Goal: Task Accomplishment & Management: Complete application form

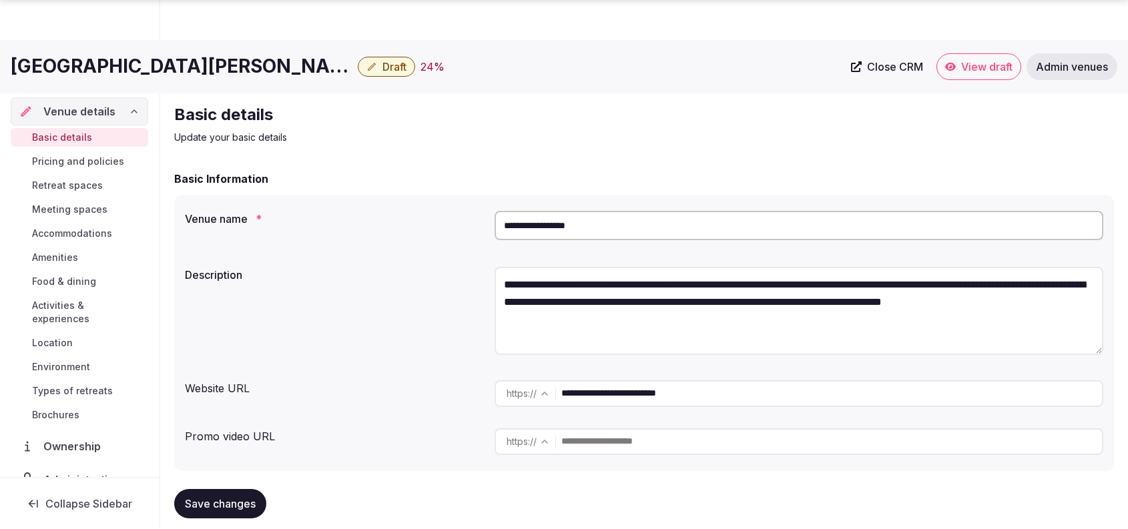
scroll to position [926, 0]
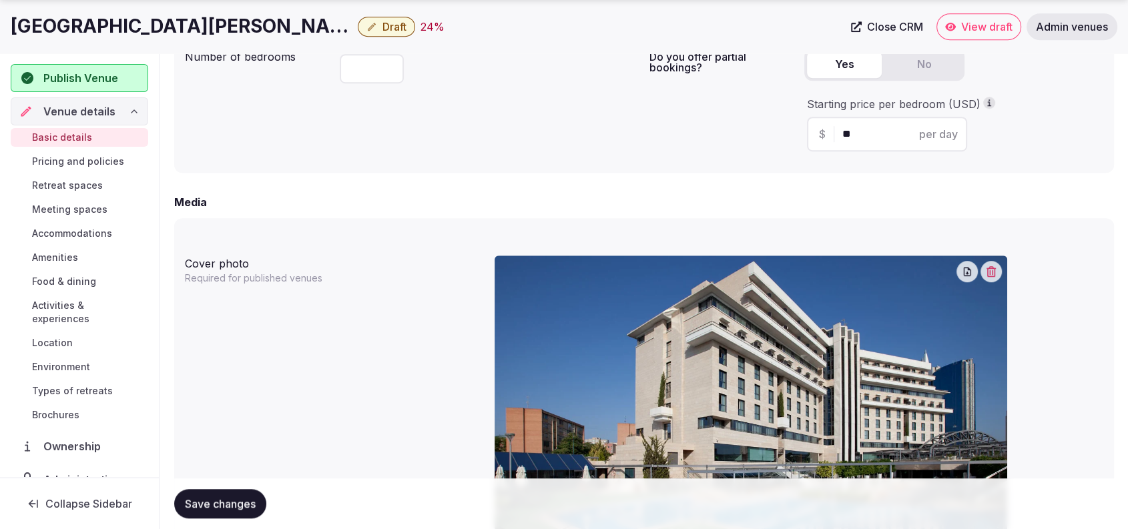
click at [320, 108] on div "Number of bedrooms ***" at bounding box center [412, 102] width 454 height 119
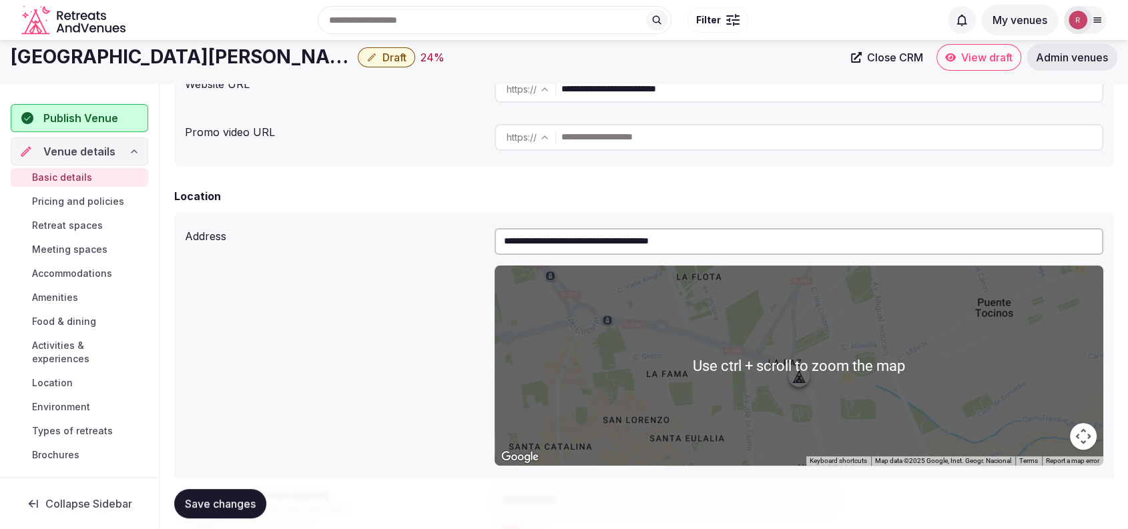
scroll to position [0, 0]
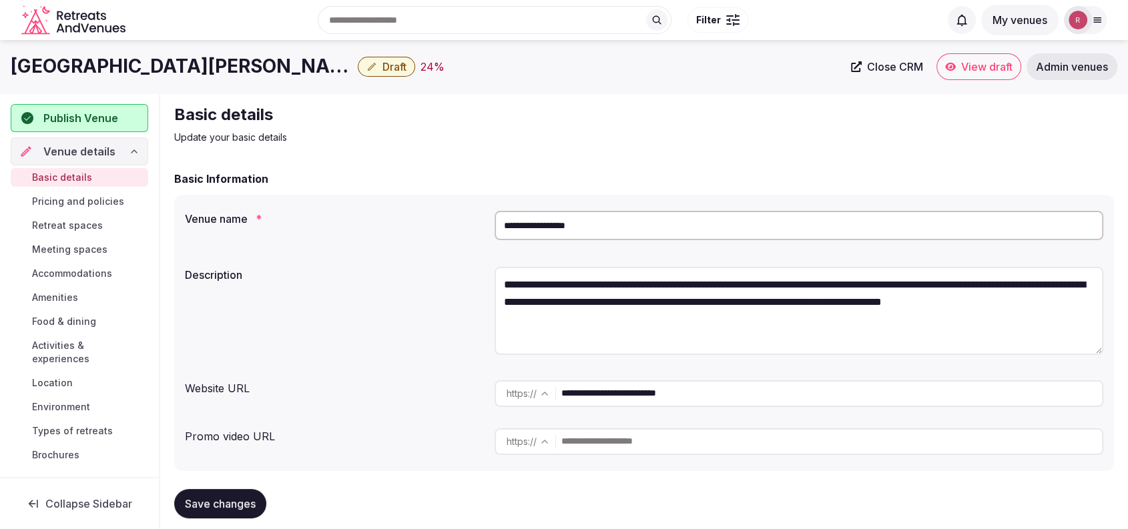
click at [669, 382] on input "**********" at bounding box center [831, 393] width 541 height 27
drag, startPoint x: 180, startPoint y: 65, endPoint x: 0, endPoint y: 85, distance: 181.3
click at [0, 85] on div "Hotel [GEOGRAPHIC_DATA][PERSON_NAME] Draft 24 % Close CRM View draft Admin venu…" at bounding box center [564, 66] width 1128 height 53
copy h1 "[GEOGRAPHIC_DATA][PERSON_NAME]"
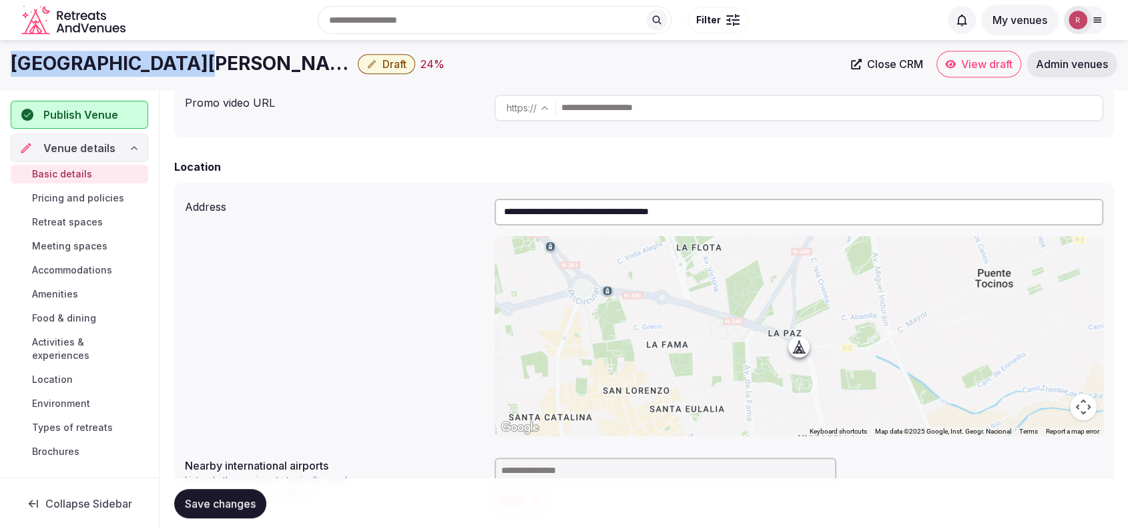
scroll to position [304, 0]
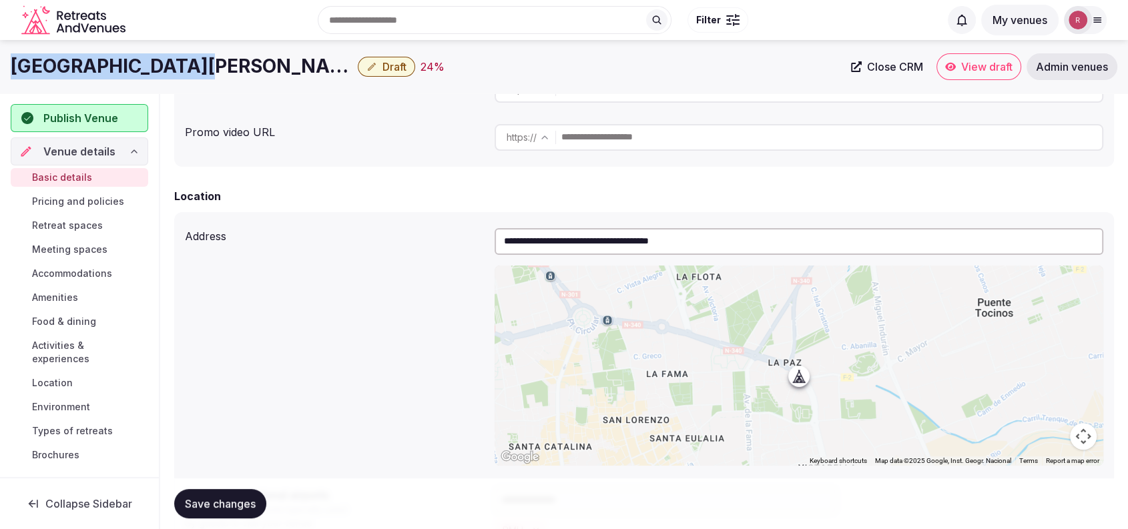
copy h1 "[GEOGRAPHIC_DATA][PERSON_NAME]"
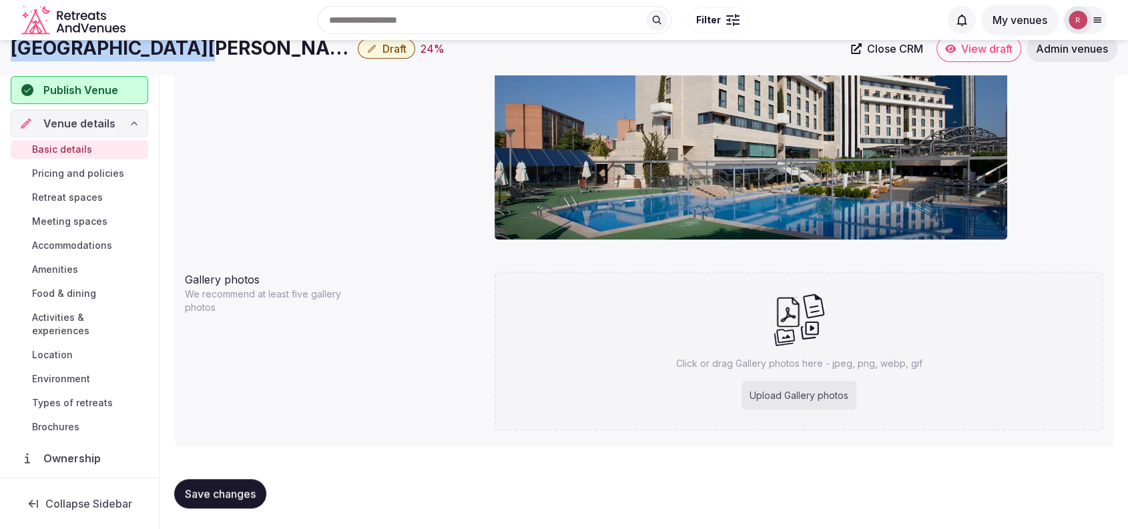
scroll to position [768, 0]
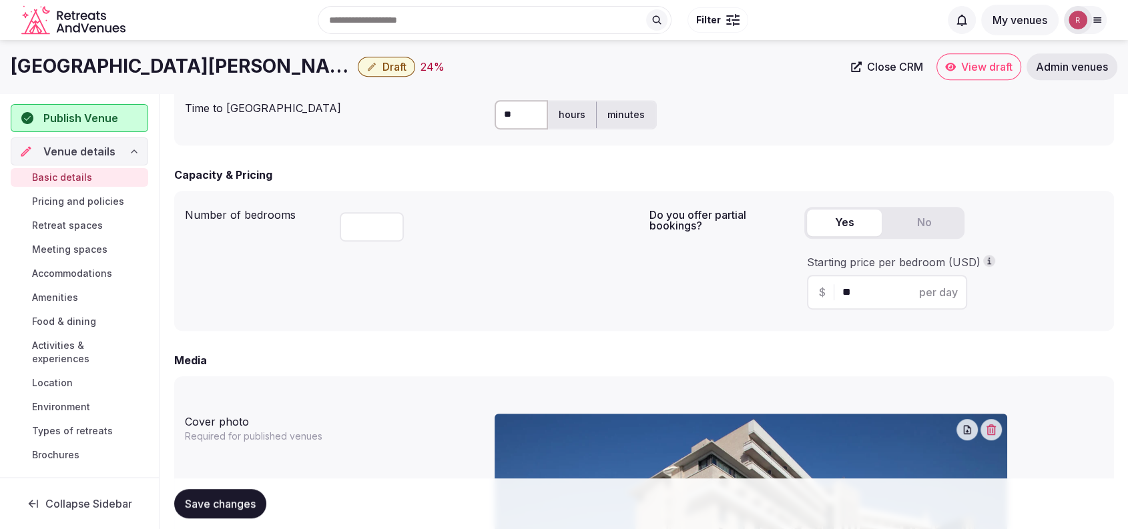
click at [350, 346] on form "**********" at bounding box center [644, 192] width 940 height 1578
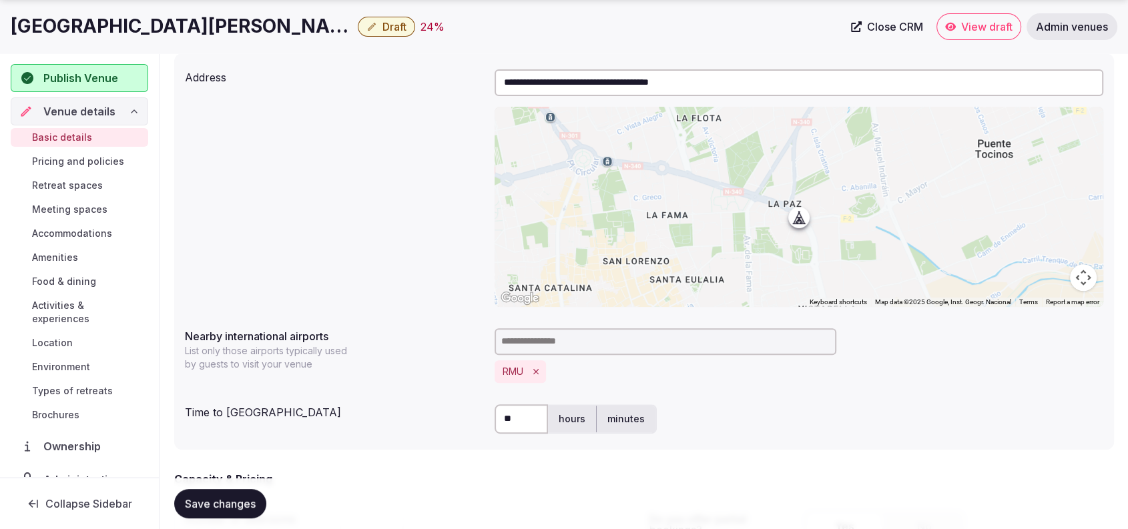
scroll to position [926, 0]
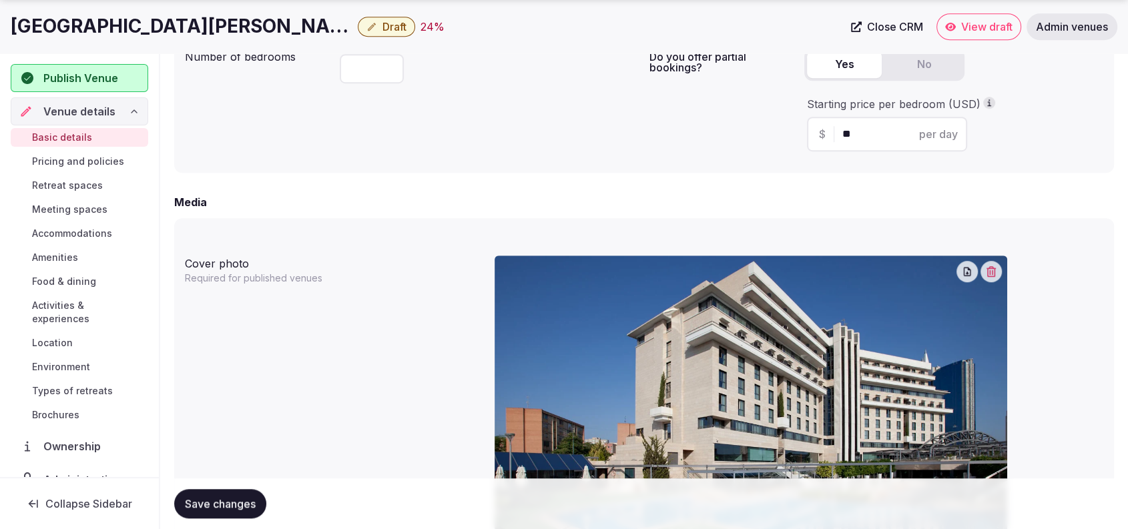
click at [991, 272] on icon "button" at bounding box center [991, 271] width 11 height 11
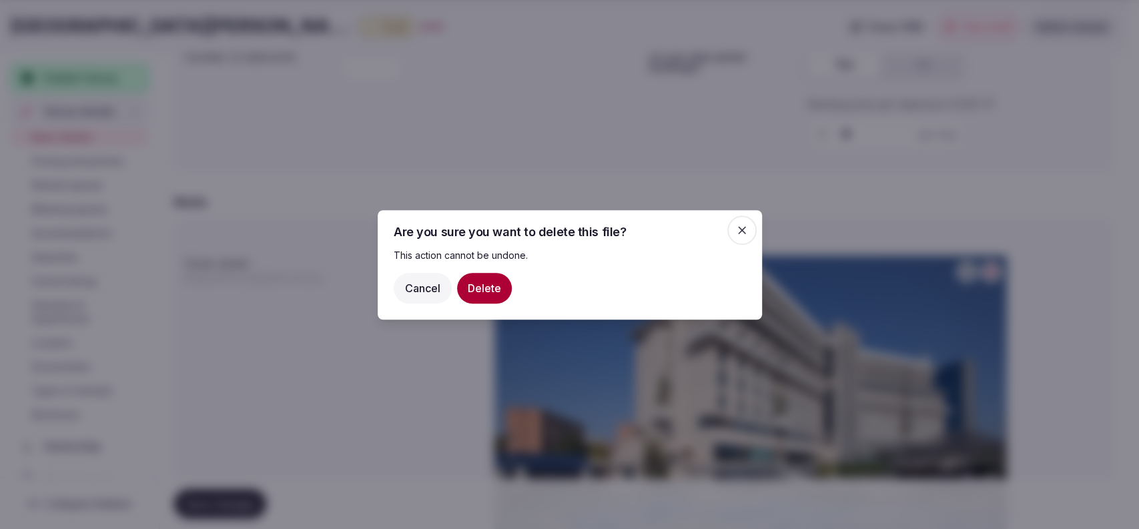
click at [470, 284] on button "Delete" at bounding box center [484, 287] width 55 height 31
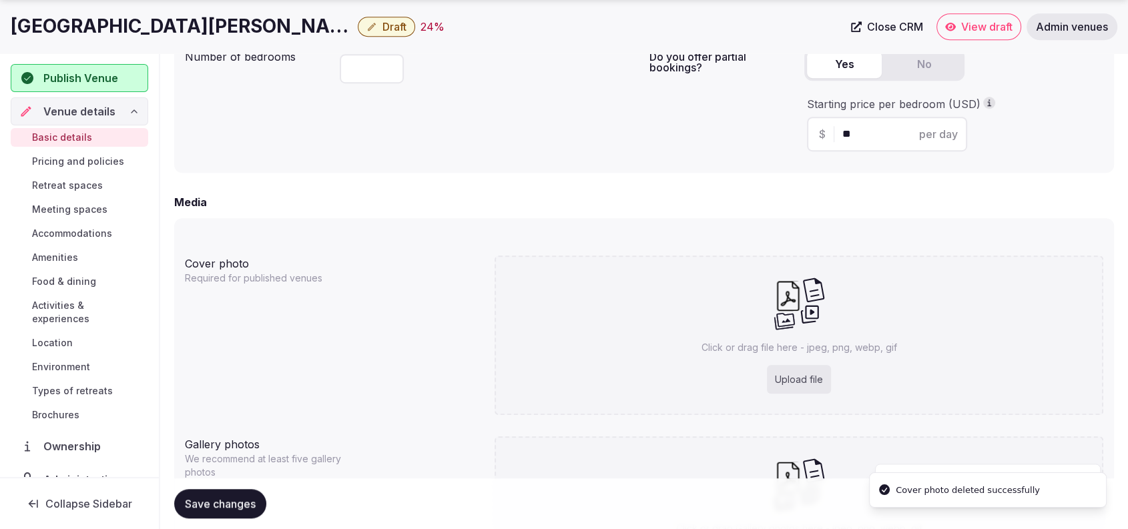
click at [798, 366] on div "Upload file" at bounding box center [799, 379] width 64 height 29
type input "**********"
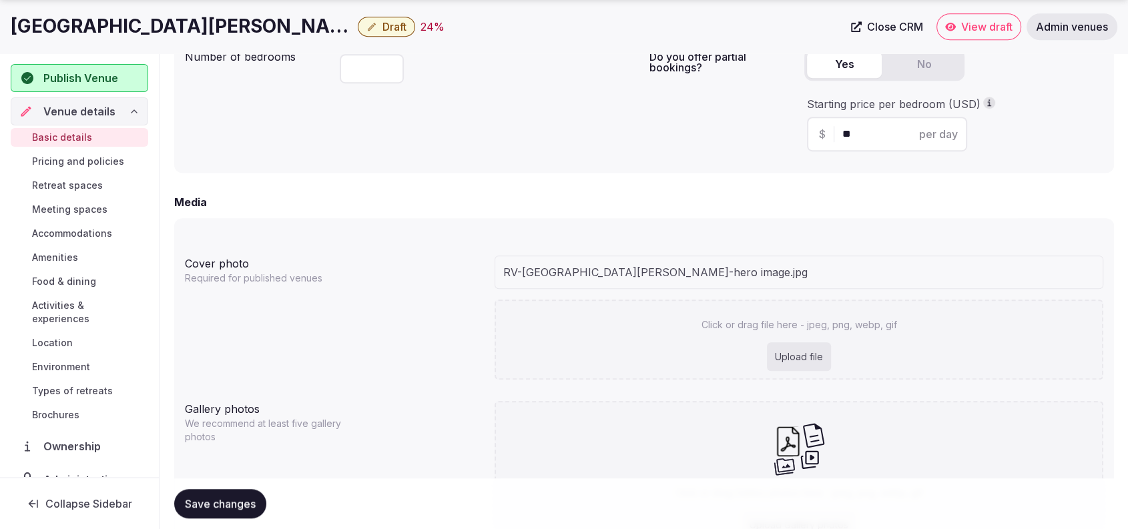
click at [1062, 77] on div "Yes No" at bounding box center [953, 70] width 299 height 43
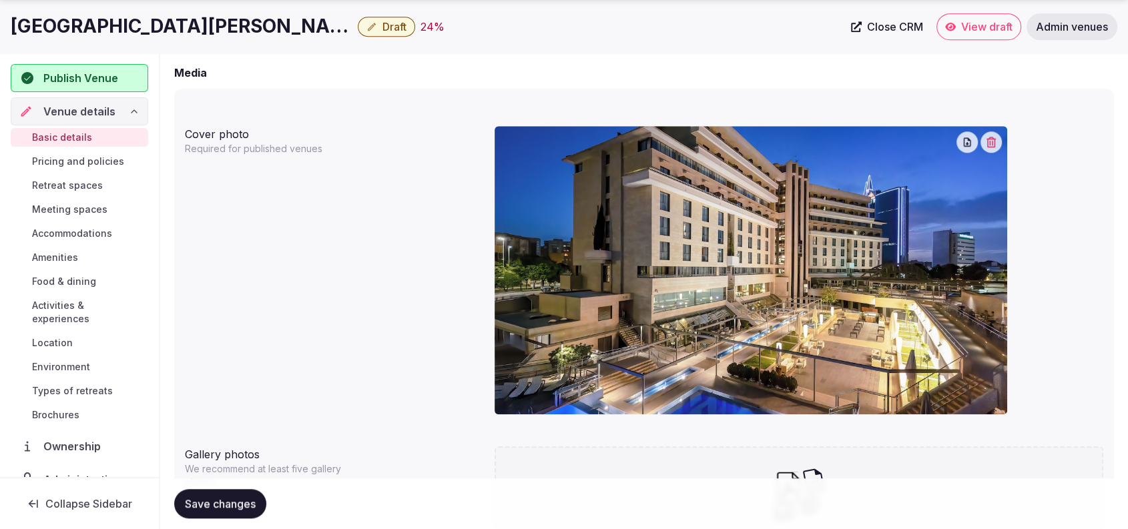
scroll to position [1230, 0]
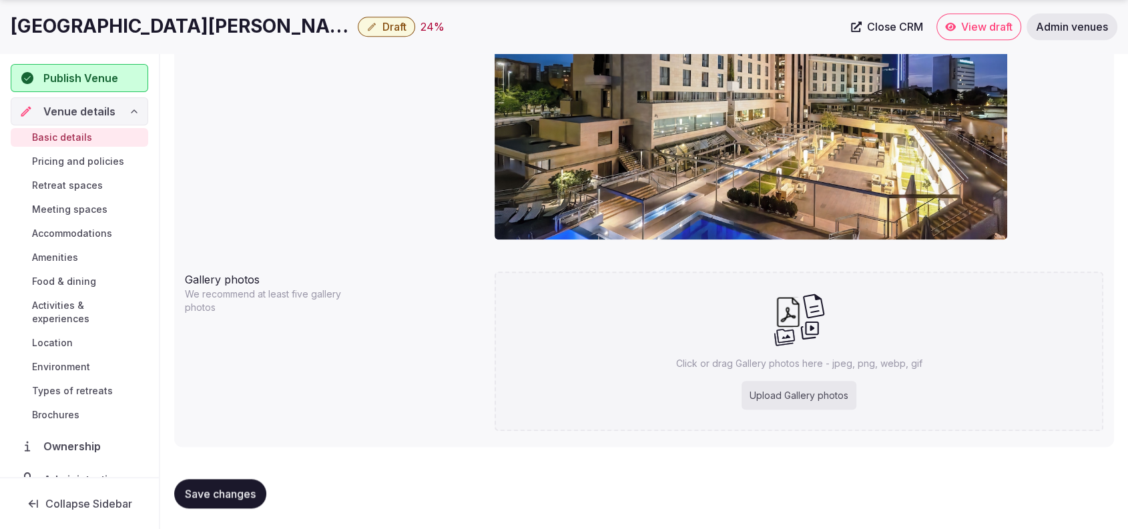
click at [761, 398] on div "Upload Gallery photos" at bounding box center [798, 395] width 115 height 29
type input "**********"
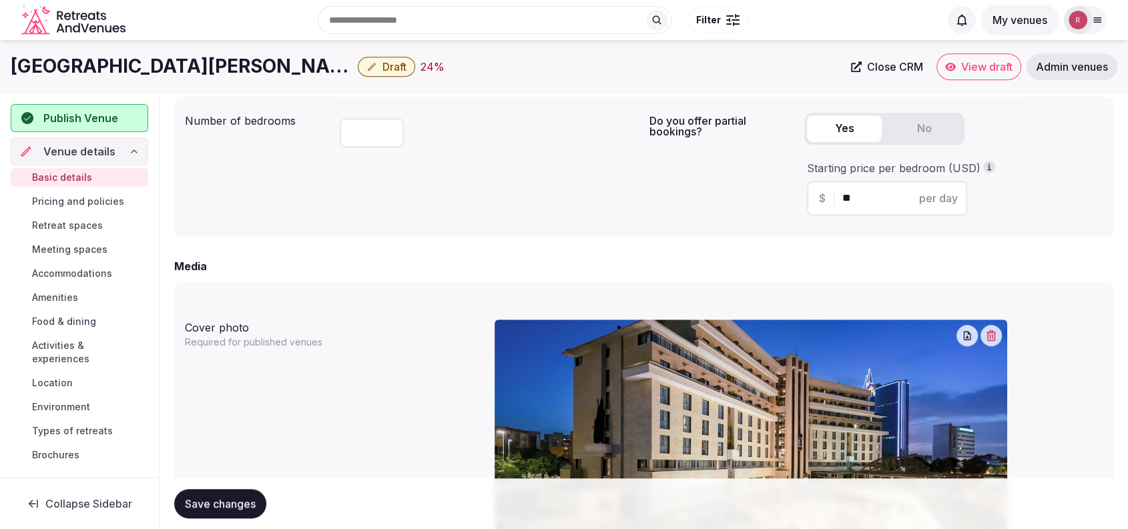
scroll to position [1325, 0]
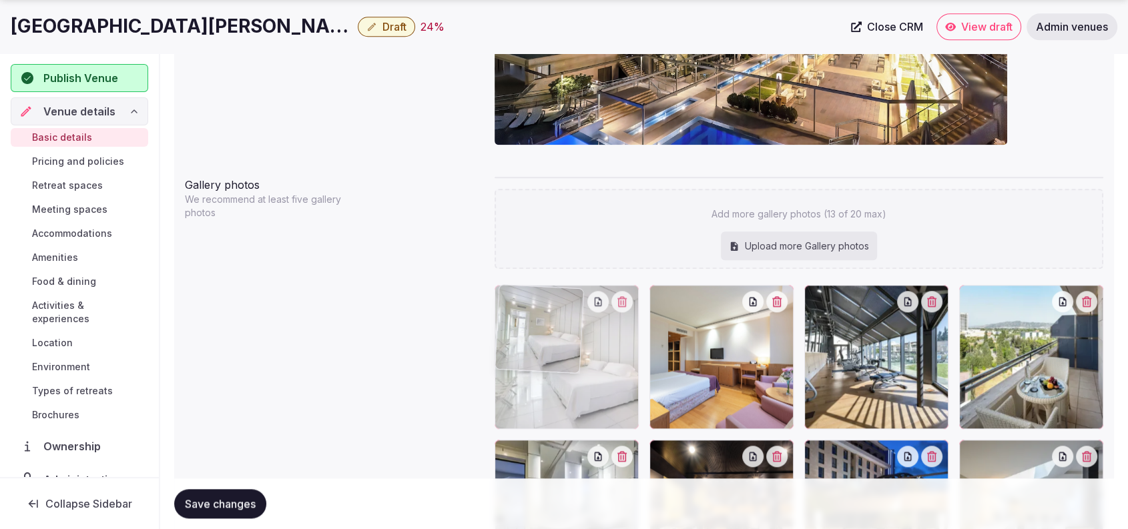
drag, startPoint x: 701, startPoint y: 358, endPoint x: 601, endPoint y: 356, distance: 100.1
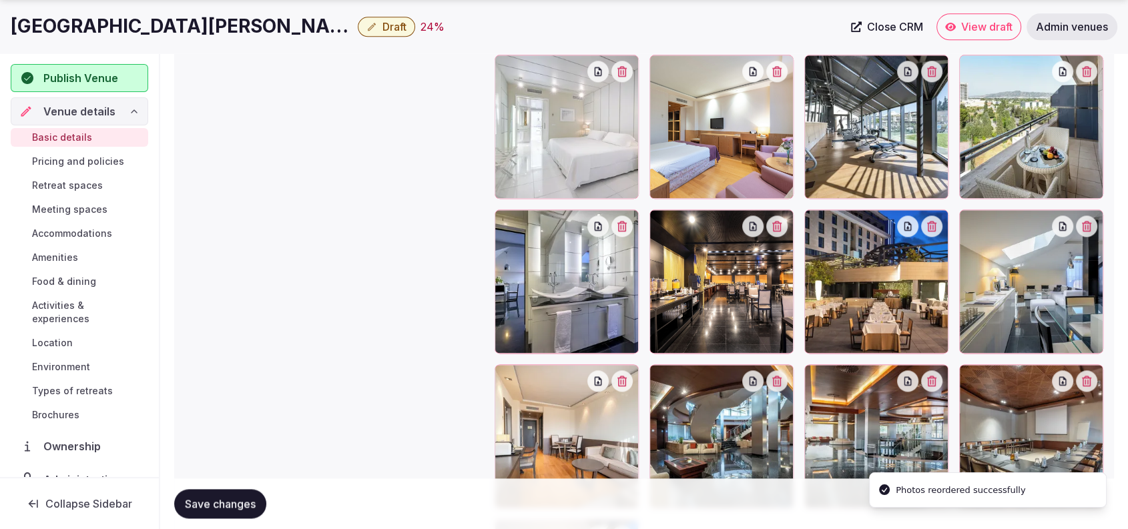
scroll to position [1558, 0]
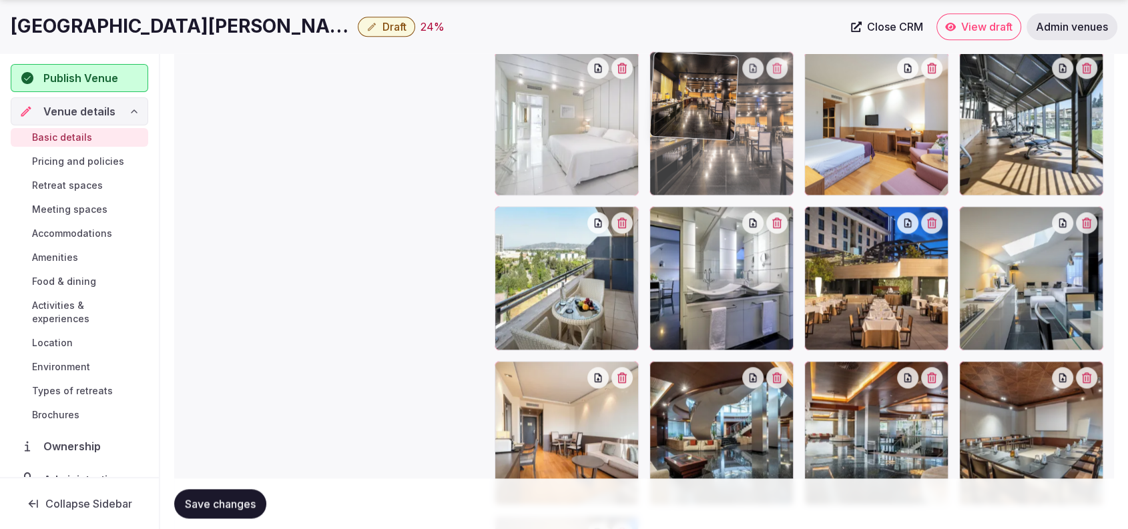
drag, startPoint x: 722, startPoint y: 292, endPoint x: 719, endPoint y: 192, distance: 100.1
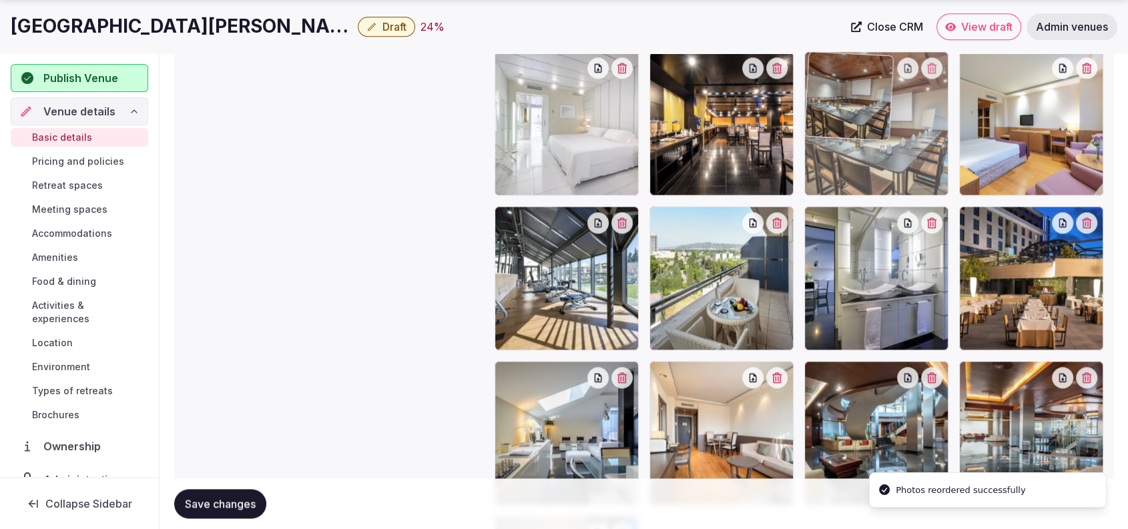
drag, startPoint x: 1008, startPoint y: 422, endPoint x: 915, endPoint y: 179, distance: 260.0
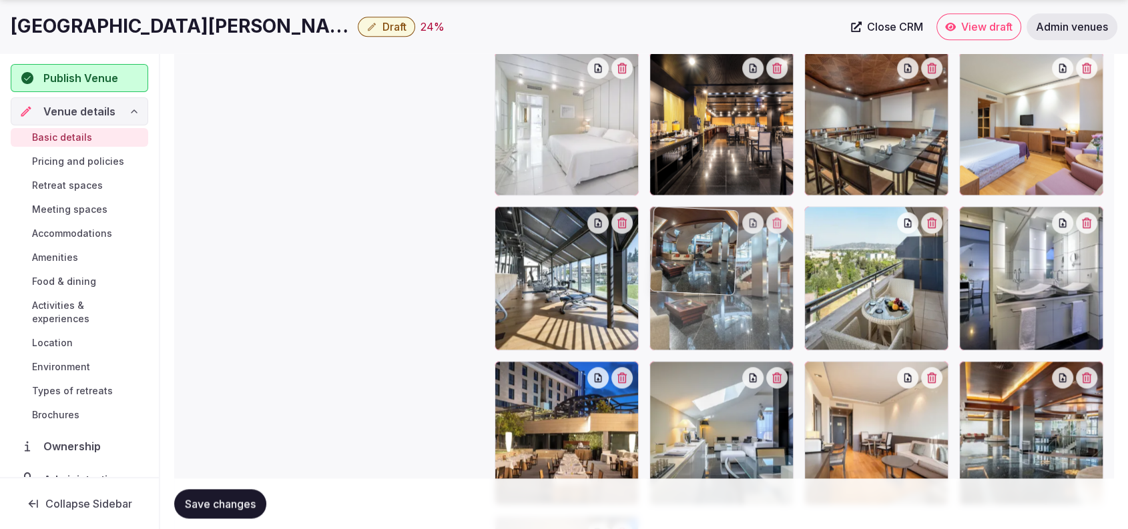
drag, startPoint x: 910, startPoint y: 436, endPoint x: 800, endPoint y: 318, distance: 160.6
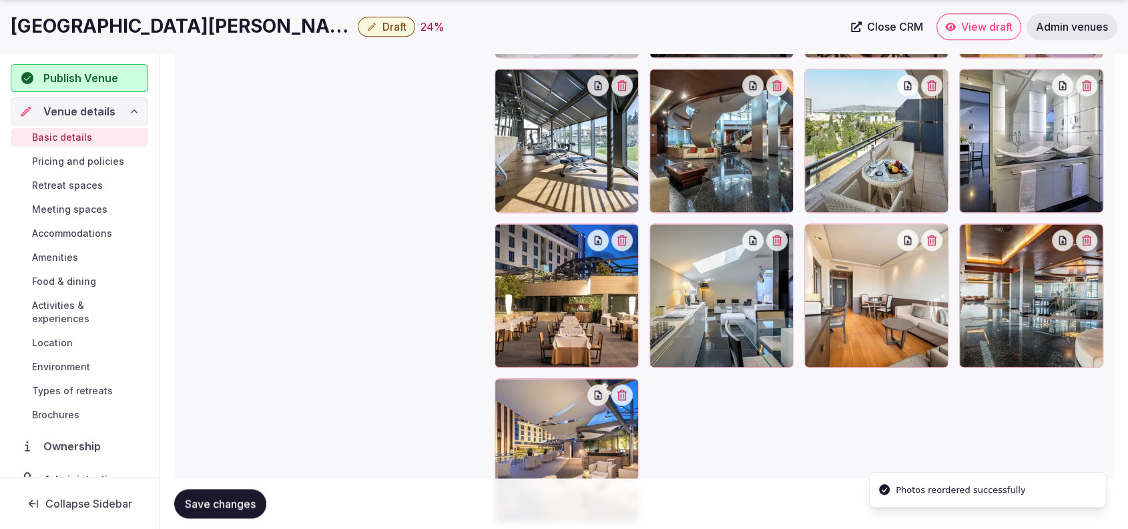
scroll to position [1699, 0]
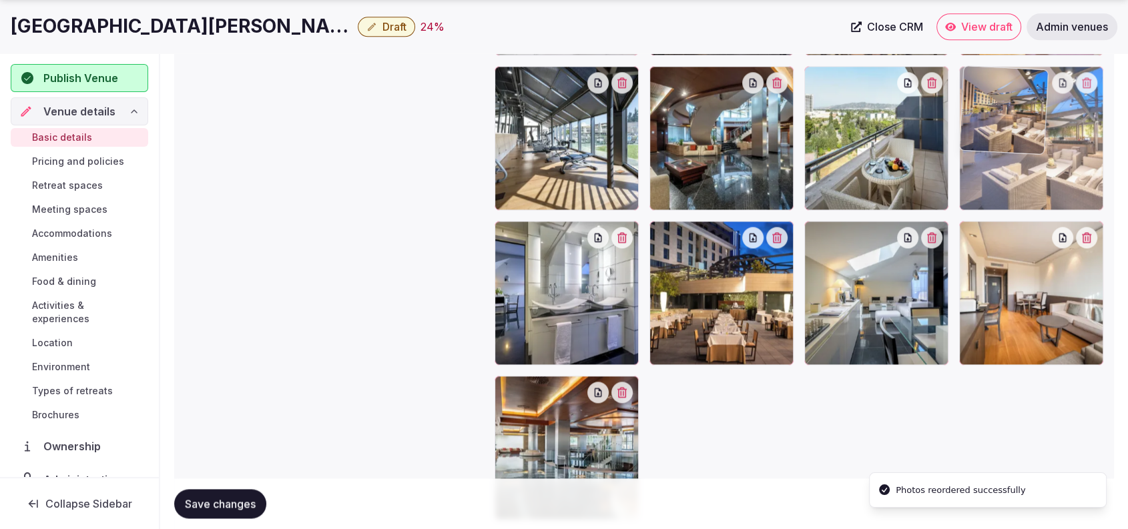
drag, startPoint x: 553, startPoint y: 452, endPoint x: 993, endPoint y: 180, distance: 518.2
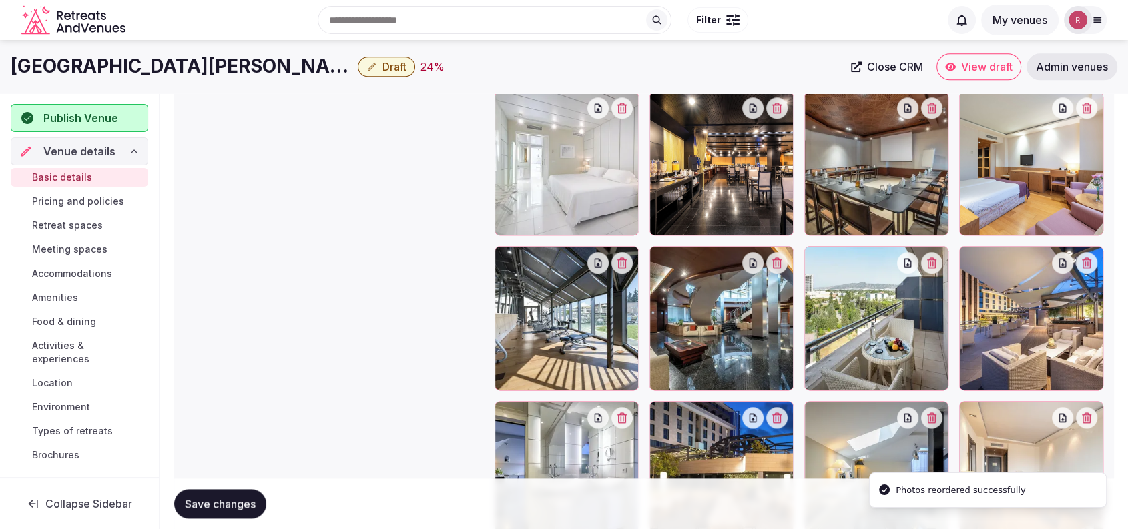
scroll to position [1502, 0]
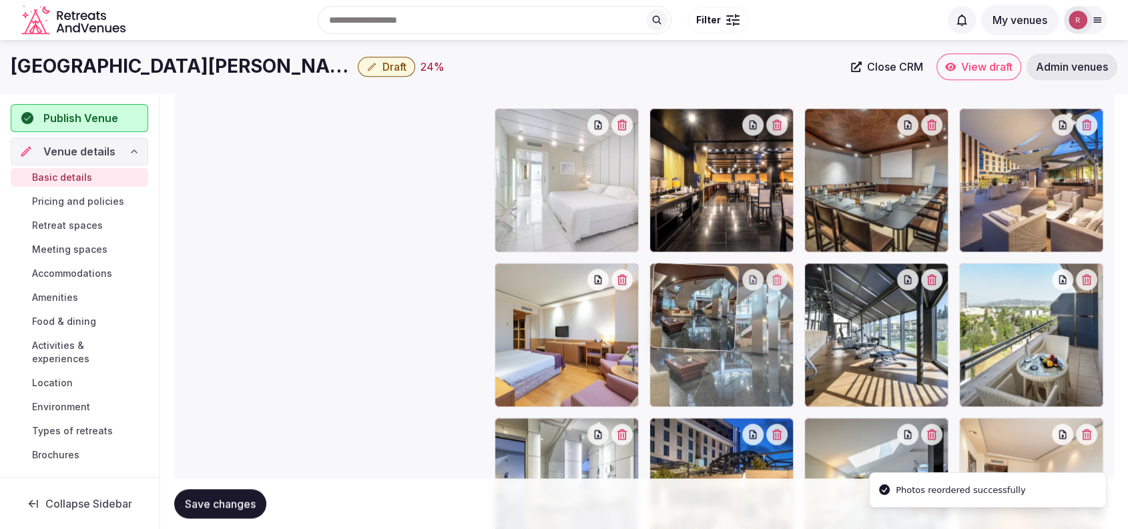
drag, startPoint x: 876, startPoint y: 372, endPoint x: 772, endPoint y: 373, distance: 103.4
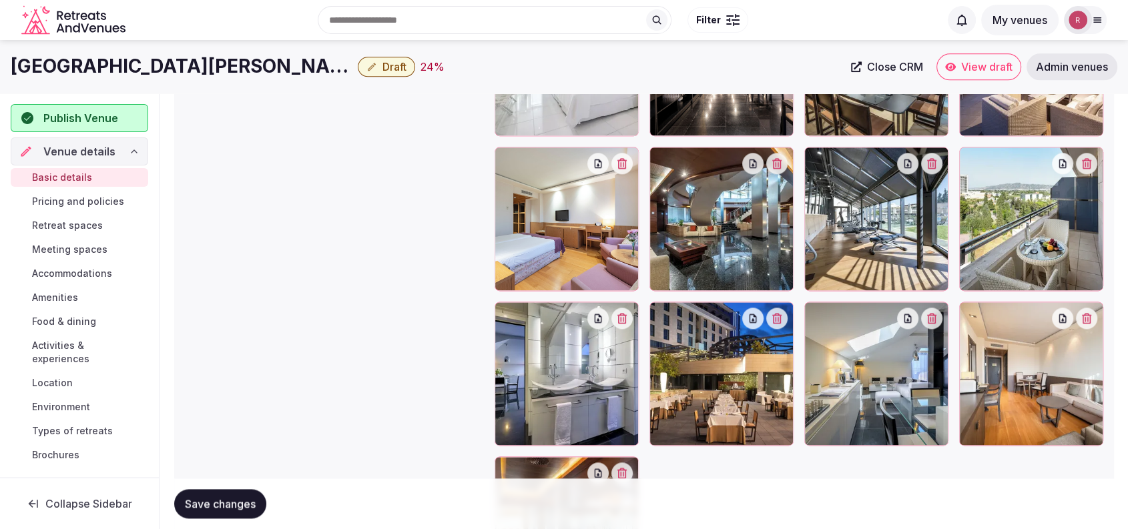
scroll to position [1590, 0]
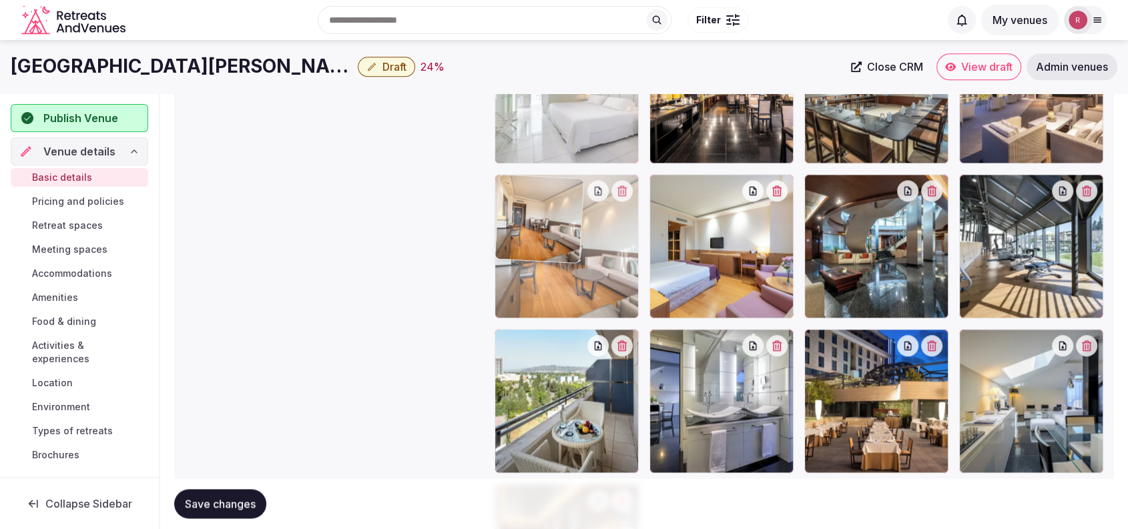
drag, startPoint x: 1002, startPoint y: 402, endPoint x: 587, endPoint y: 286, distance: 430.2
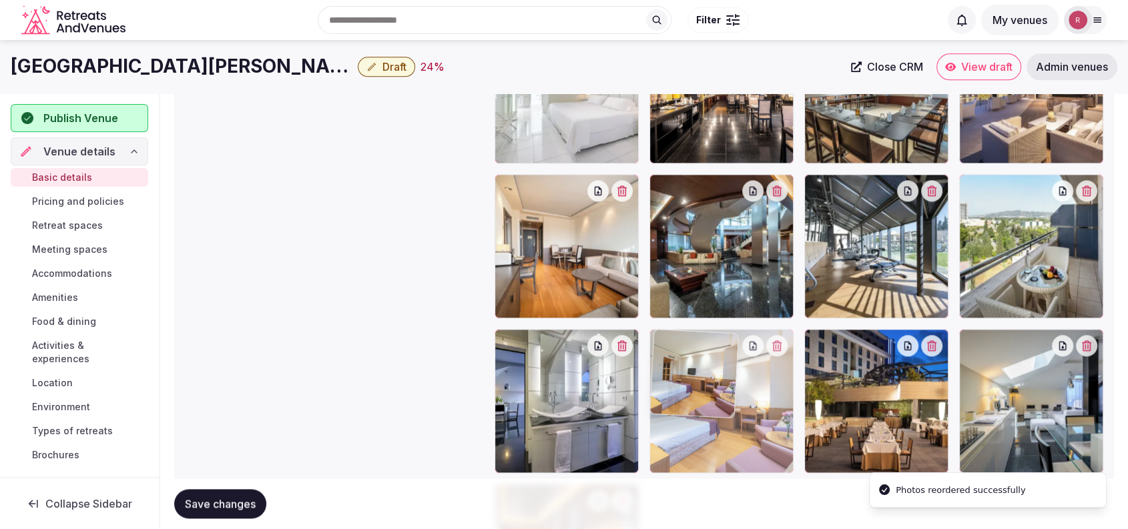
drag, startPoint x: 699, startPoint y: 286, endPoint x: 727, endPoint y: 410, distance: 126.8
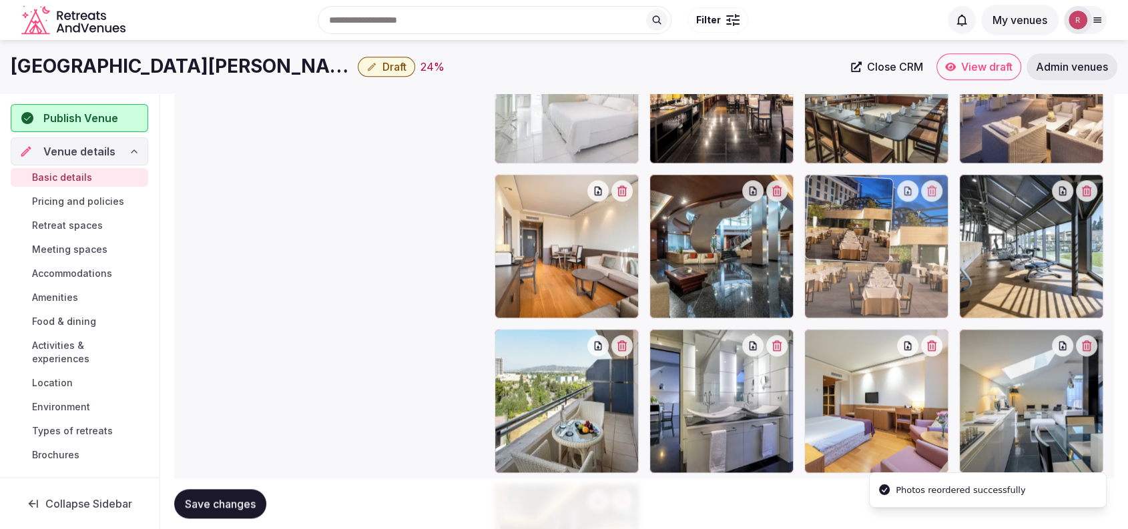
drag, startPoint x: 858, startPoint y: 395, endPoint x: 860, endPoint y: 308, distance: 86.8
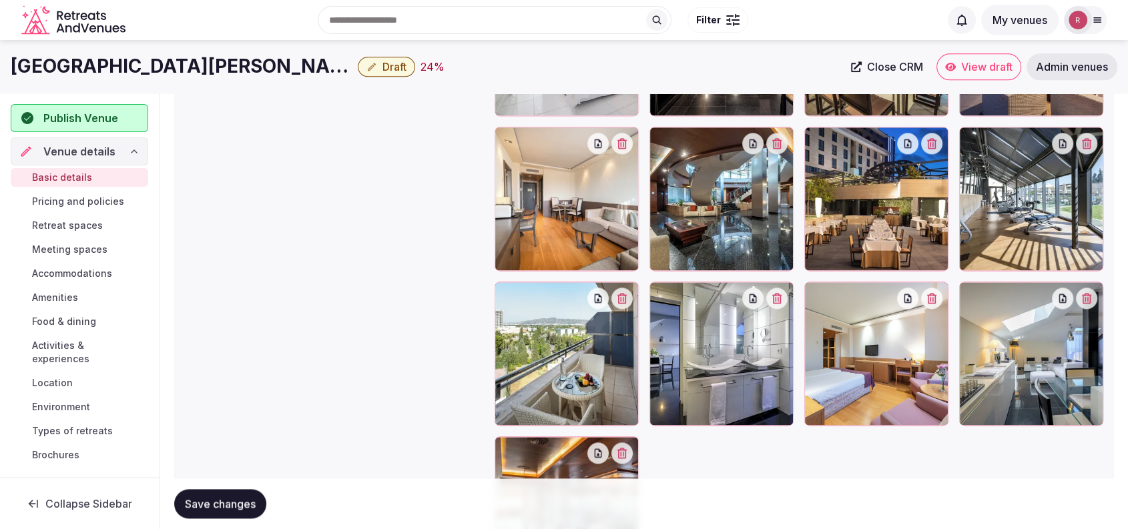
scroll to position [1610, 0]
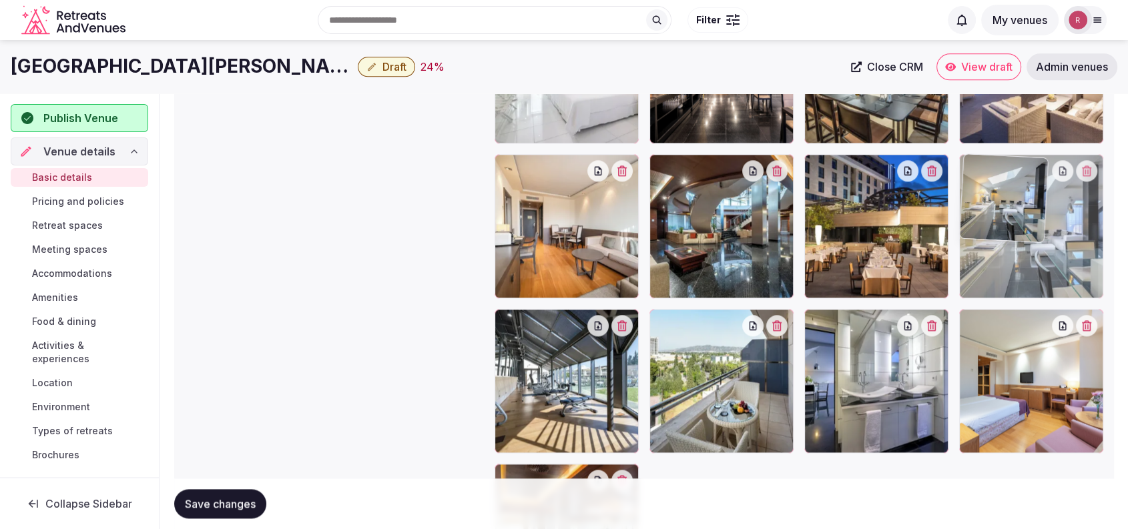
drag, startPoint x: 1054, startPoint y: 392, endPoint x: 1064, endPoint y: 306, distance: 86.6
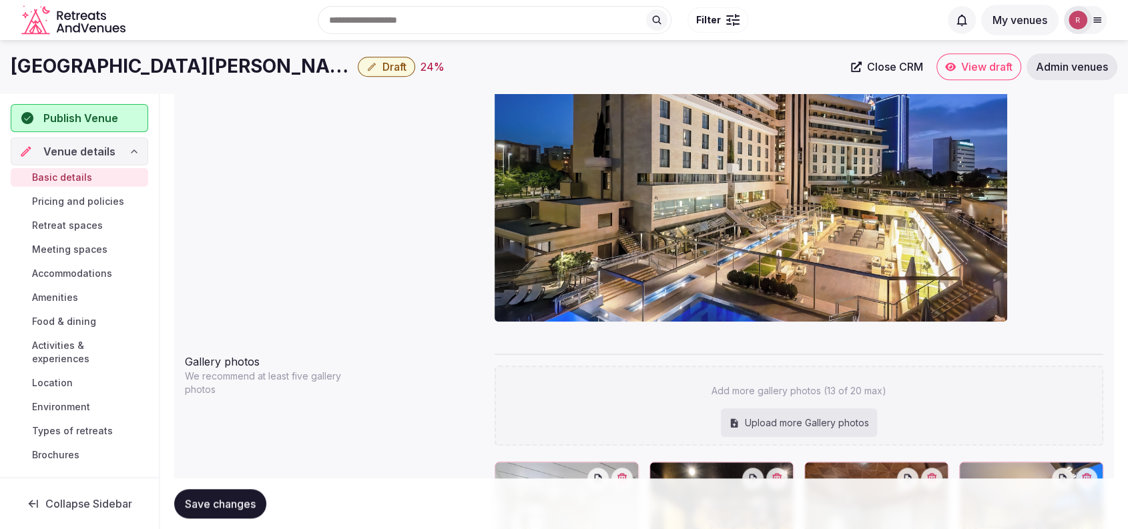
scroll to position [684, 0]
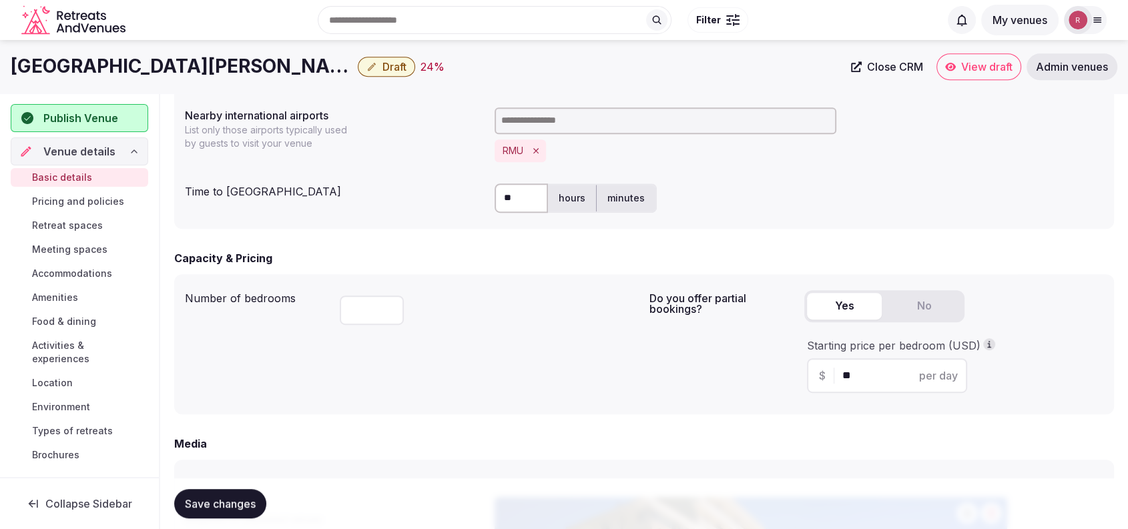
click at [214, 503] on span "Save changes" at bounding box center [220, 503] width 71 height 13
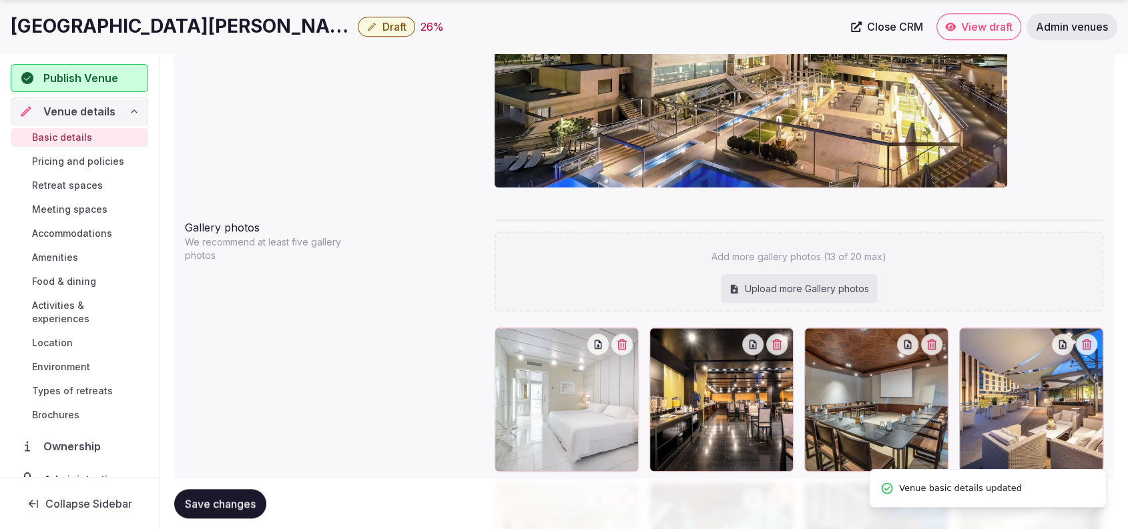
scroll to position [1389, 0]
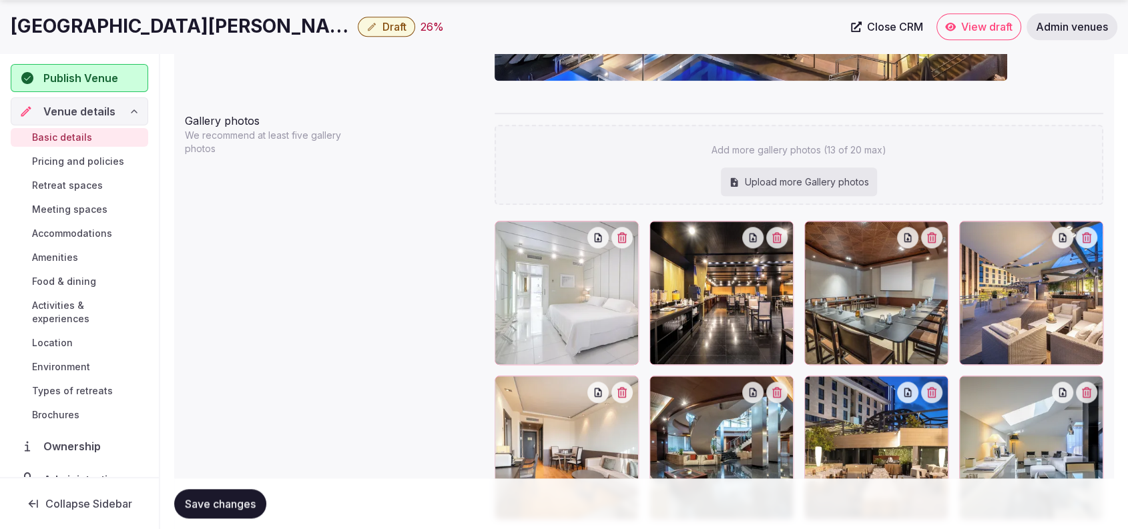
click at [78, 180] on link "Retreat spaces" at bounding box center [79, 185] width 137 height 19
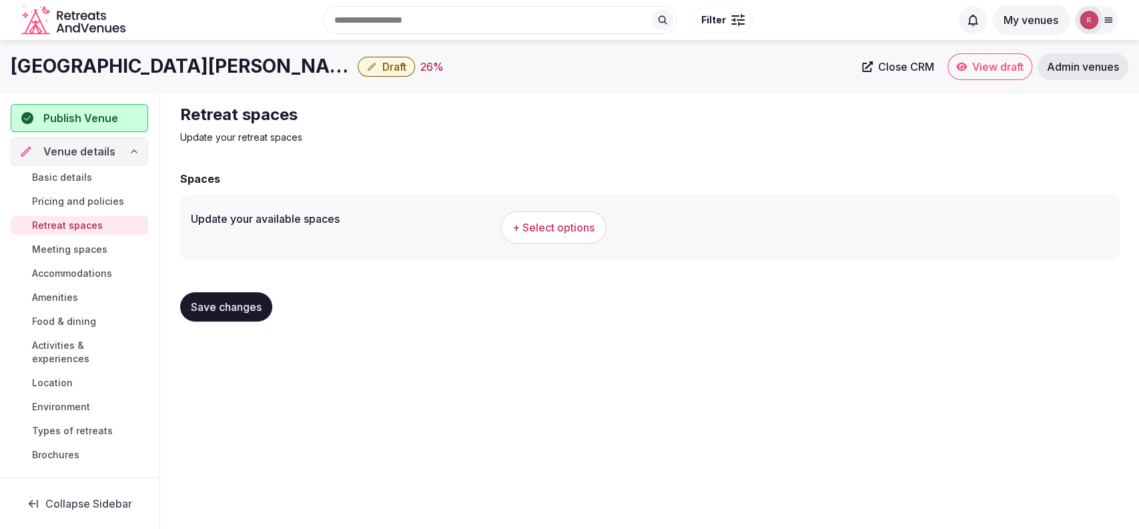
click at [582, 224] on span "+ Select options" at bounding box center [554, 227] width 82 height 15
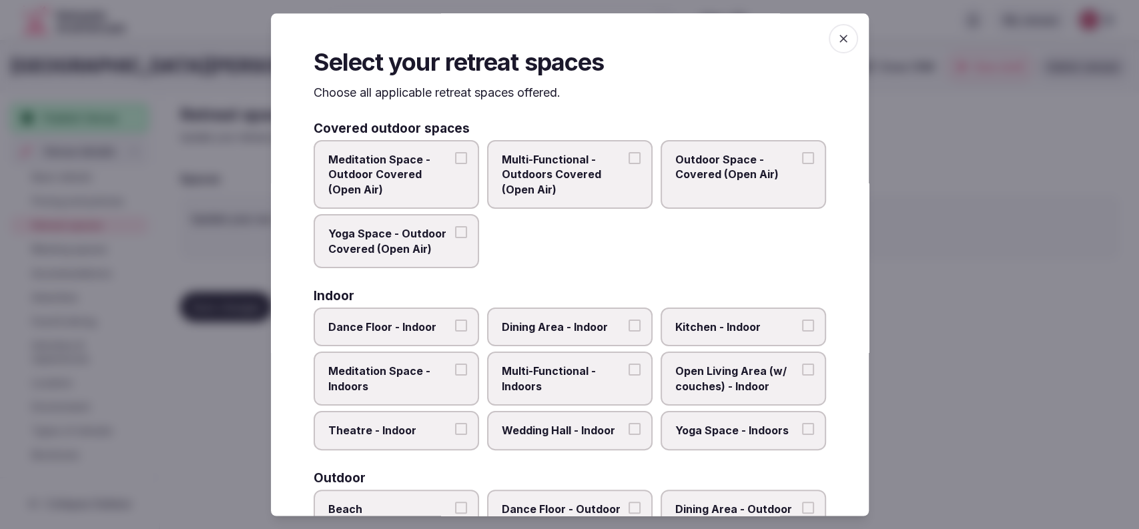
click at [714, 191] on label "Outdoor Space - Covered (Open Air)" at bounding box center [744, 174] width 166 height 69
click at [802, 164] on button "Outdoor Space - Covered (Open Air)" at bounding box center [808, 158] width 12 height 12
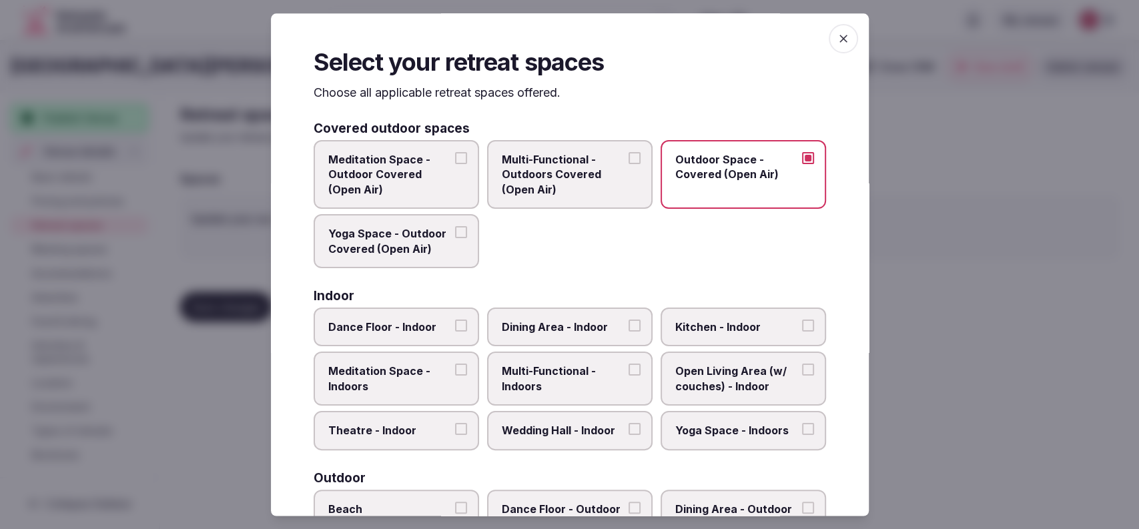
click at [555, 378] on span "Multi-Functional - Indoors" at bounding box center [563, 379] width 123 height 30
click at [629, 376] on button "Multi-Functional - Indoors" at bounding box center [635, 370] width 12 height 12
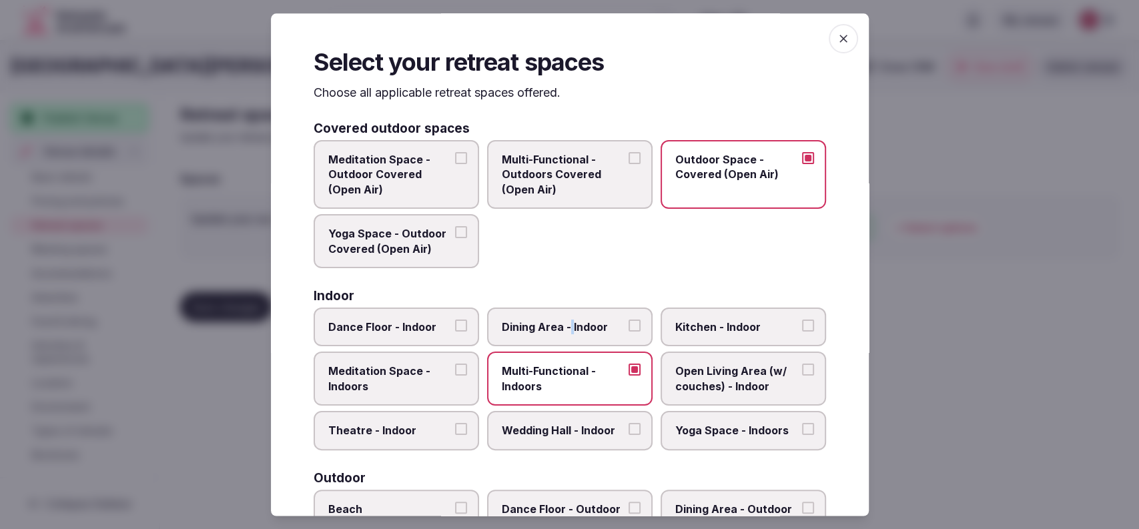
click at [567, 323] on span "Dining Area - Indoor" at bounding box center [563, 327] width 123 height 15
click at [567, 330] on span "Dining Area - Indoor" at bounding box center [563, 327] width 123 height 15
click at [629, 330] on button "Dining Area - Indoor" at bounding box center [635, 326] width 12 height 12
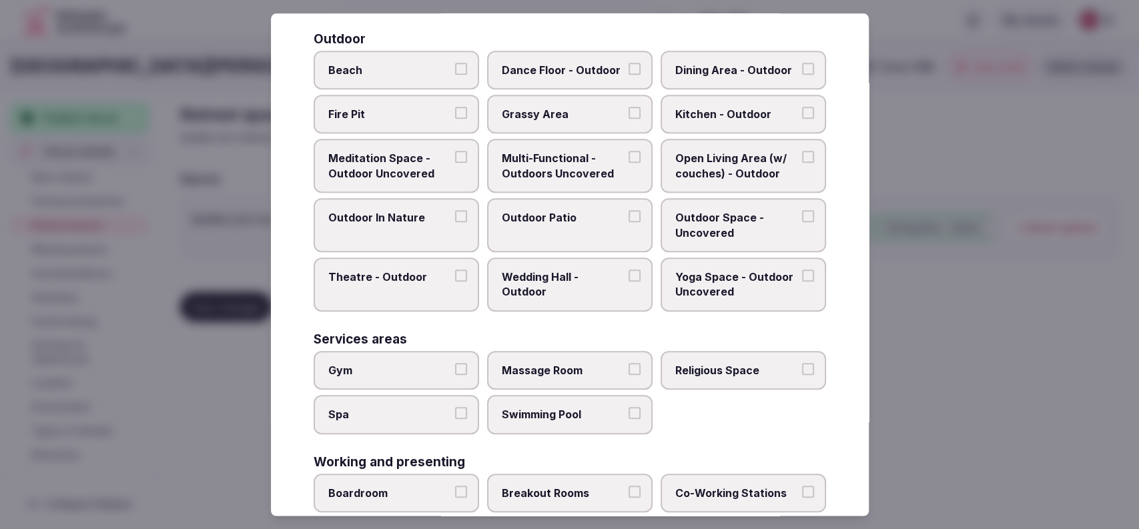
scroll to position [567, 0]
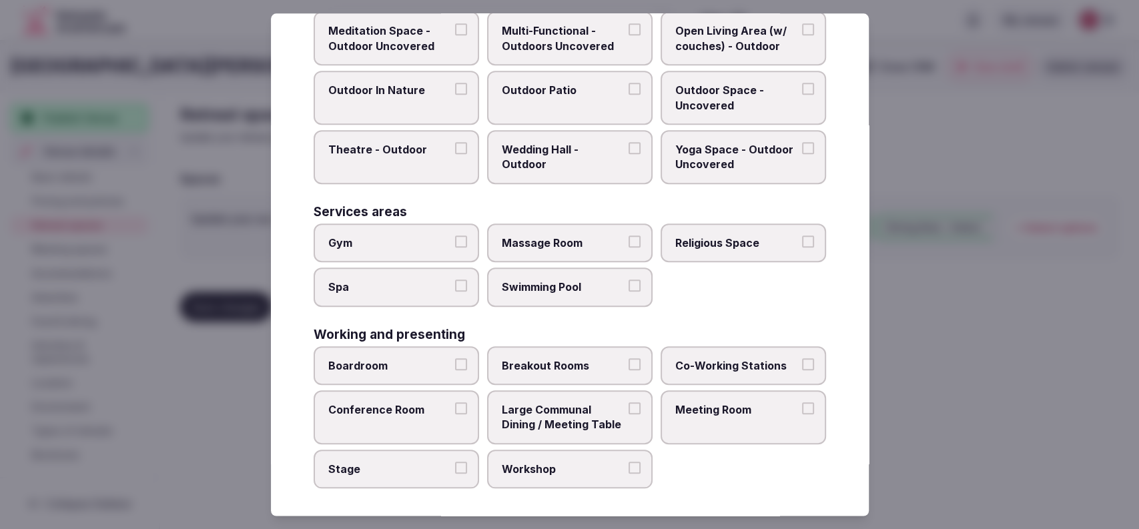
click at [689, 420] on label "Meeting Room" at bounding box center [744, 417] width 166 height 54
click at [802, 414] on button "Meeting Room" at bounding box center [808, 408] width 12 height 12
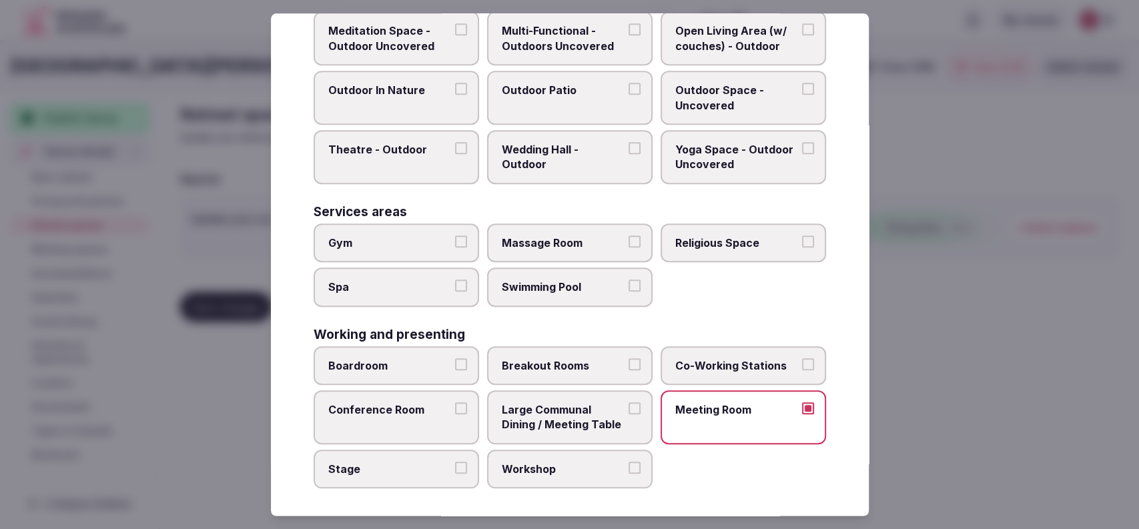
click at [502, 402] on span "Large Communal Dining / Meeting Table" at bounding box center [563, 417] width 123 height 30
click at [629, 402] on button "Large Communal Dining / Meeting Table" at bounding box center [635, 408] width 12 height 12
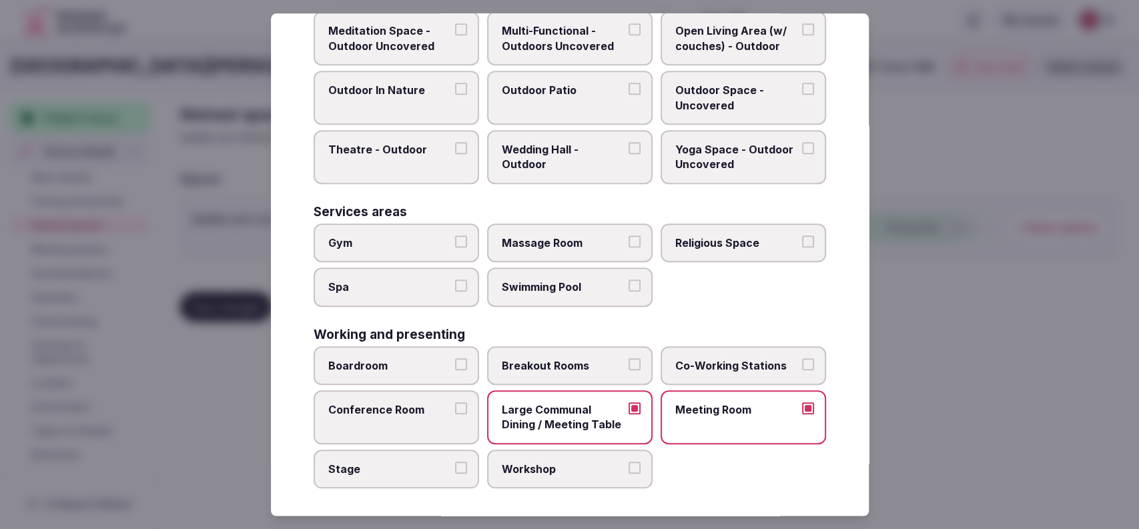
click at [376, 402] on span "Conference Room" at bounding box center [389, 409] width 123 height 15
click at [455, 402] on button "Conference Room" at bounding box center [461, 408] width 12 height 12
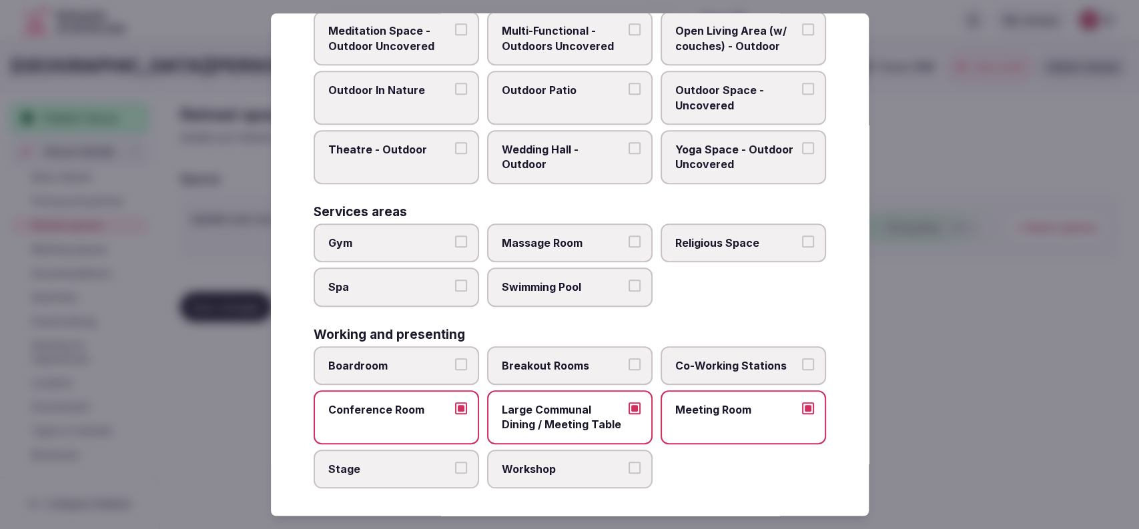
click at [497, 356] on label "Breakout Rooms" at bounding box center [570, 365] width 166 height 39
click at [629, 358] on button "Breakout Rooms" at bounding box center [635, 364] width 12 height 12
click at [441, 367] on span "Boardroom" at bounding box center [389, 365] width 123 height 15
click at [455, 367] on button "Boardroom" at bounding box center [461, 364] width 12 height 12
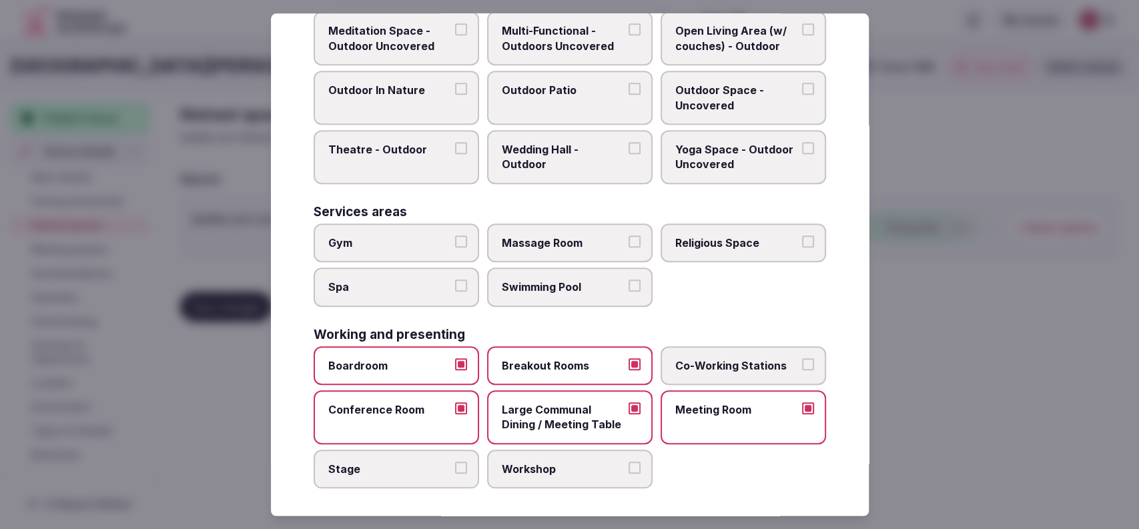
click at [553, 462] on span "Workshop" at bounding box center [563, 469] width 123 height 15
click at [629, 462] on button "Workshop" at bounding box center [635, 468] width 12 height 12
click at [920, 309] on div at bounding box center [569, 264] width 1139 height 529
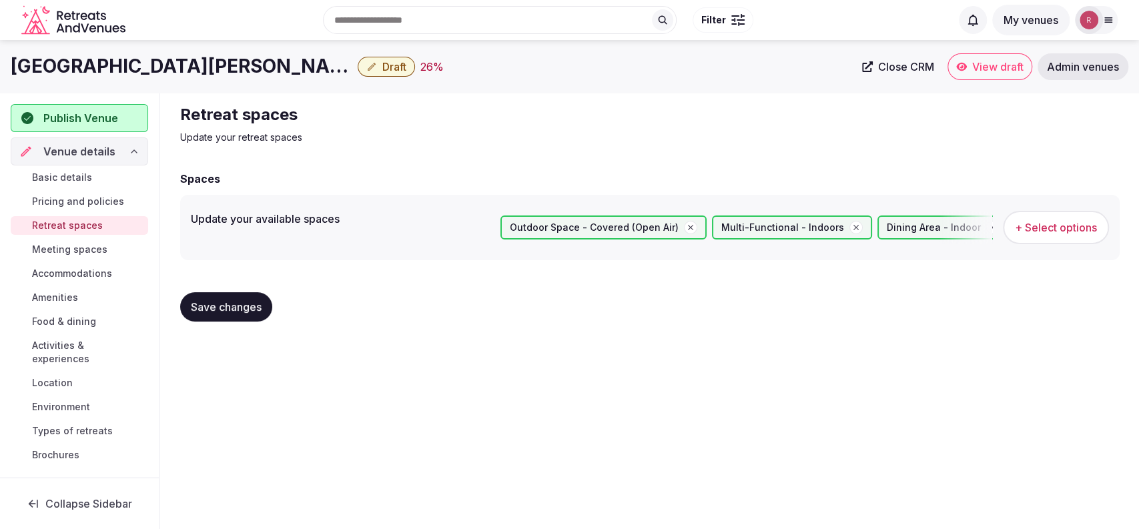
click at [182, 310] on button "Save changes" at bounding box center [226, 306] width 92 height 29
click at [81, 250] on span "Meeting spaces" at bounding box center [69, 249] width 75 height 13
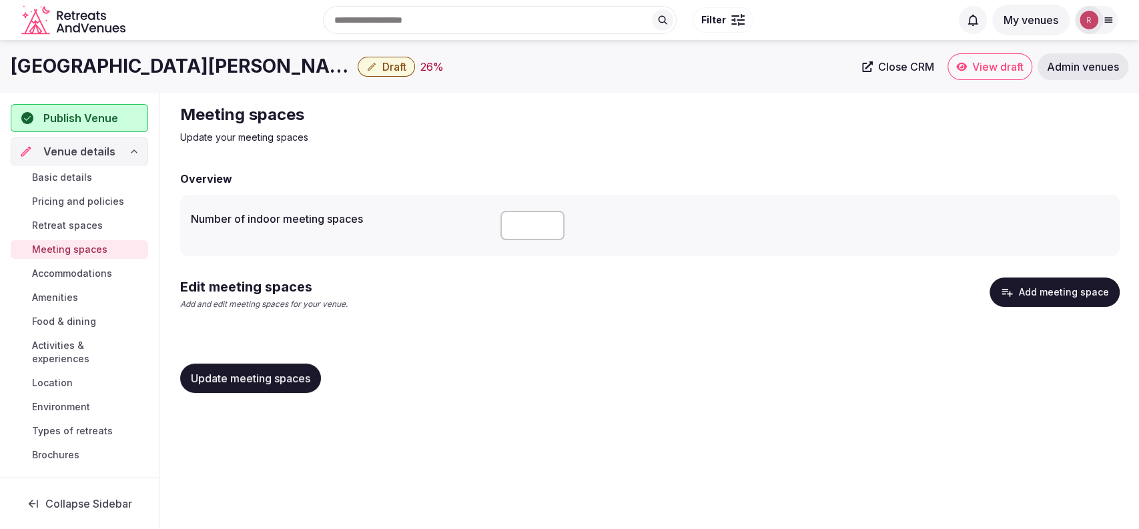
click at [1014, 296] on icon "button" at bounding box center [1006, 292] width 13 height 13
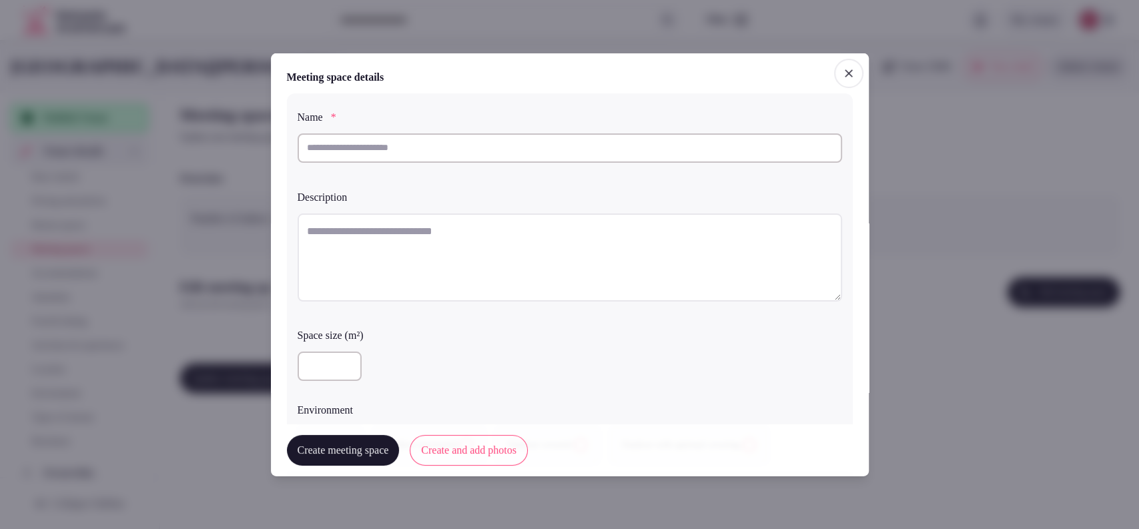
click at [392, 148] on input "text" at bounding box center [570, 147] width 545 height 29
type input "*"
type input "********"
click at [371, 252] on textarea at bounding box center [570, 257] width 545 height 88
click at [368, 271] on textarea "To enrich screen reader interactions, please activate Accessibility in Grammarl…" at bounding box center [570, 257] width 545 height 88
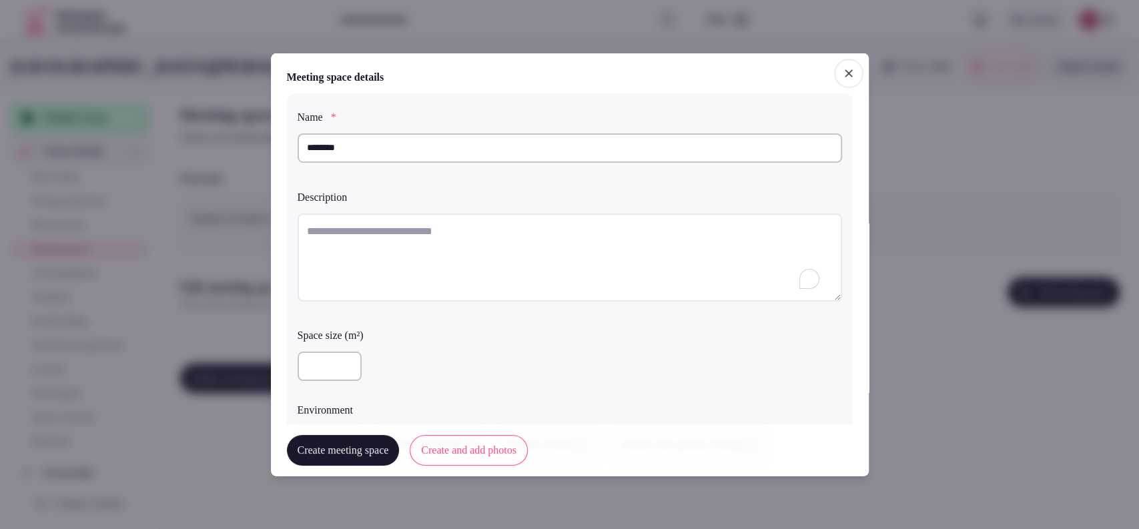
paste textarea "**********"
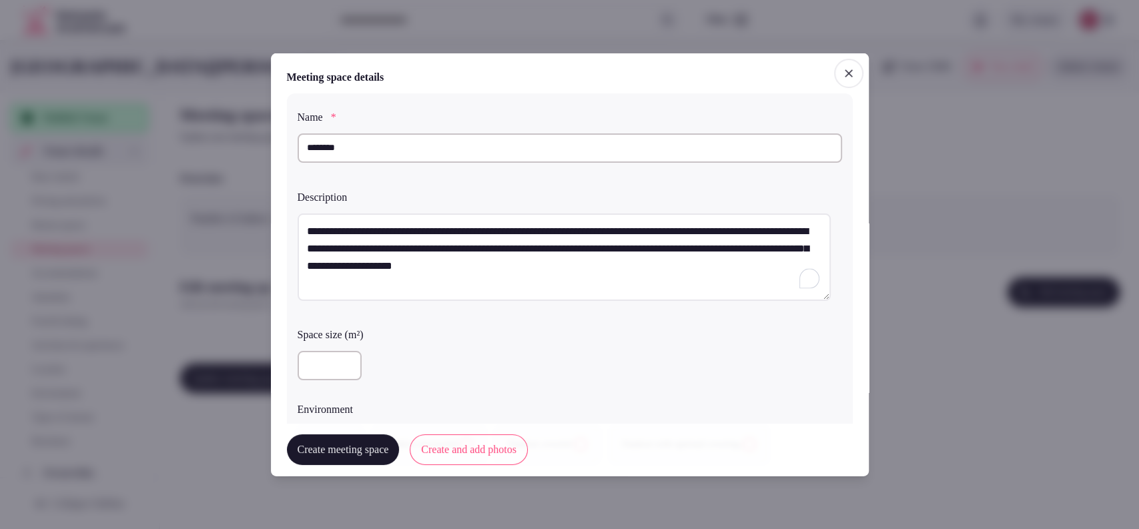
type textarea "**********"
click at [338, 361] on input "number" at bounding box center [330, 365] width 64 height 29
type input "***"
click at [603, 96] on div "**********" at bounding box center [570, 286] width 566 height 386
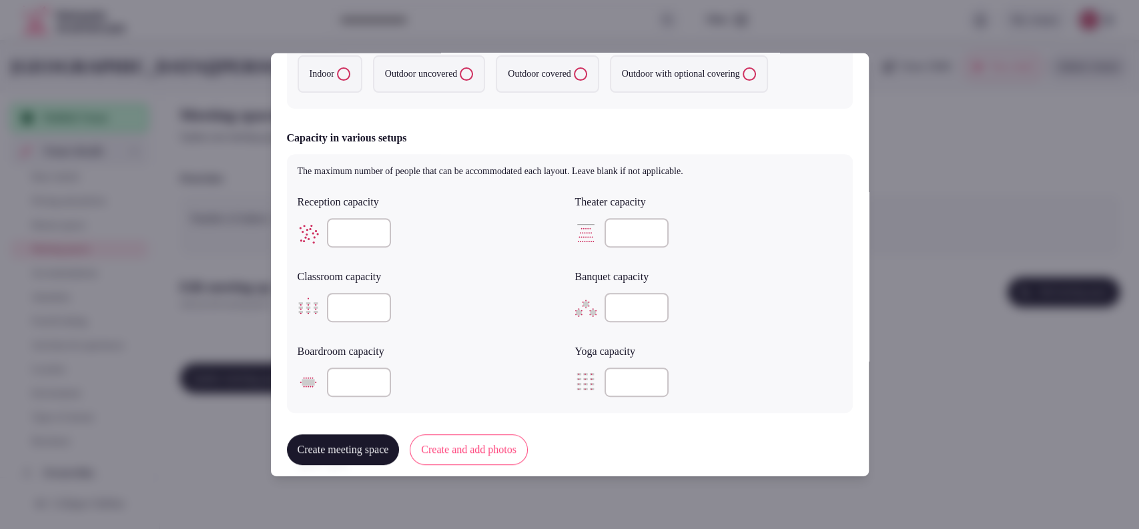
click at [625, 245] on input "number" at bounding box center [637, 232] width 64 height 29
type input "**"
click at [369, 310] on input "number" at bounding box center [359, 307] width 64 height 29
type input "**"
click at [533, 264] on div "Classroom capacity" at bounding box center [431, 273] width 267 height 19
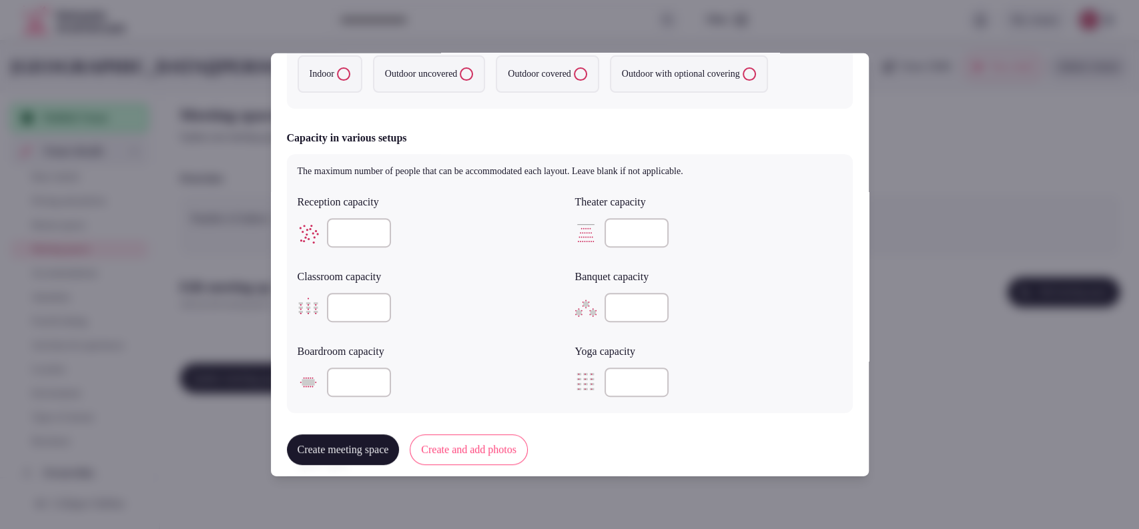
click at [337, 71] on label "Indoor" at bounding box center [330, 73] width 65 height 37
click at [337, 71] on button "Indoor" at bounding box center [343, 73] width 13 height 13
click at [346, 383] on input "number" at bounding box center [359, 382] width 64 height 29
type input "**"
click at [491, 374] on div "**" at bounding box center [431, 382] width 267 height 29
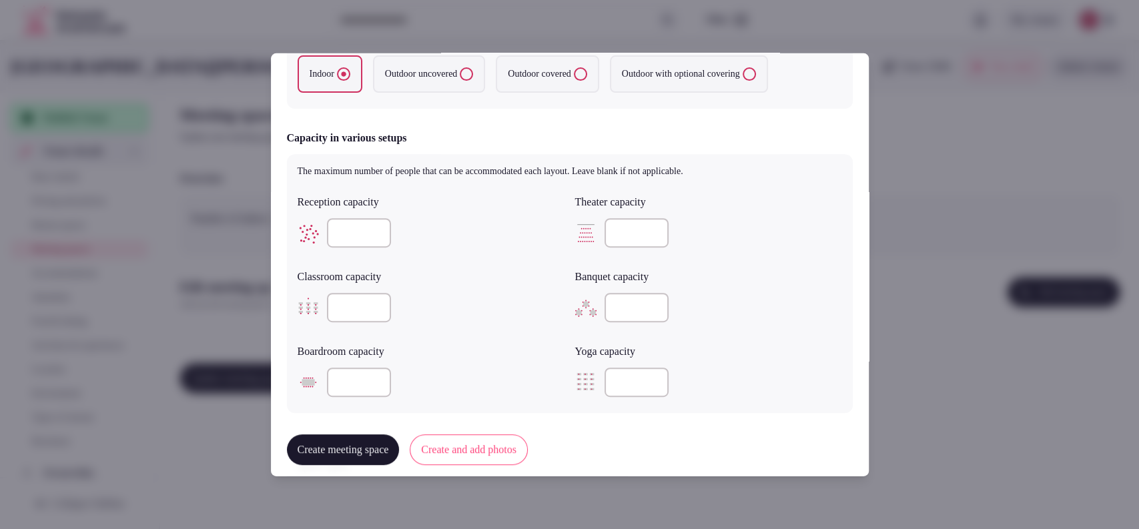
click at [475, 459] on button "Create and add photos" at bounding box center [469, 450] width 118 height 31
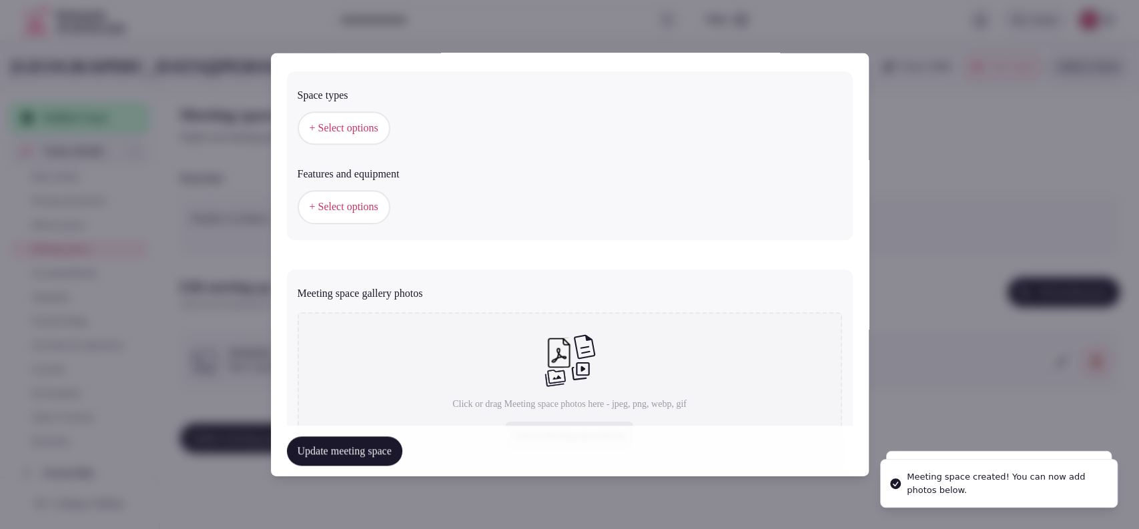
scroll to position [828, 0]
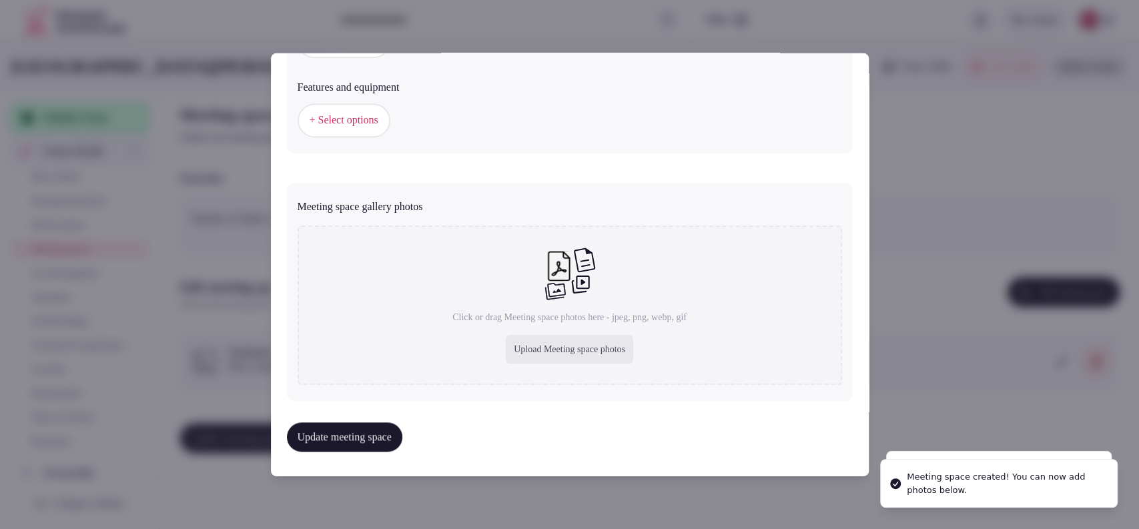
click at [523, 335] on div "Upload Meeting space photos" at bounding box center [569, 349] width 127 height 29
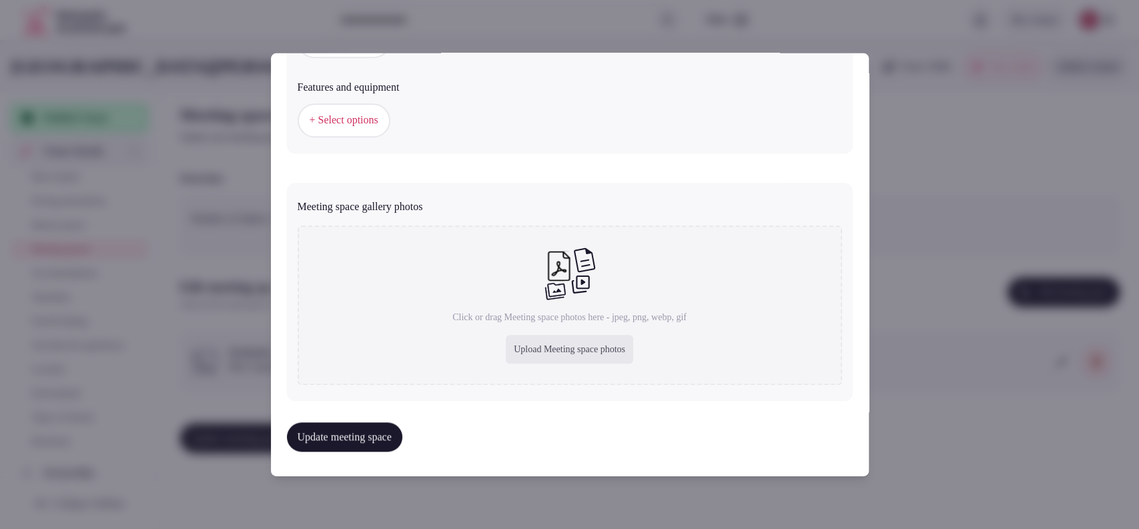
type input "**********"
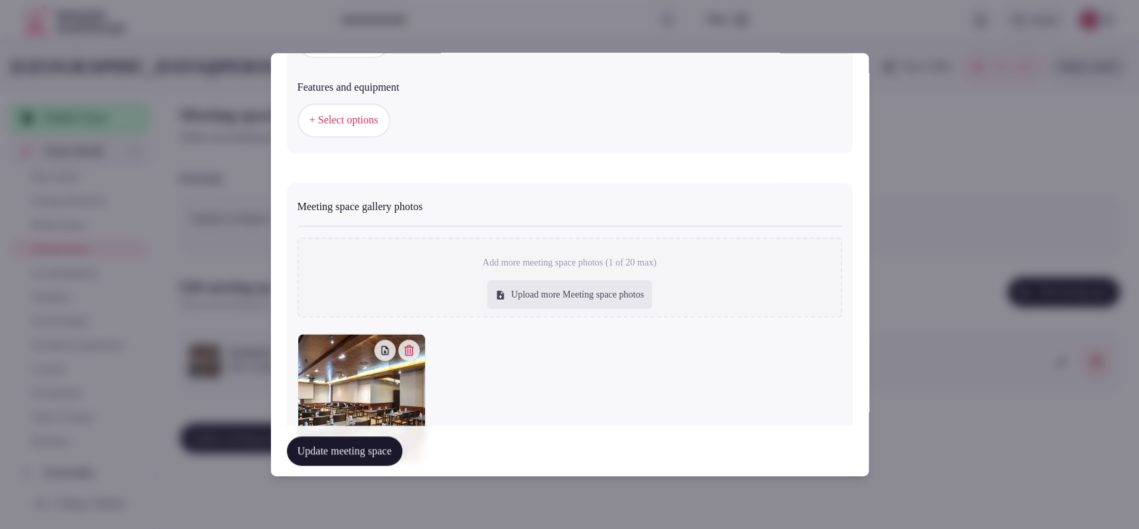
click at [330, 452] on button "Update meeting space" at bounding box center [344, 450] width 115 height 29
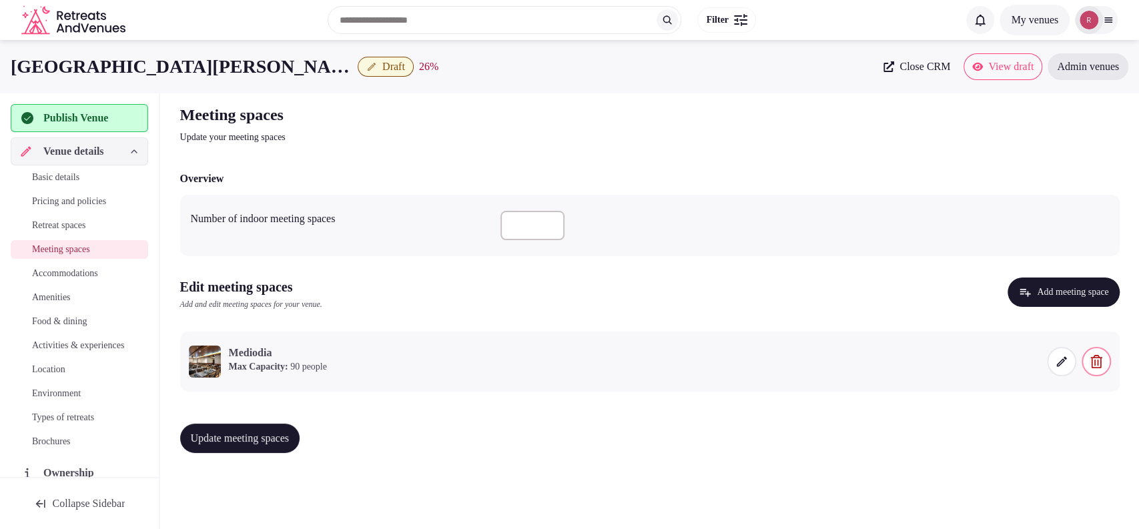
click at [272, 439] on span "Update meeting spaces" at bounding box center [240, 438] width 99 height 13
click at [267, 428] on button "Update meeting spaces" at bounding box center [240, 438] width 120 height 29
click at [73, 272] on span "Accommodations" at bounding box center [65, 273] width 66 height 13
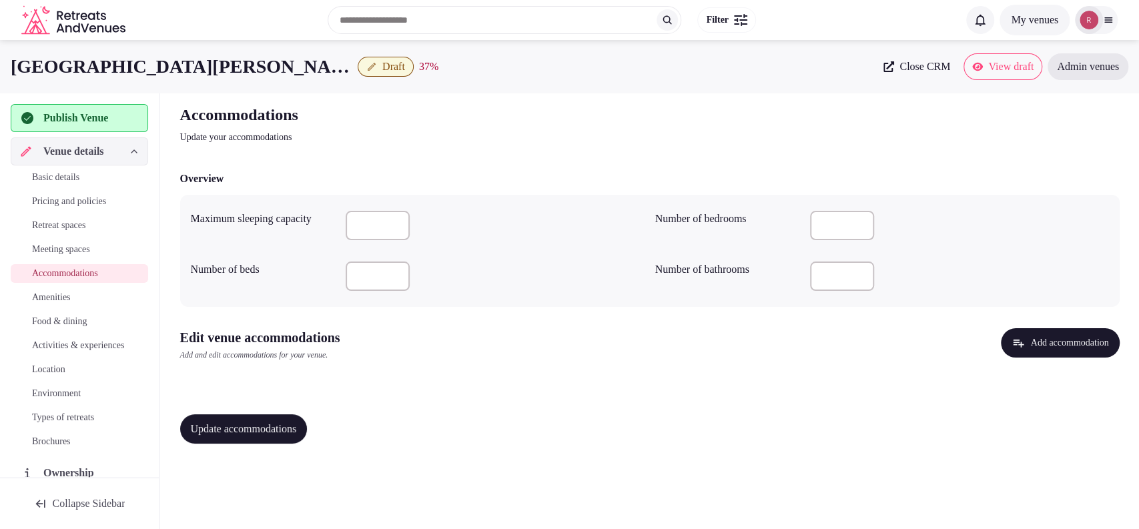
click at [1020, 356] on button "Add accommodation" at bounding box center [1060, 342] width 118 height 29
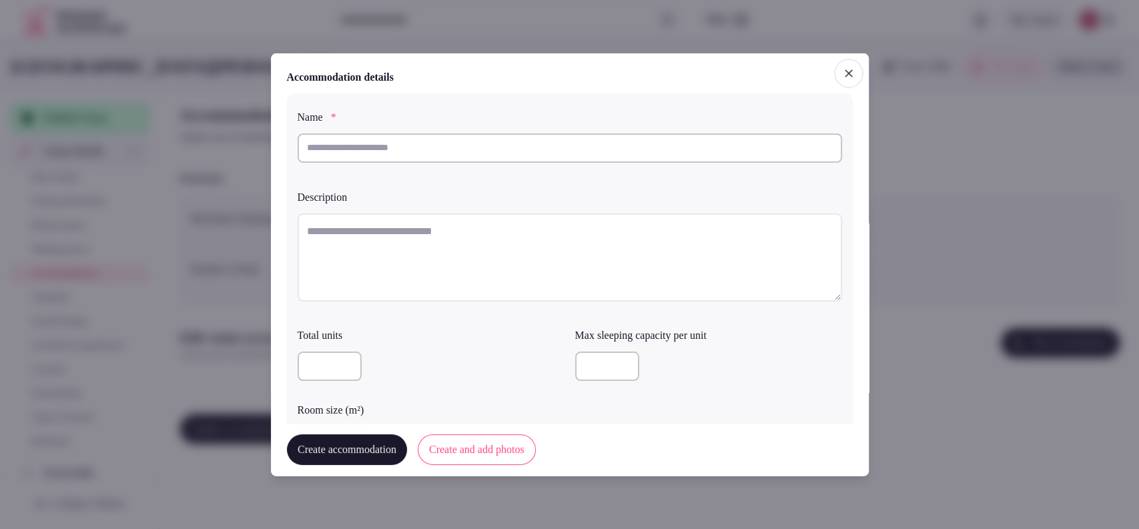
click at [499, 147] on input "text" at bounding box center [570, 147] width 545 height 29
type input "**********"
click at [395, 260] on textarea at bounding box center [570, 257] width 545 height 88
paste textarea "**********"
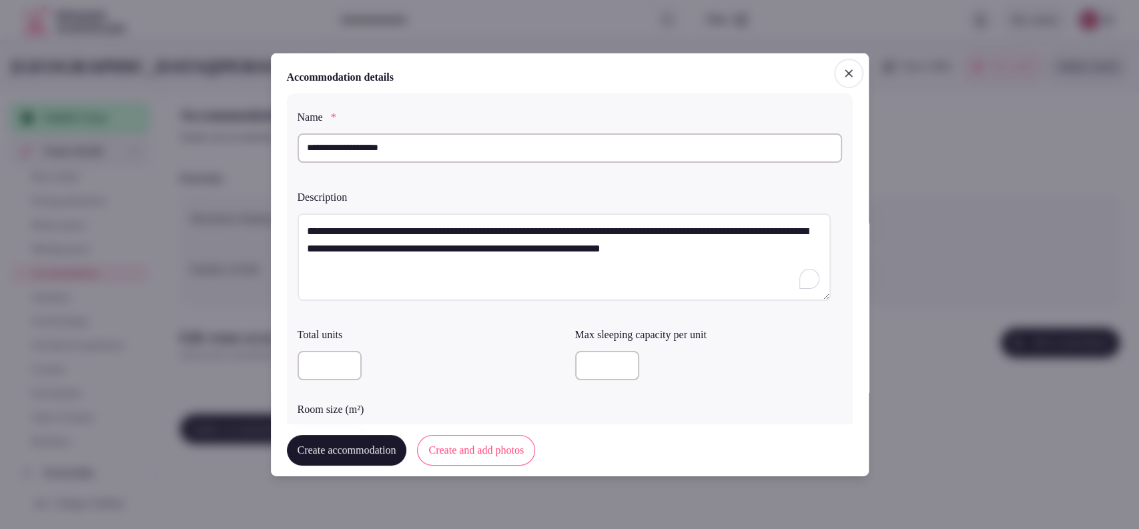
type textarea "**********"
click at [589, 357] on input "number" at bounding box center [607, 365] width 64 height 29
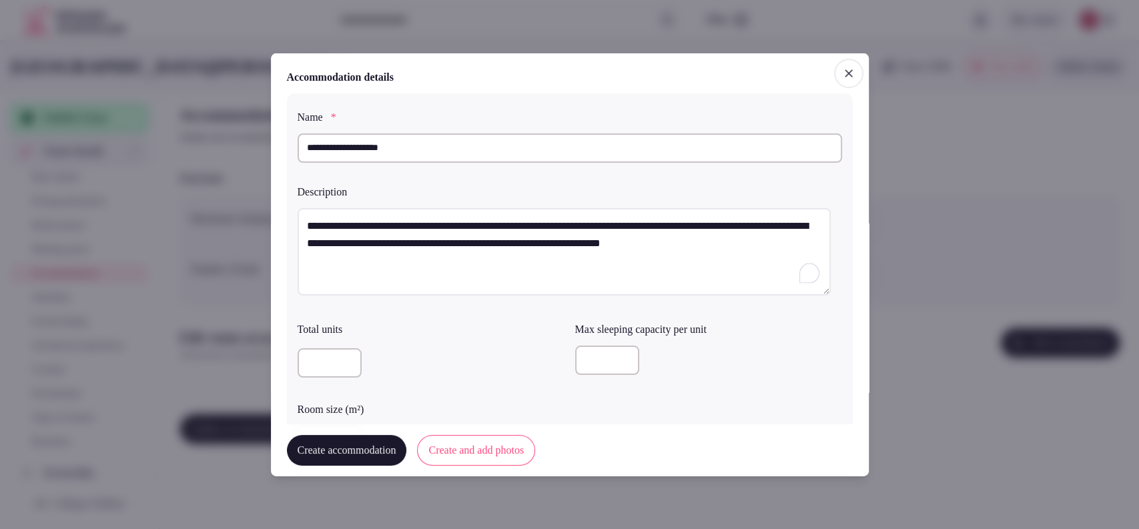
type input "*"
click at [716, 378] on div "*" at bounding box center [708, 362] width 267 height 45
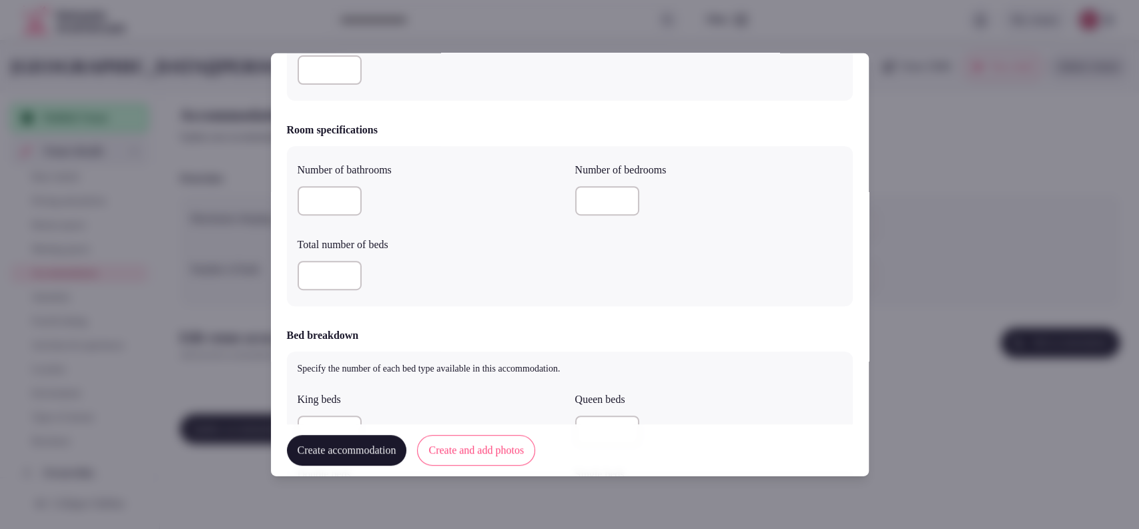
click at [320, 207] on input "number" at bounding box center [330, 200] width 64 height 29
type input "*"
click at [311, 280] on input "number" at bounding box center [330, 275] width 64 height 29
type input "*"
click at [609, 190] on input "number" at bounding box center [607, 200] width 64 height 29
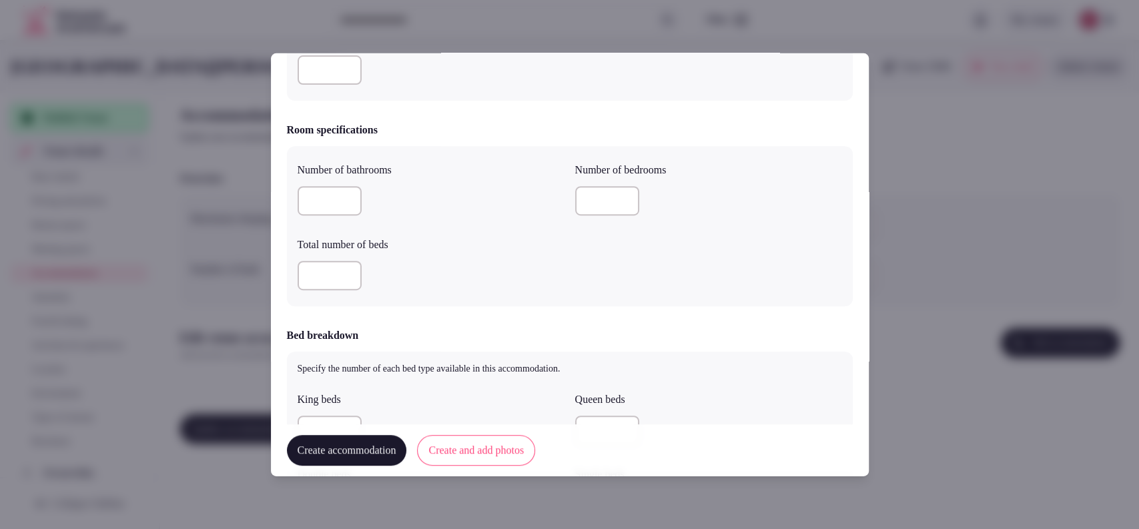
type input "*"
click at [581, 289] on div "Number of bathrooms * Number of bedrooms * Total number of beds *" at bounding box center [570, 226] width 545 height 139
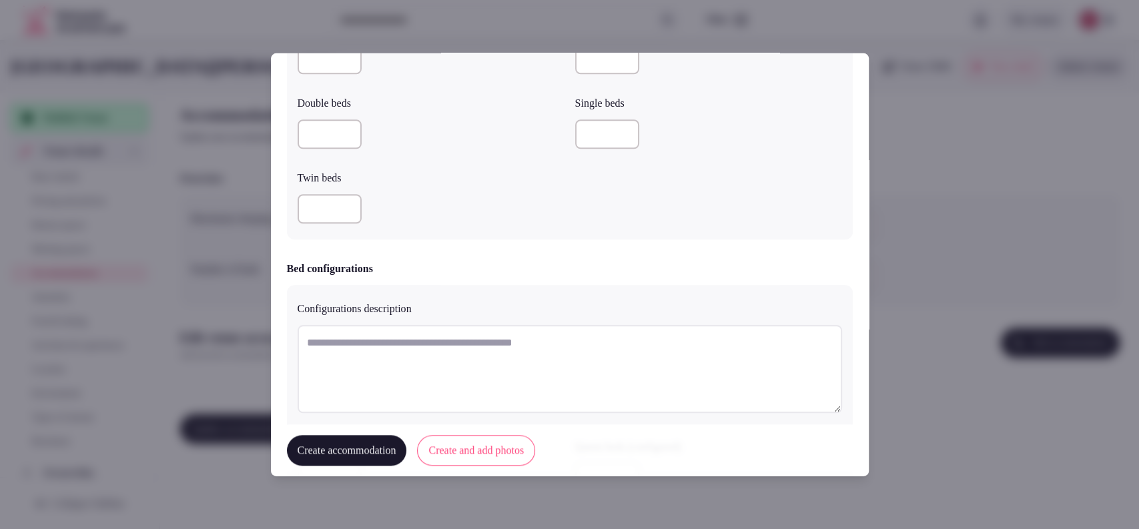
click at [315, 63] on input "number" at bounding box center [330, 59] width 64 height 29
type input "*"
click at [321, 212] on input "number" at bounding box center [330, 208] width 64 height 29
type input "*"
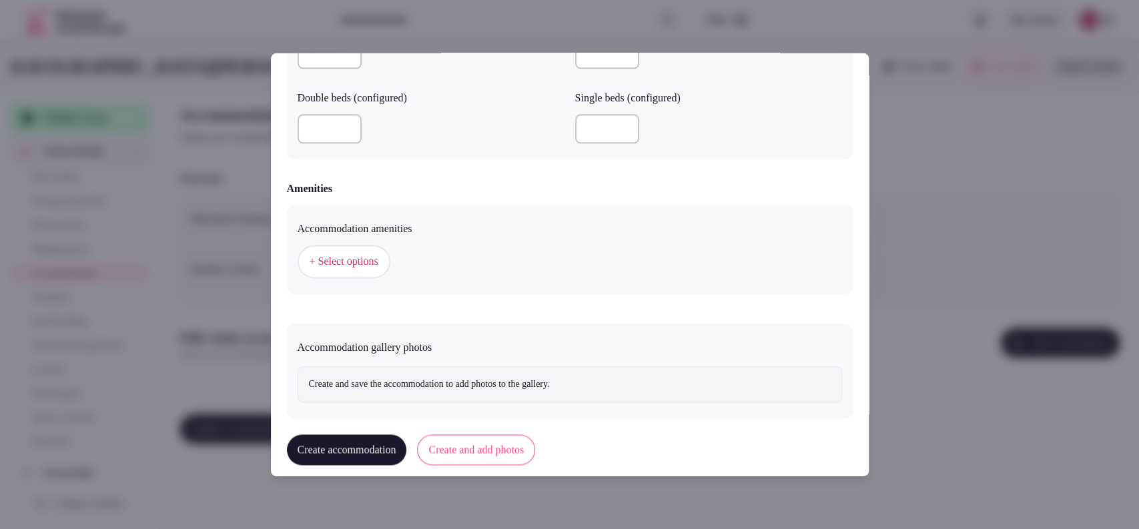
scroll to position [1184, 0]
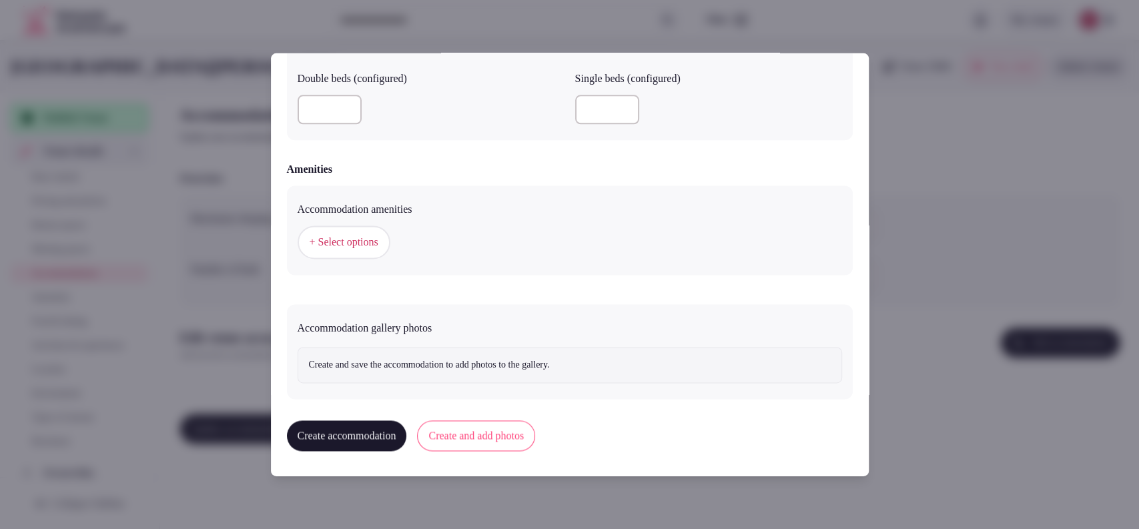
type input "*"
click at [363, 255] on button "+ Select options" at bounding box center [344, 242] width 93 height 33
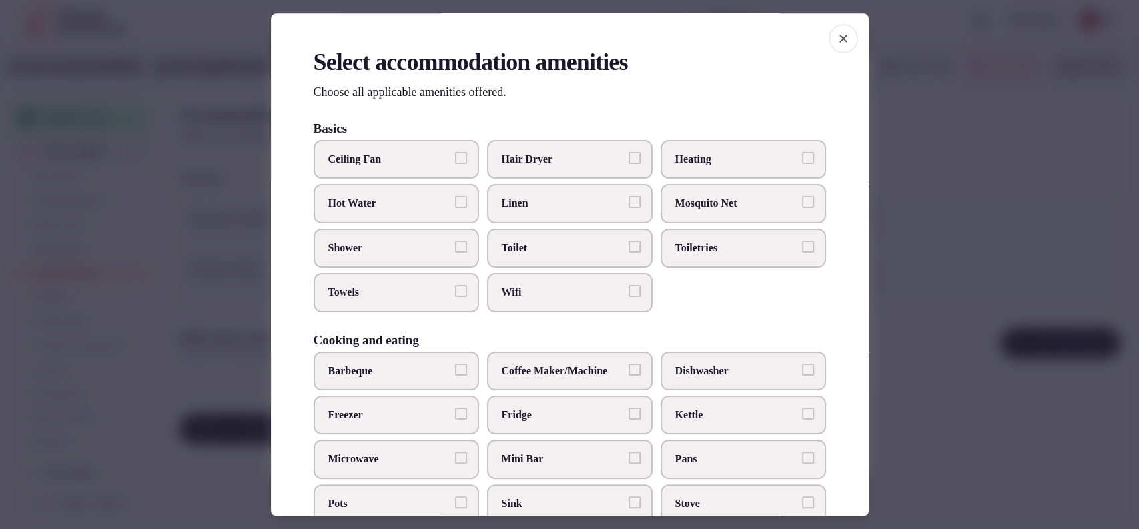
click at [534, 164] on span "Hair Dryer" at bounding box center [563, 159] width 123 height 15
click at [629, 164] on button "Hair Dryer" at bounding box center [635, 158] width 12 height 12
click at [528, 214] on label "Linen" at bounding box center [570, 204] width 166 height 39
click at [629, 209] on button "Linen" at bounding box center [635, 203] width 12 height 12
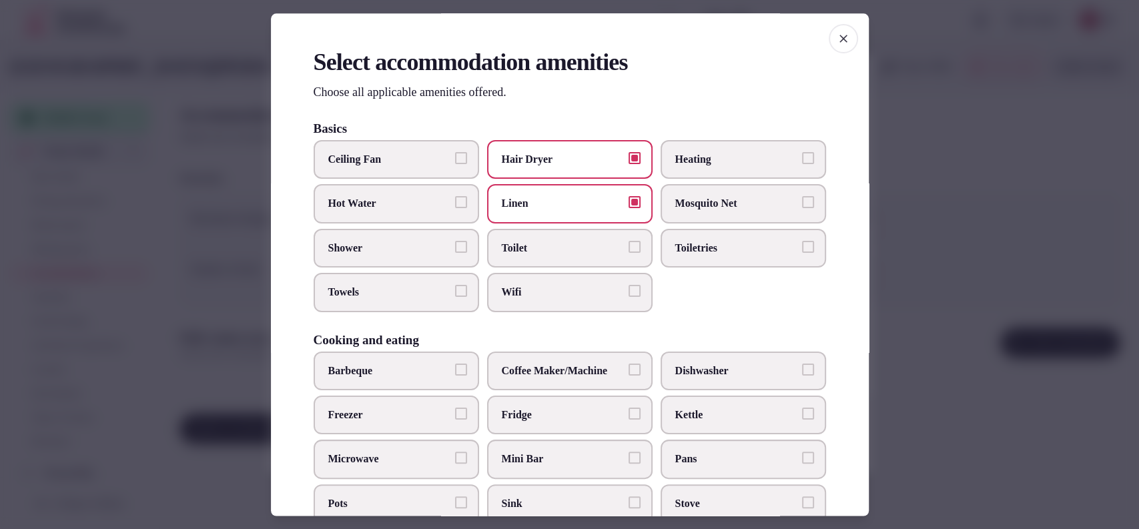
click at [531, 255] on label "Toilet" at bounding box center [570, 248] width 166 height 39
click at [629, 253] on button "Toilet" at bounding box center [635, 247] width 12 height 12
drag, startPoint x: 534, startPoint y: 288, endPoint x: 550, endPoint y: 287, distance: 16.0
click at [535, 290] on span "Wifi" at bounding box center [563, 293] width 123 height 15
click at [629, 290] on button "Wifi" at bounding box center [635, 292] width 12 height 12
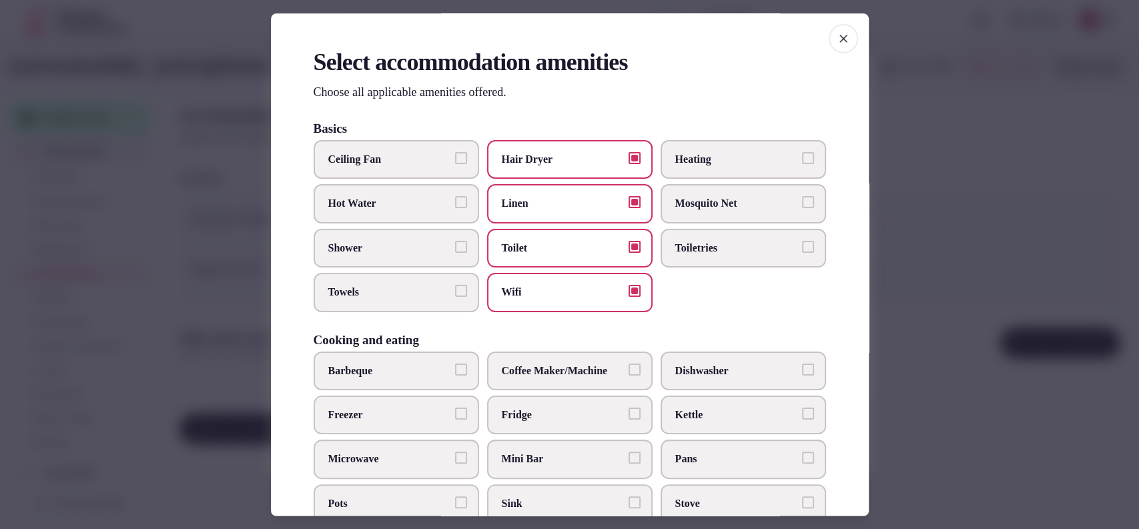
click at [697, 241] on span "Toiletries" at bounding box center [736, 248] width 123 height 15
click at [802, 241] on button "Toiletries" at bounding box center [808, 247] width 12 height 12
click at [374, 286] on span "Towels" at bounding box center [389, 293] width 123 height 15
click at [455, 286] on button "Towels" at bounding box center [461, 292] width 12 height 12
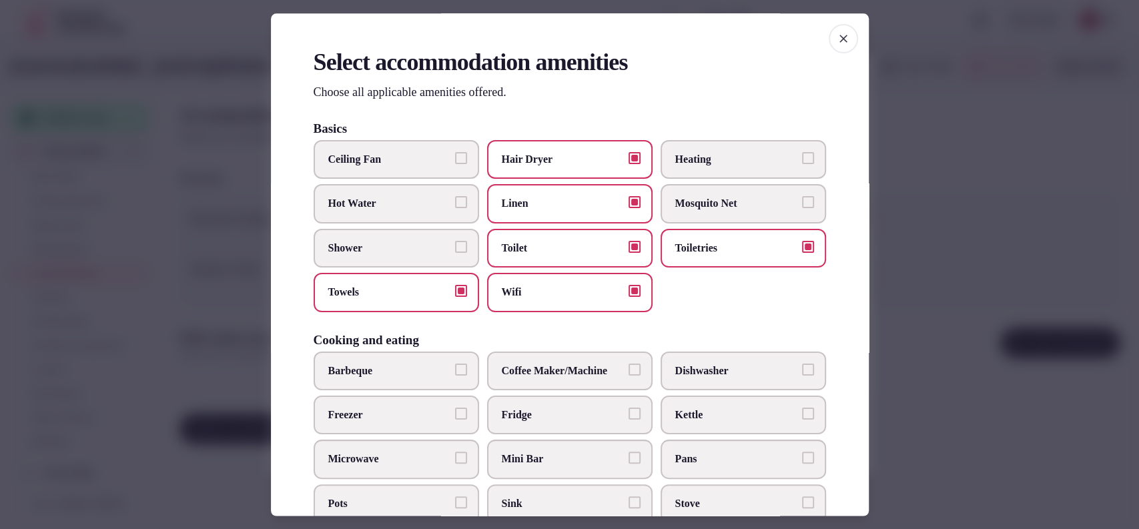
click at [386, 249] on span "Shower" at bounding box center [389, 248] width 123 height 15
click at [455, 249] on button "Shower" at bounding box center [461, 247] width 12 height 12
click at [697, 171] on label "Heating" at bounding box center [744, 159] width 166 height 39
click at [802, 164] on button "Heating" at bounding box center [808, 158] width 12 height 12
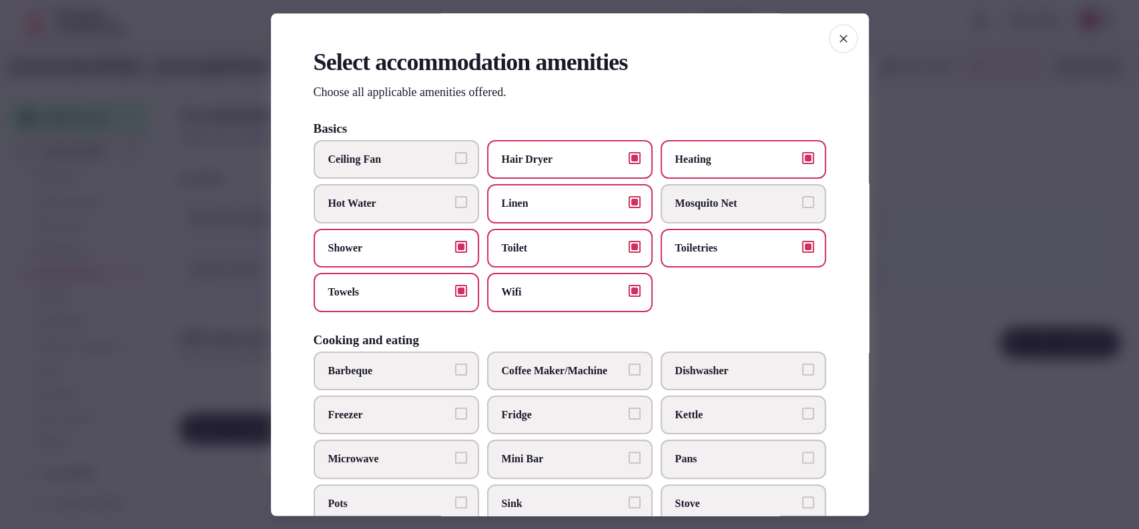
click at [560, 445] on label "Mini Bar" at bounding box center [570, 459] width 166 height 39
click at [629, 452] on button "Mini Bar" at bounding box center [635, 458] width 12 height 12
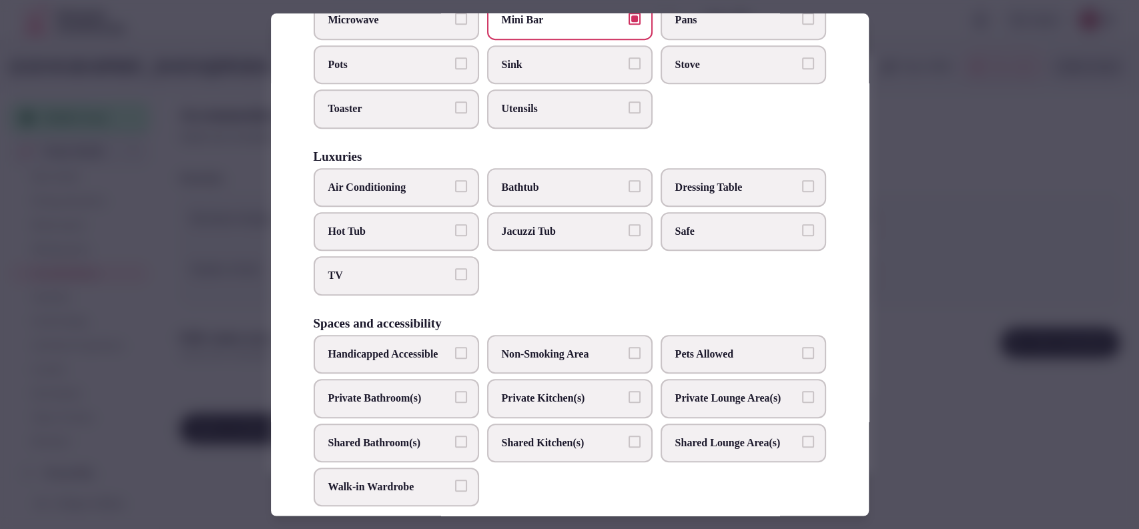
click at [368, 269] on span "TV" at bounding box center [389, 276] width 123 height 15
click at [455, 269] on button "TV" at bounding box center [461, 275] width 12 height 12
click at [376, 180] on span "Air Conditioning" at bounding box center [389, 187] width 123 height 15
click at [455, 180] on button "Air Conditioning" at bounding box center [461, 186] width 12 height 12
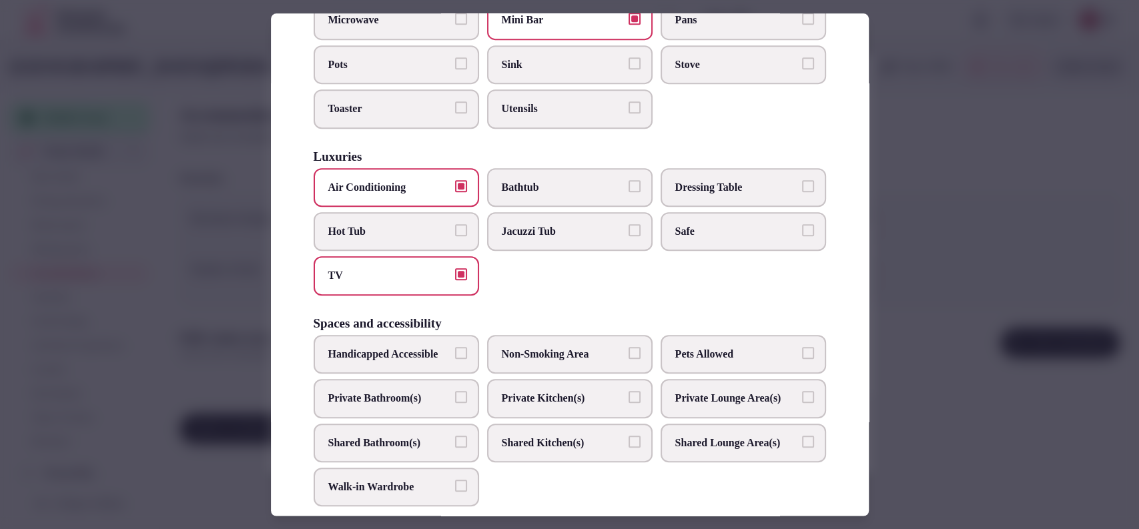
click at [394, 418] on label "Private Bathroom(s)" at bounding box center [397, 398] width 166 height 39
click at [455, 403] on button "Private Bathroom(s)" at bounding box center [461, 397] width 12 height 12
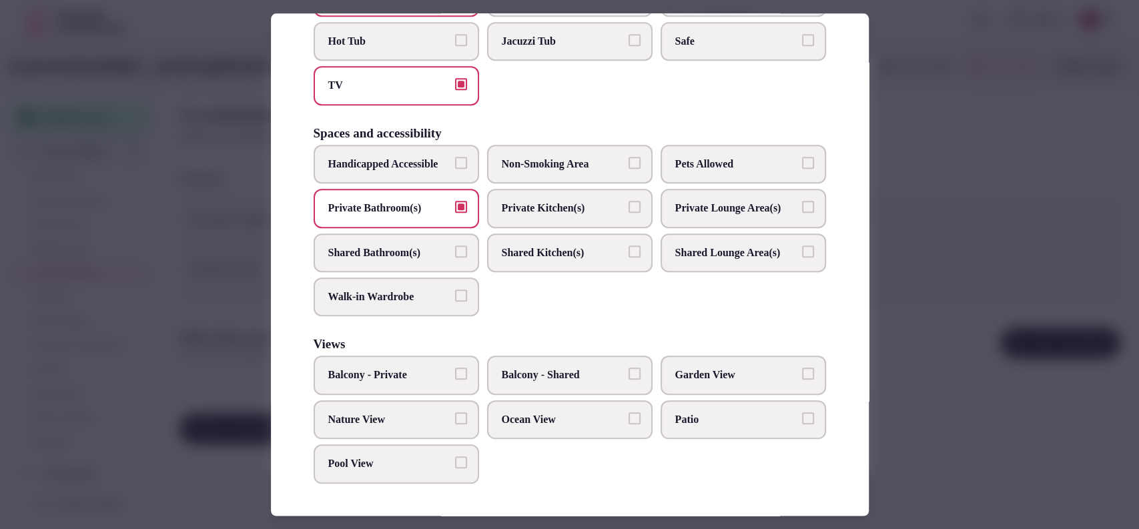
click at [529, 370] on span "Balcony - Shared" at bounding box center [563, 375] width 123 height 15
click at [629, 370] on button "Balcony - Shared" at bounding box center [635, 374] width 12 height 12
click at [529, 370] on span "Balcony - Shared" at bounding box center [563, 375] width 123 height 15
click at [629, 370] on button "Balcony - Shared" at bounding box center [635, 374] width 12 height 12
click at [458, 380] on button "Balcony - Private" at bounding box center [461, 374] width 12 height 12
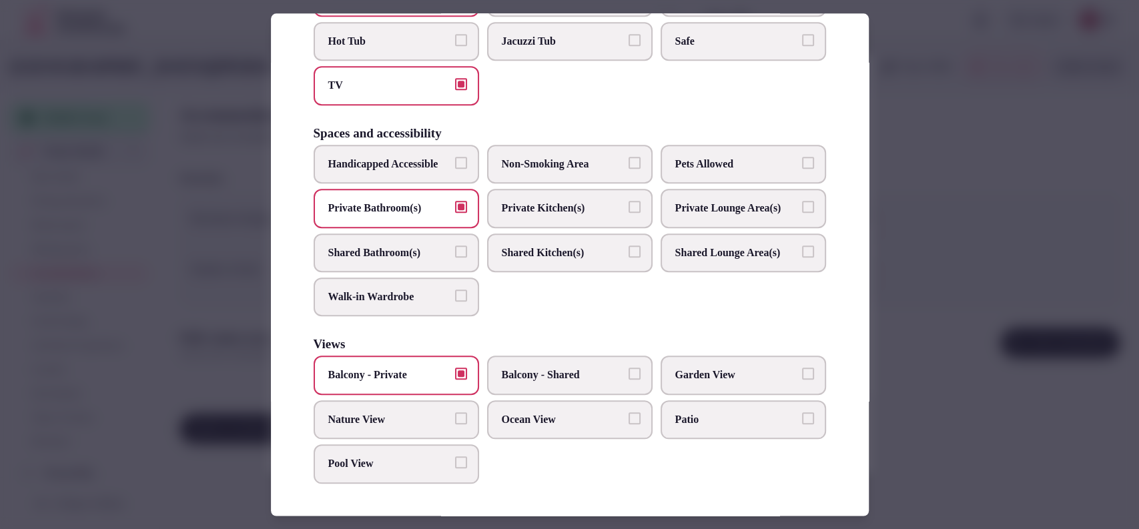
click at [518, 370] on span "Balcony - Shared" at bounding box center [563, 375] width 123 height 15
click at [629, 370] on button "Balcony - Shared" at bounding box center [635, 374] width 12 height 12
click at [518, 374] on span "Balcony - Shared" at bounding box center [563, 375] width 123 height 15
click at [629, 374] on button "Balcony - Shared" at bounding box center [635, 374] width 12 height 12
click at [411, 458] on span "Pool View" at bounding box center [389, 464] width 123 height 15
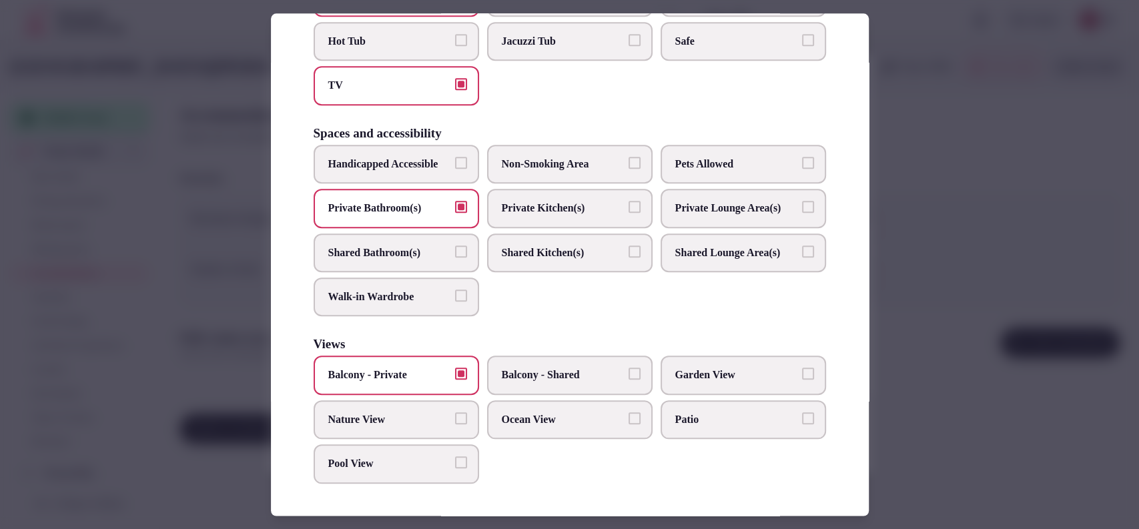
click at [455, 458] on button "Pool View" at bounding box center [461, 463] width 12 height 12
click at [716, 366] on label "Garden View" at bounding box center [744, 375] width 166 height 39
click at [802, 368] on button "Garden View" at bounding box center [808, 374] width 12 height 12
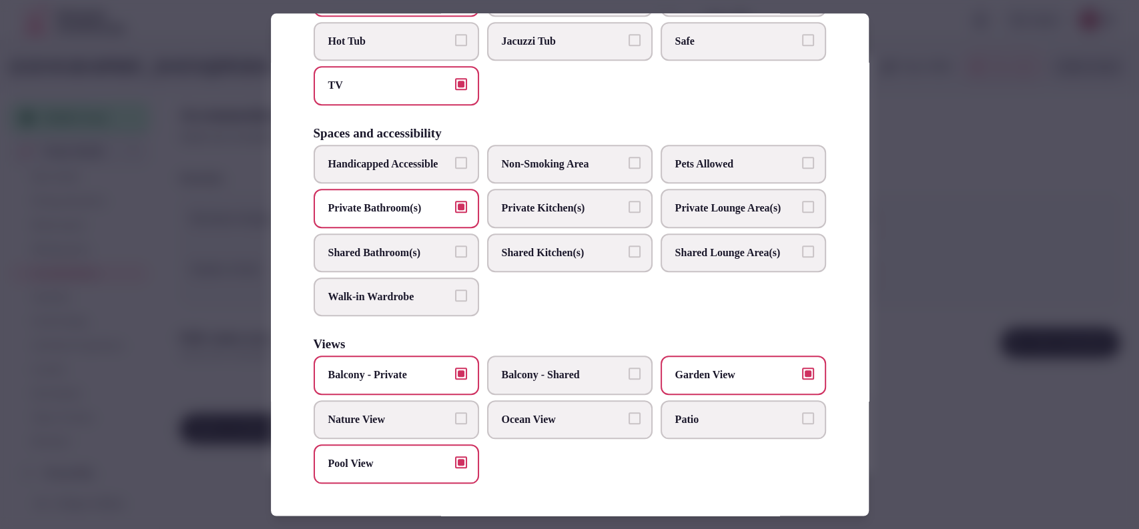
click at [945, 229] on div at bounding box center [569, 264] width 1139 height 529
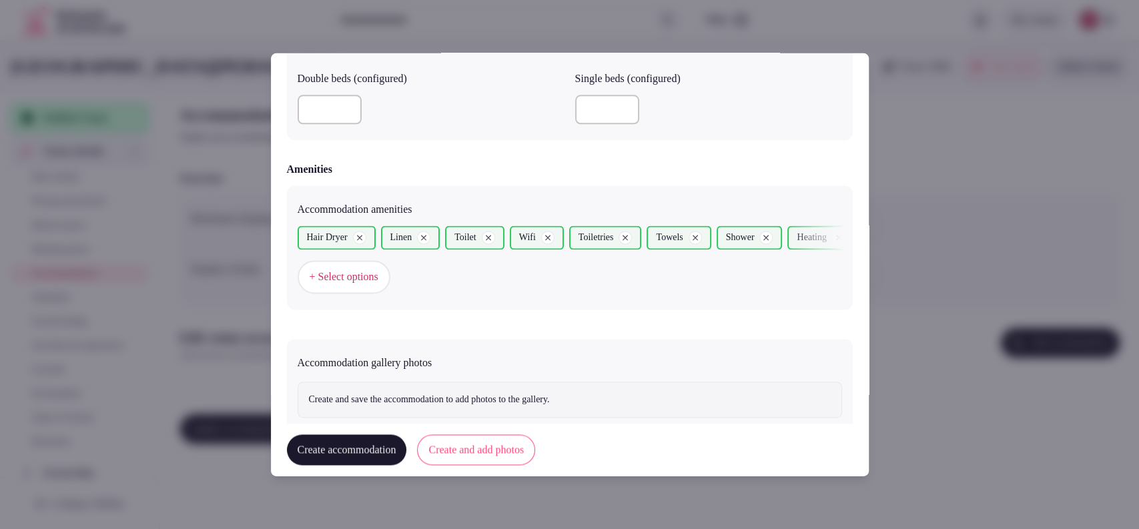
scroll to position [1218, 0]
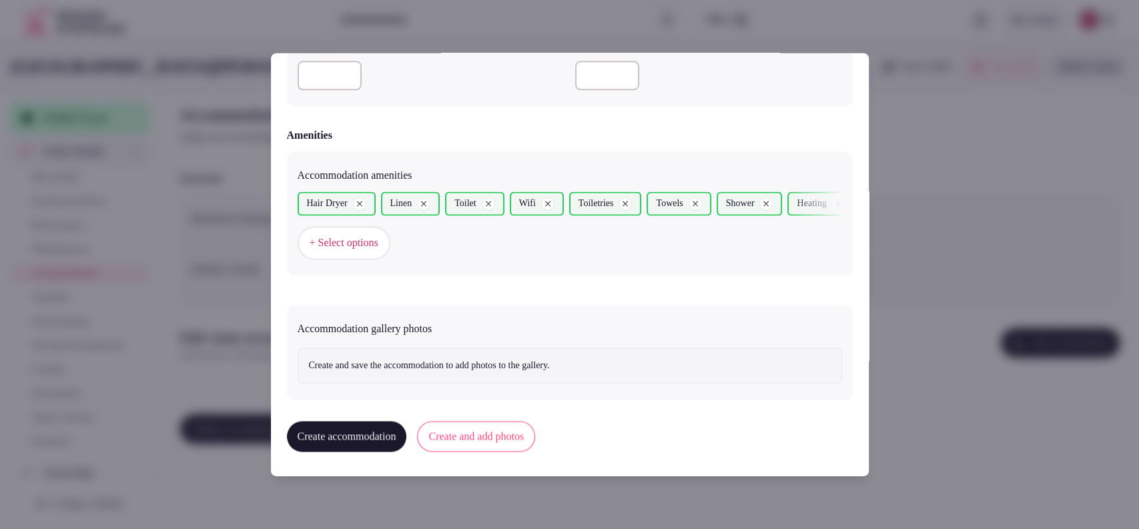
click at [496, 432] on button "Create and add photos" at bounding box center [476, 437] width 118 height 31
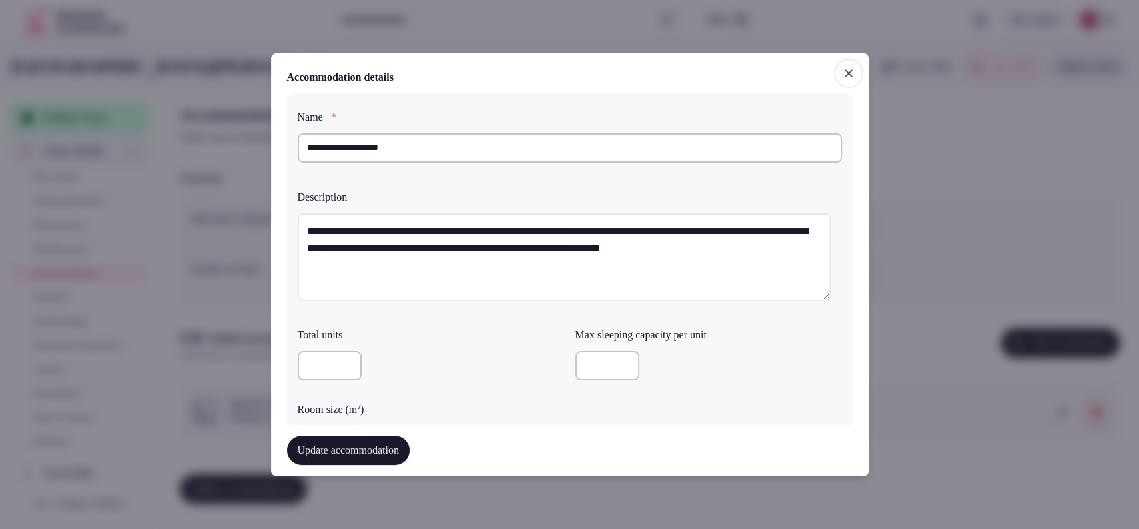
scroll to position [370, 0]
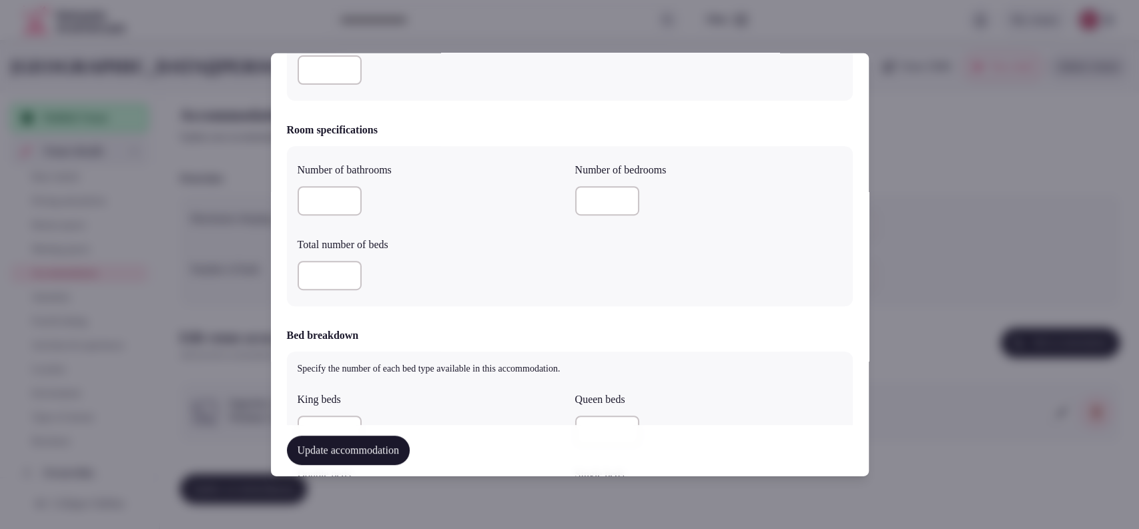
click at [330, 67] on input "number" at bounding box center [330, 69] width 64 height 29
type input "**"
click at [451, 172] on label "Number of bathrooms" at bounding box center [431, 170] width 267 height 11
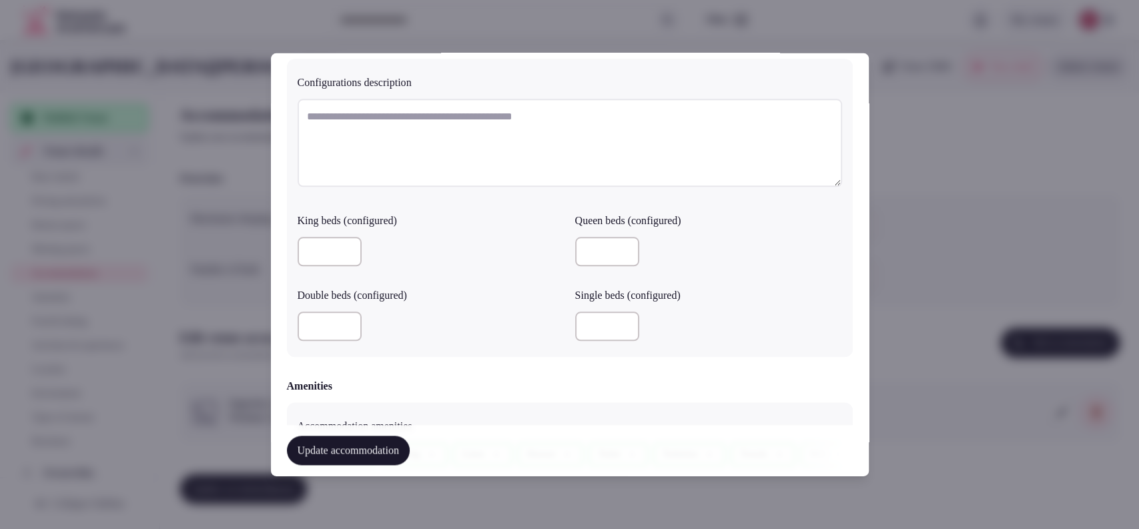
scroll to position [1341, 0]
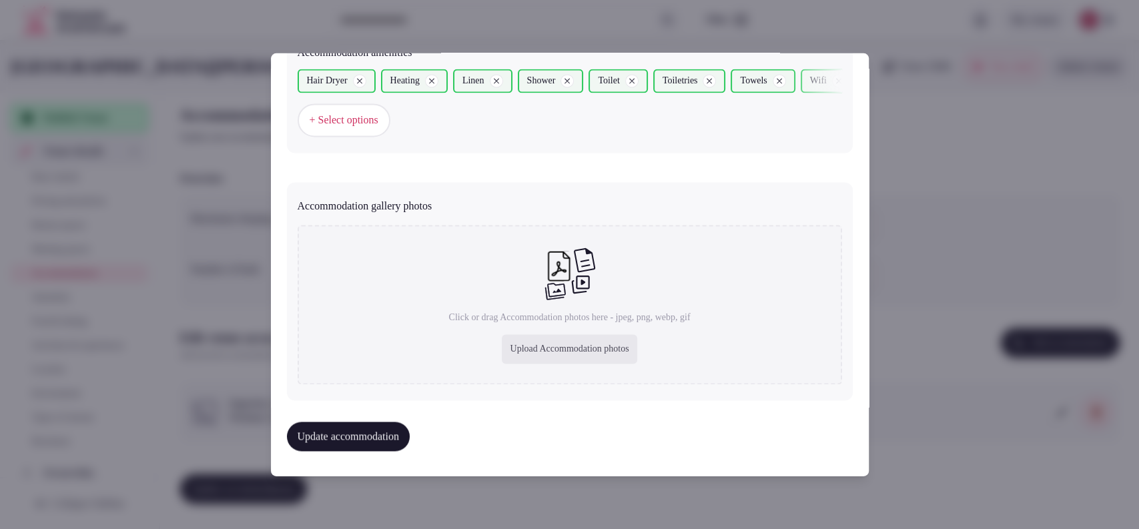
click at [573, 341] on div "Upload Accommodation photos" at bounding box center [569, 349] width 135 height 29
type input "**********"
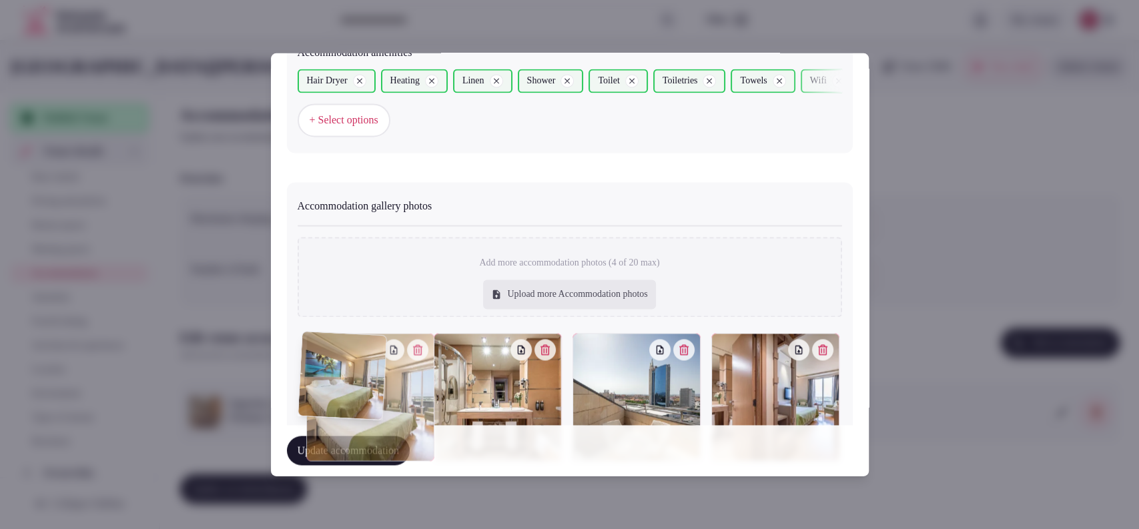
drag, startPoint x: 747, startPoint y: 380, endPoint x: 408, endPoint y: 375, distance: 339.1
click at [408, 375] on div at bounding box center [370, 398] width 128 height 128
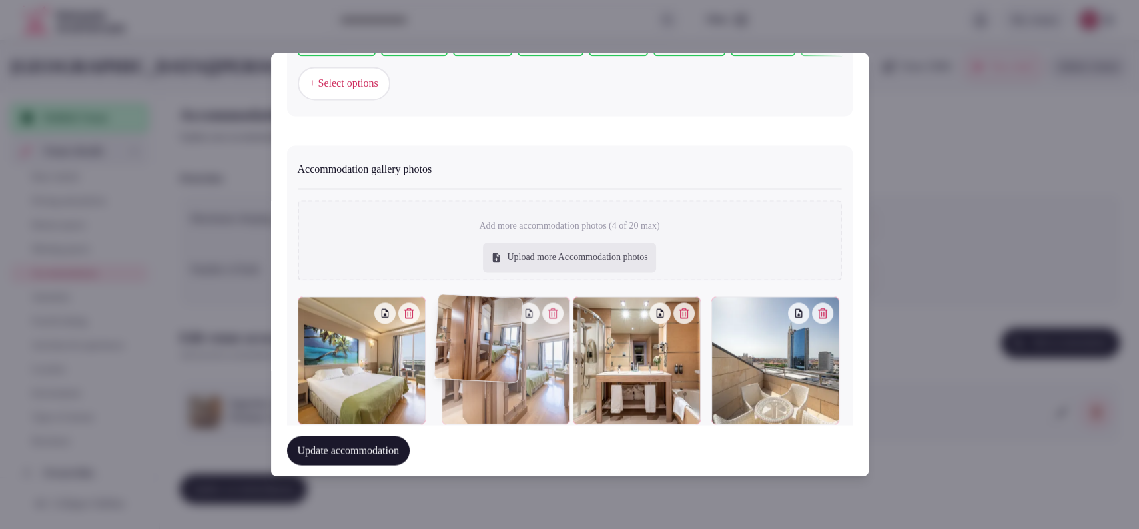
drag, startPoint x: 753, startPoint y: 397, endPoint x: 457, endPoint y: 398, distance: 295.7
click at [457, 398] on div at bounding box center [506, 361] width 128 height 128
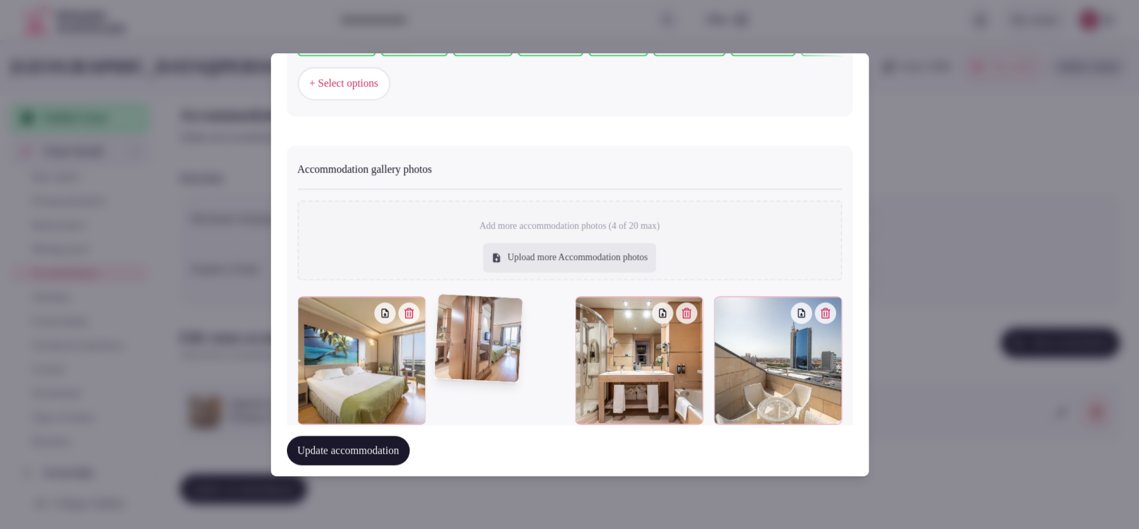
scroll to position [1378, 0]
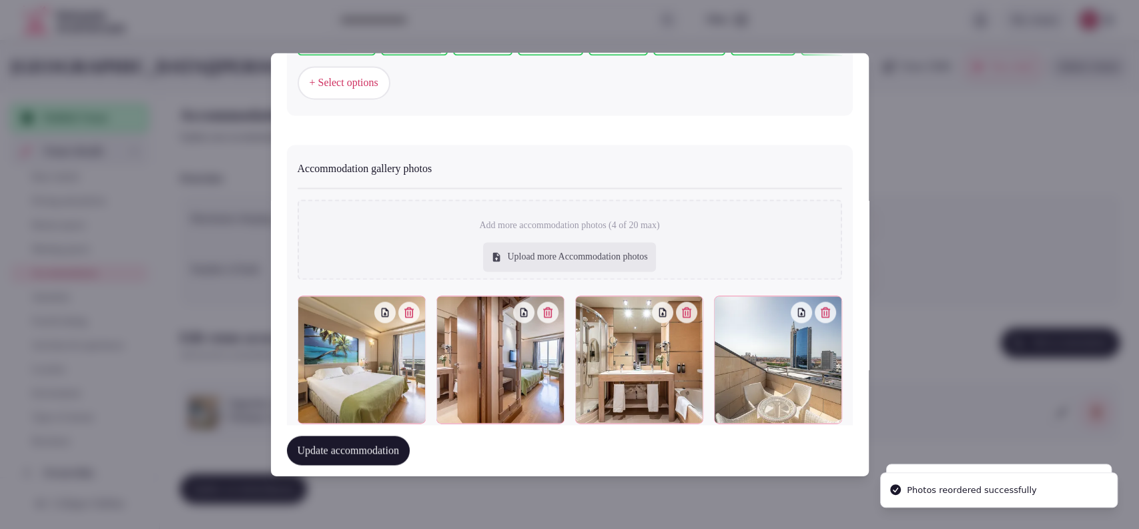
click at [332, 446] on button "Update accommodation" at bounding box center [348, 450] width 123 height 29
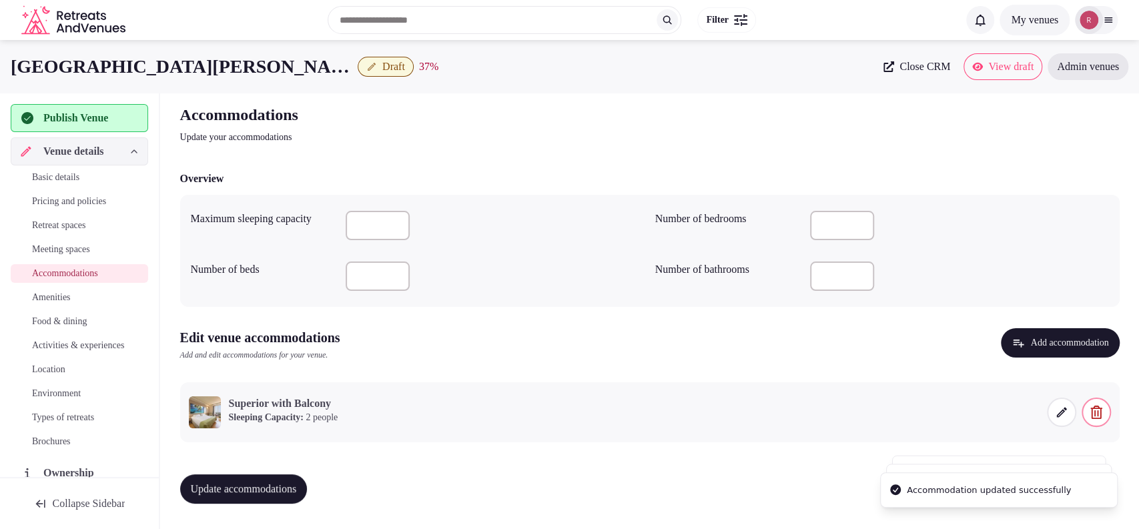
click at [274, 480] on button "Update accommodations" at bounding box center [243, 489] width 127 height 29
click at [71, 294] on span "Amenities" at bounding box center [51, 297] width 39 height 13
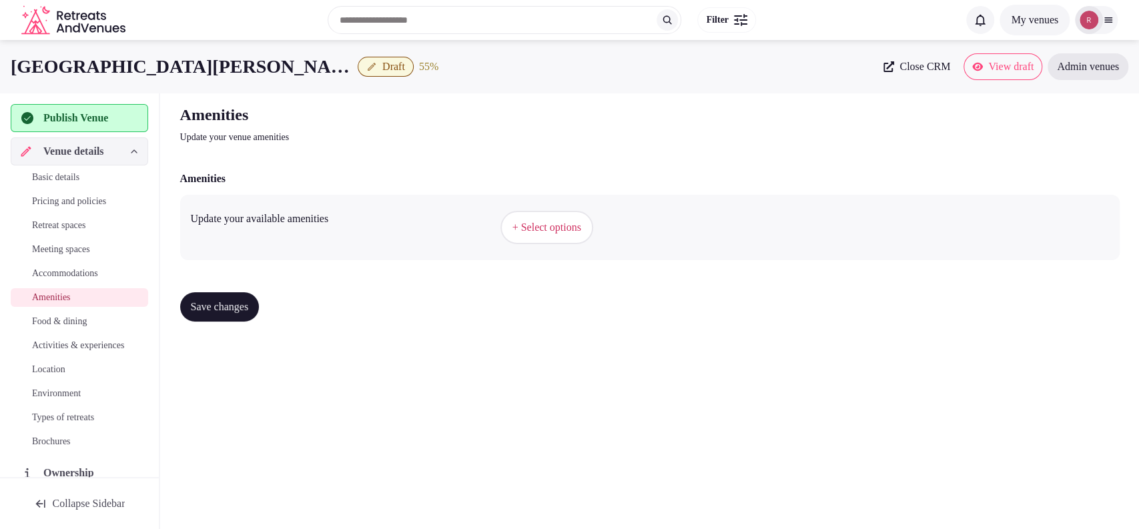
click at [521, 225] on span "+ Select options" at bounding box center [547, 227] width 69 height 15
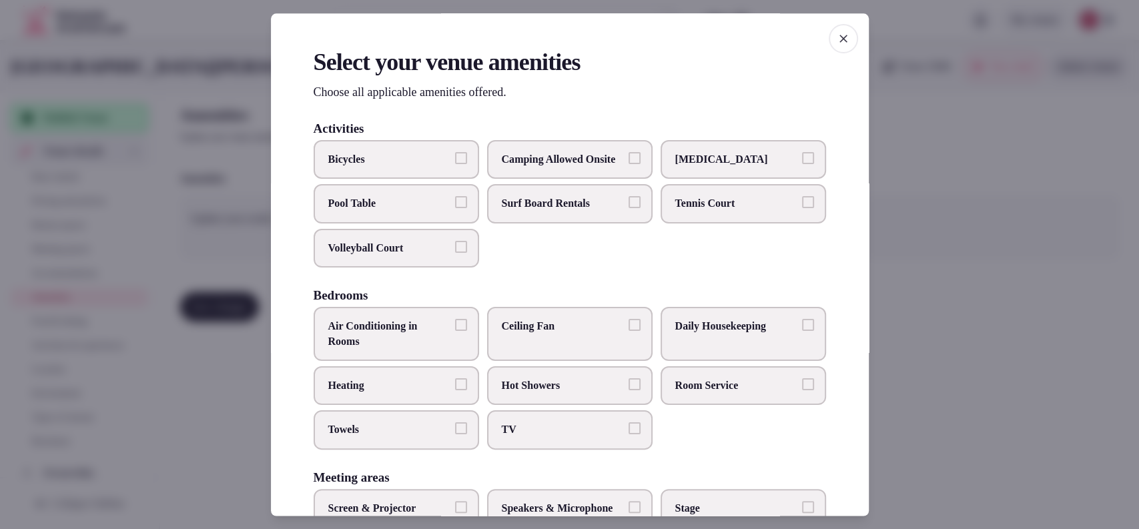
click at [521, 438] on span "TV" at bounding box center [563, 430] width 123 height 15
click at [629, 435] on button "TV" at bounding box center [635, 429] width 12 height 12
click at [420, 431] on label "Towels" at bounding box center [397, 430] width 166 height 39
click at [455, 431] on button "Towels" at bounding box center [461, 429] width 12 height 12
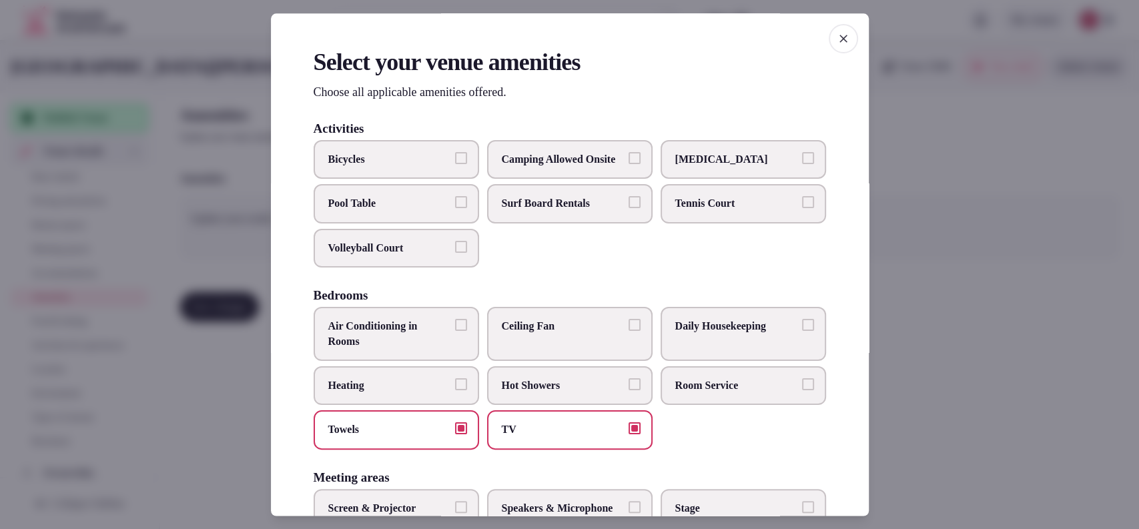
click at [431, 393] on span "Heating" at bounding box center [389, 385] width 123 height 15
click at [455, 390] on button "Heating" at bounding box center [461, 384] width 12 height 12
click at [433, 350] on span "Air Conditioning in Rooms" at bounding box center [389, 335] width 123 height 30
click at [455, 332] on button "Air Conditioning in Rooms" at bounding box center [461, 326] width 12 height 12
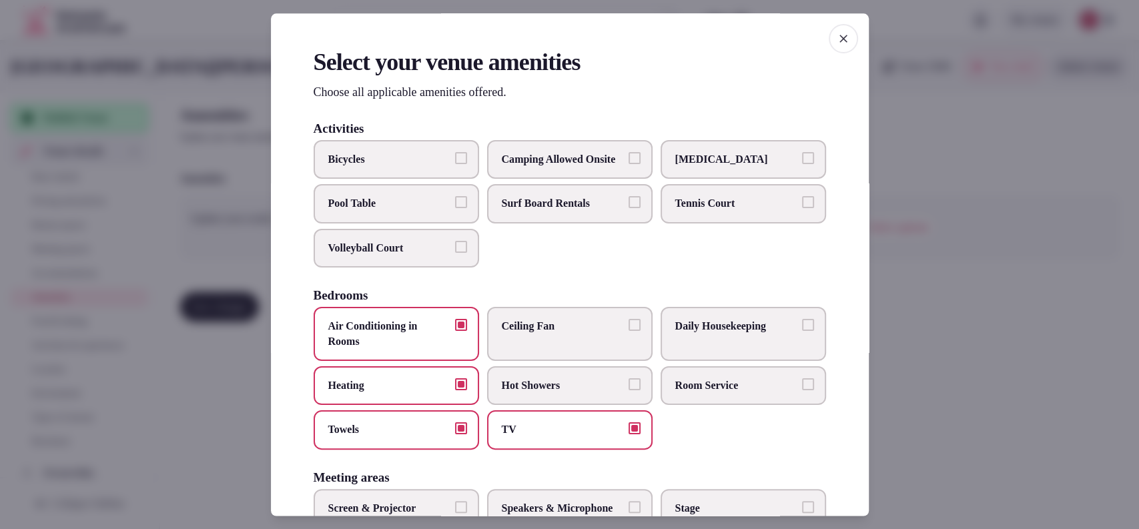
click at [703, 390] on label "Room Service" at bounding box center [744, 385] width 166 height 39
click at [802, 390] on button "Room Service" at bounding box center [808, 384] width 12 height 12
click at [720, 334] on span "Daily Housekeeping" at bounding box center [736, 327] width 123 height 15
click at [802, 332] on button "Daily Housekeeping" at bounding box center [808, 326] width 12 height 12
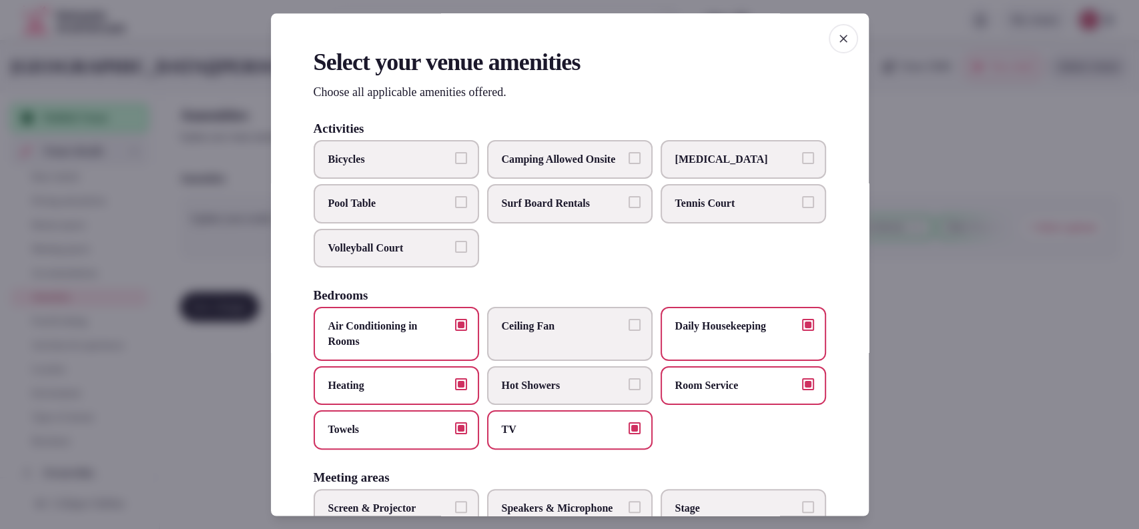
scroll to position [439, 0]
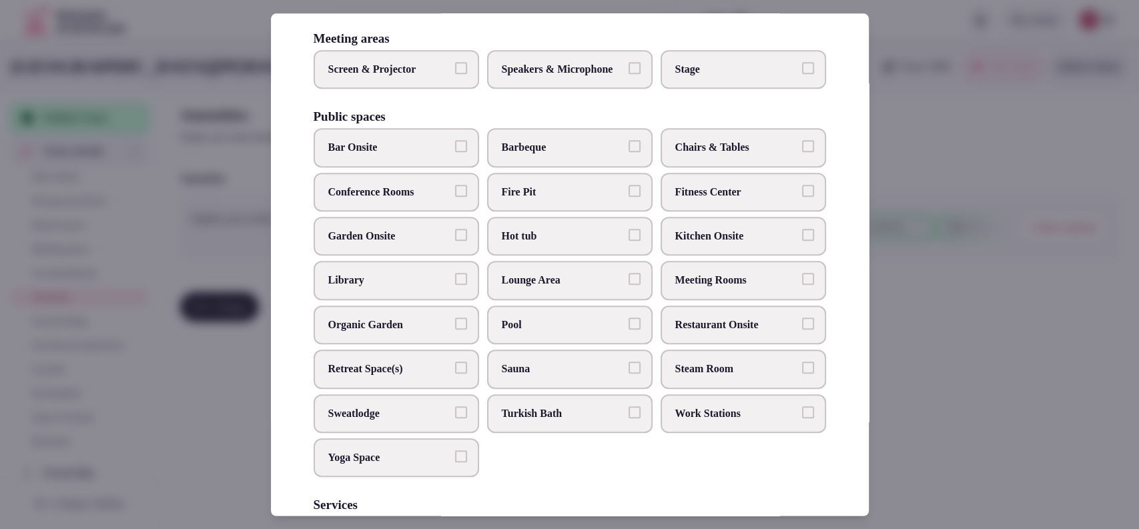
click at [394, 89] on label "Screen & Projector" at bounding box center [397, 69] width 166 height 39
click at [455, 74] on button "Screen & Projector" at bounding box center [461, 68] width 12 height 12
click at [550, 77] on span "Speakers & Microphone" at bounding box center [563, 69] width 123 height 15
click at [629, 74] on button "Speakers & Microphone" at bounding box center [635, 68] width 12 height 12
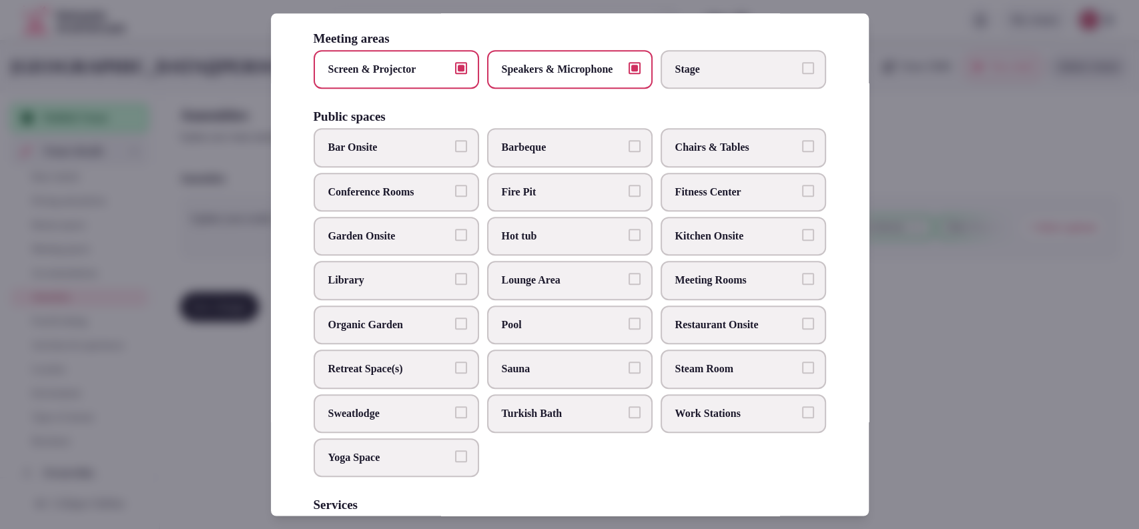
click at [679, 77] on span "Stage" at bounding box center [736, 69] width 123 height 15
click at [802, 74] on button "Stage" at bounding box center [808, 68] width 12 height 12
click at [604, 344] on label "Pool" at bounding box center [570, 325] width 166 height 39
click at [629, 330] on button "Pool" at bounding box center [635, 324] width 12 height 12
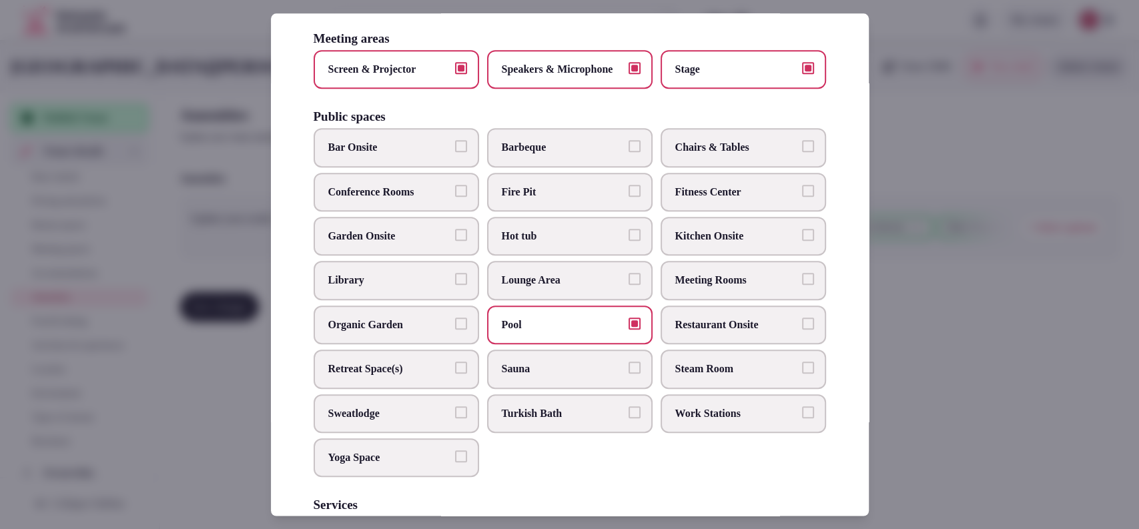
click at [721, 256] on label "Kitchen Onsite" at bounding box center [744, 236] width 166 height 39
click at [802, 241] on button "Kitchen Onsite" at bounding box center [808, 235] width 12 height 12
click at [713, 288] on span "Meeting Rooms" at bounding box center [736, 281] width 123 height 15
click at [802, 286] on button "Meeting Rooms" at bounding box center [808, 280] width 12 height 12
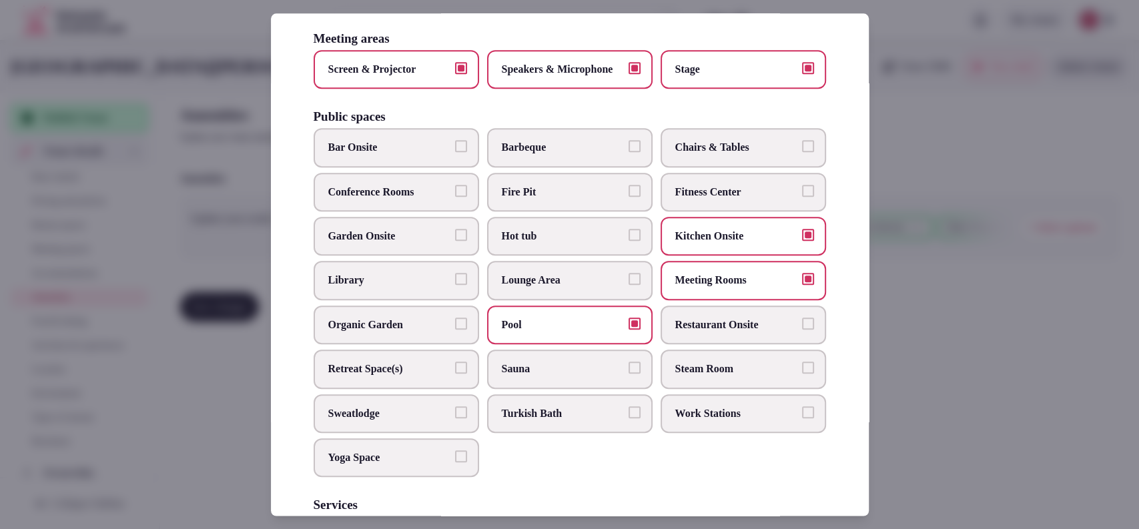
click at [728, 244] on span "Kitchen Onsite" at bounding box center [736, 236] width 123 height 15
click at [802, 241] on button "Kitchen Onsite" at bounding box center [808, 235] width 12 height 12
click at [734, 200] on span "Fitness Center" at bounding box center [736, 192] width 123 height 15
click at [802, 197] on button "Fitness Center" at bounding box center [808, 191] width 12 height 12
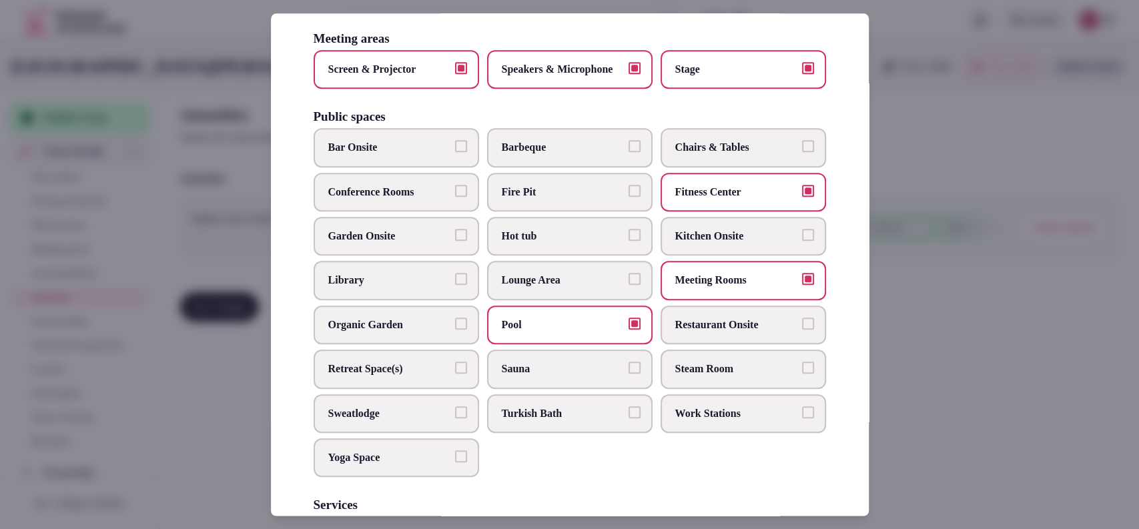
click at [737, 156] on span "Chairs & Tables" at bounding box center [736, 148] width 123 height 15
click at [802, 153] on button "Chairs & Tables" at bounding box center [808, 147] width 12 height 12
click at [394, 244] on span "Garden Onsite" at bounding box center [389, 236] width 123 height 15
click at [455, 241] on button "Garden Onsite" at bounding box center [461, 235] width 12 height 12
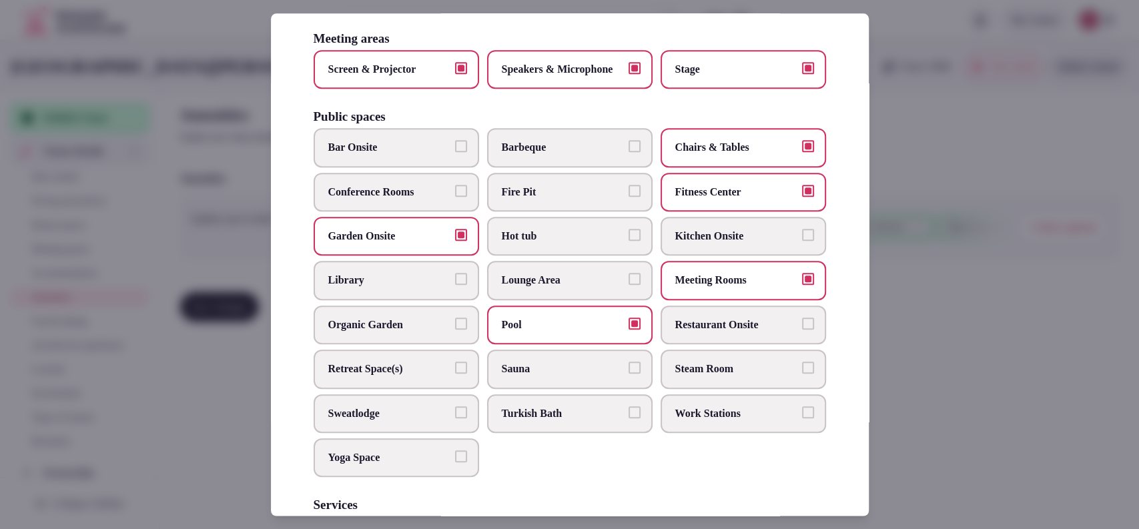
click at [406, 168] on label "Bar Onsite" at bounding box center [397, 148] width 166 height 39
click at [455, 153] on button "Bar Onsite" at bounding box center [461, 147] width 12 height 12
click at [695, 332] on span "Restaurant Onsite" at bounding box center [736, 325] width 123 height 15
click at [802, 330] on button "Restaurant Onsite" at bounding box center [808, 324] width 12 height 12
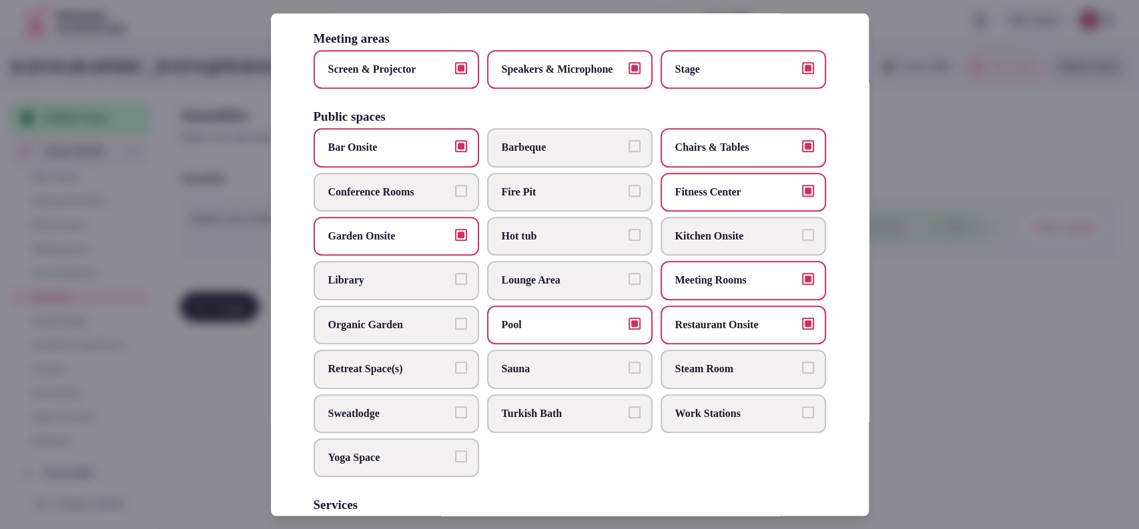
click at [550, 288] on span "Lounge Area" at bounding box center [563, 281] width 123 height 15
click at [629, 286] on button "Lounge Area" at bounding box center [635, 280] width 12 height 12
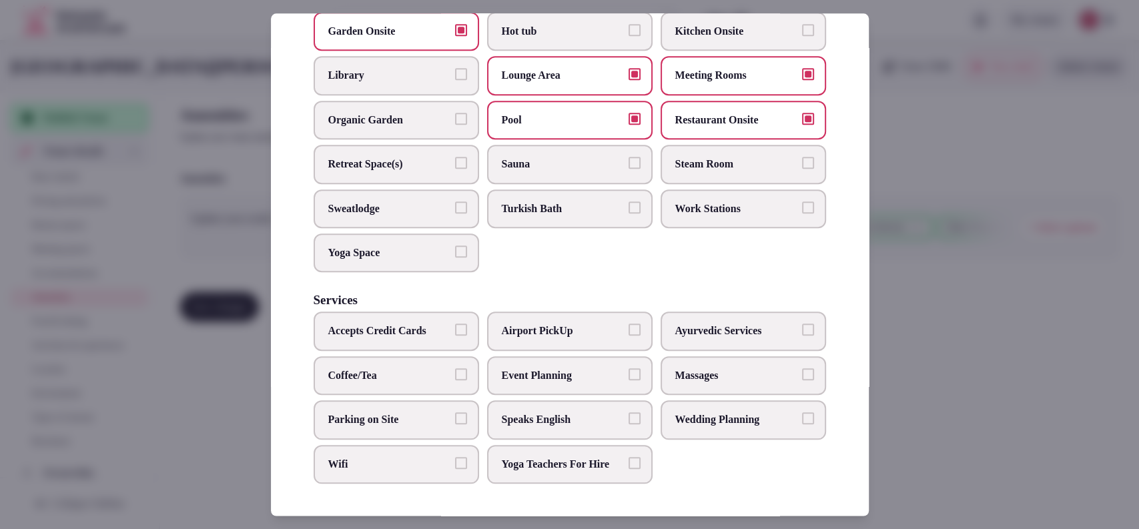
click at [531, 368] on span "Event Planning" at bounding box center [563, 375] width 123 height 15
click at [629, 368] on button "Event Planning" at bounding box center [635, 374] width 12 height 12
click at [517, 400] on label "Speaks English" at bounding box center [570, 419] width 166 height 39
click at [629, 412] on button "Speaks English" at bounding box center [635, 418] width 12 height 12
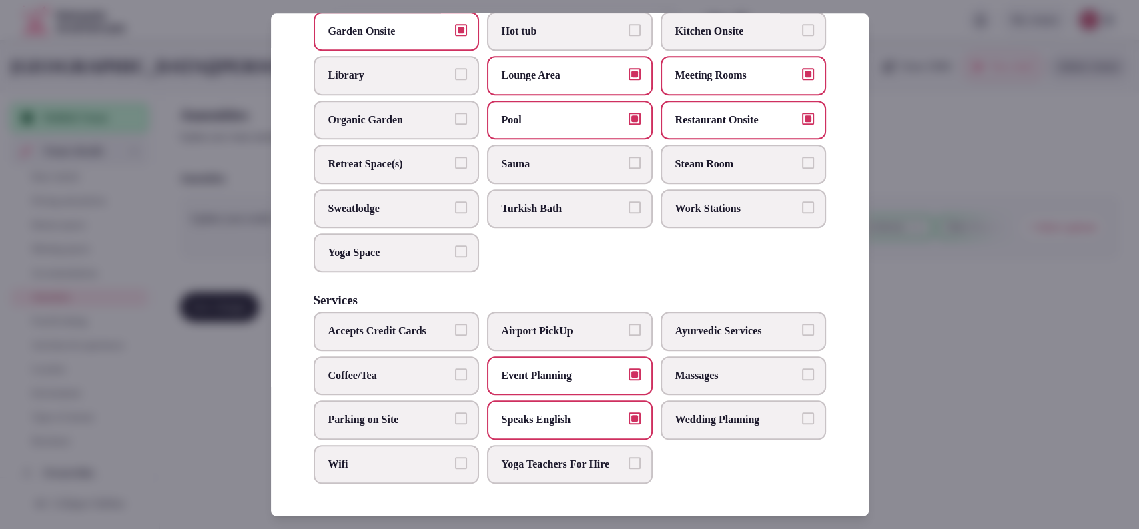
click at [412, 416] on label "Parking on Site" at bounding box center [397, 419] width 166 height 39
click at [455, 416] on button "Parking on Site" at bounding box center [461, 418] width 12 height 12
click at [389, 457] on span "Wifi" at bounding box center [389, 464] width 123 height 15
click at [455, 457] on button "Wifi" at bounding box center [461, 463] width 12 height 12
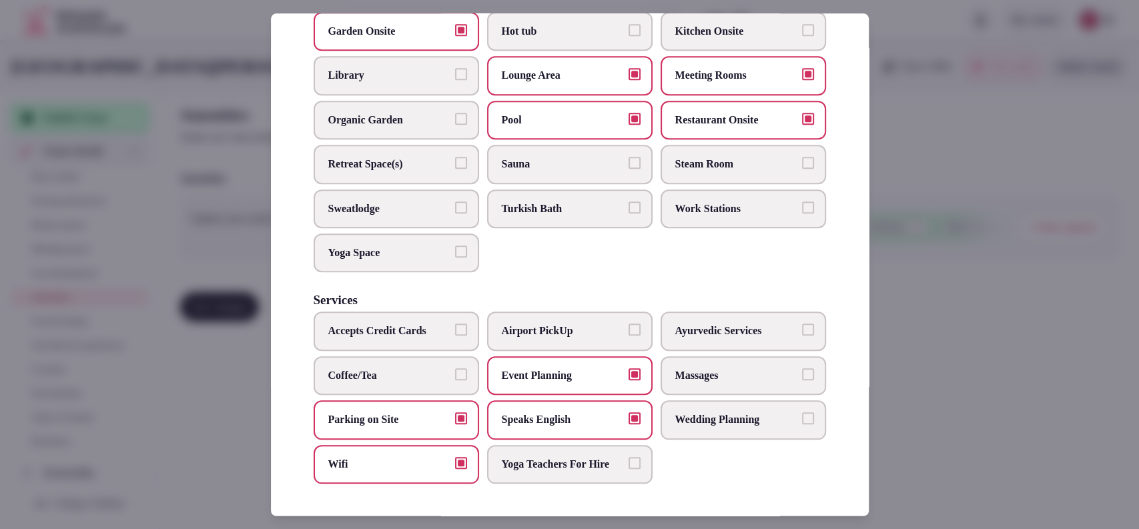
click at [392, 356] on label "Coffee/Tea" at bounding box center [397, 375] width 166 height 39
click at [455, 368] on button "Coffee/Tea" at bounding box center [461, 374] width 12 height 12
click at [407, 324] on span "Accepts Credit Cards" at bounding box center [389, 331] width 123 height 15
click at [455, 324] on button "Accepts Credit Cards" at bounding box center [461, 330] width 12 height 12
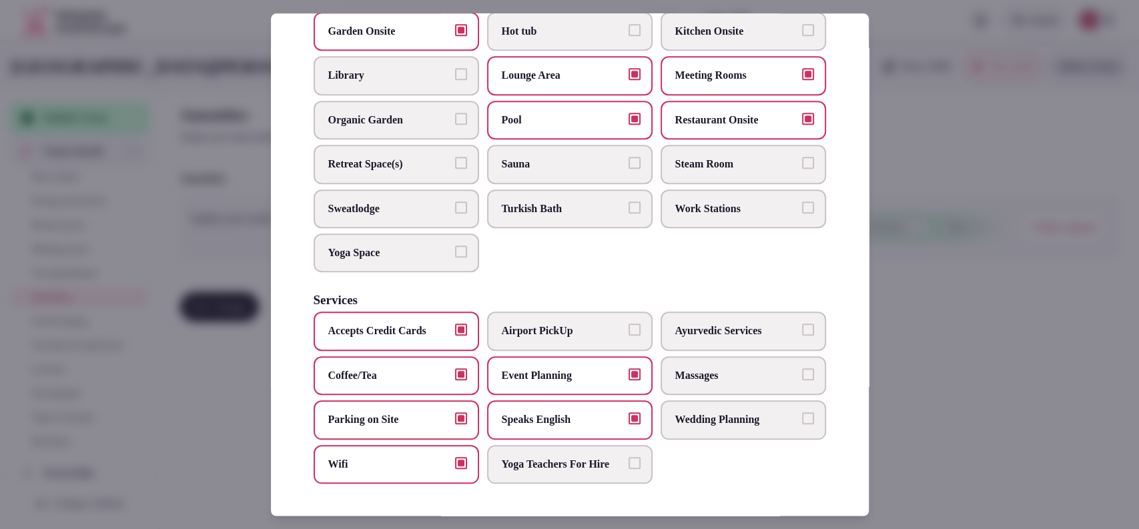
click at [550, 328] on label "Airport PickUp" at bounding box center [570, 331] width 166 height 39
click at [629, 328] on button "Airport PickUp" at bounding box center [635, 330] width 12 height 12
click at [974, 220] on div at bounding box center [569, 264] width 1139 height 529
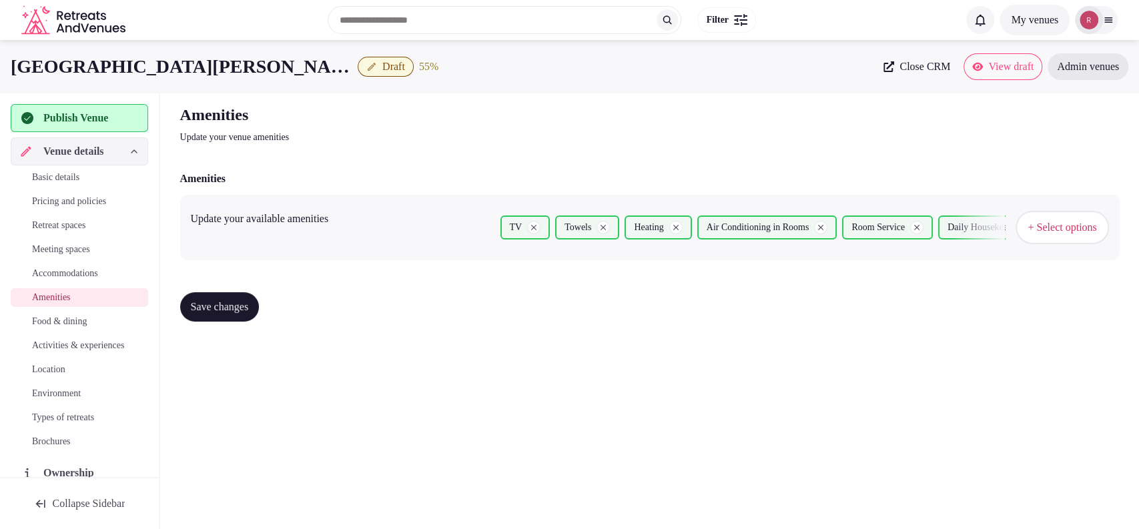
click at [246, 296] on button "Save changes" at bounding box center [219, 306] width 79 height 29
click at [87, 321] on span "Food & dining" at bounding box center [59, 321] width 55 height 13
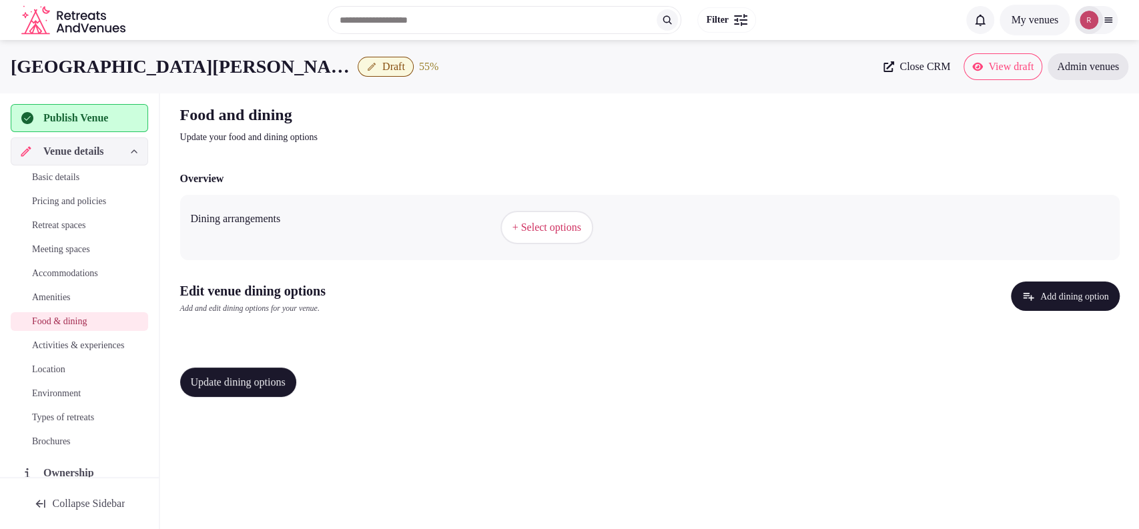
click at [539, 221] on button "+ Select options" at bounding box center [547, 227] width 93 height 33
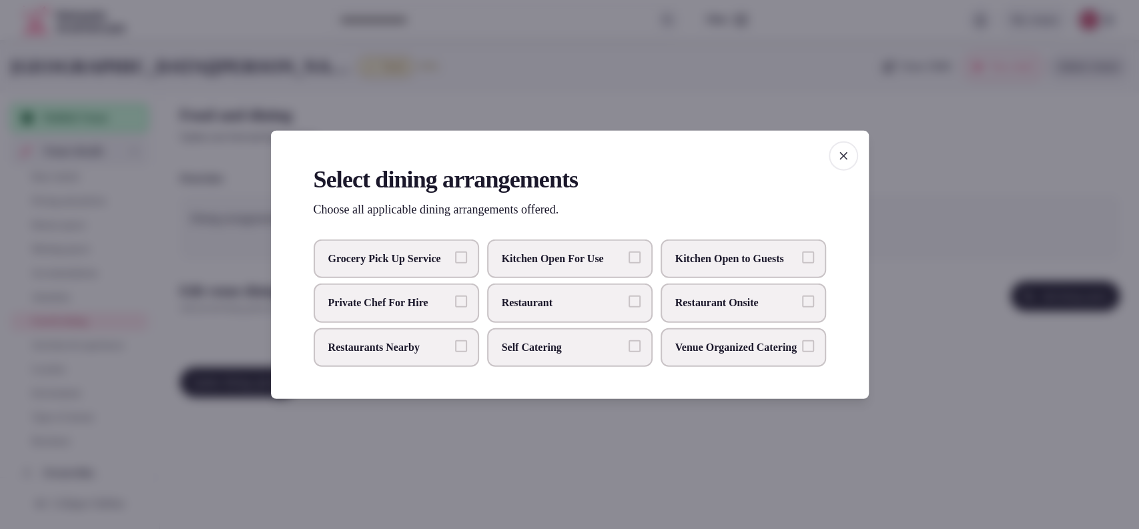
click at [741, 302] on span "Restaurant Onsite" at bounding box center [736, 303] width 123 height 15
click at [802, 302] on button "Restaurant Onsite" at bounding box center [808, 302] width 12 height 12
click at [962, 354] on div at bounding box center [569, 264] width 1139 height 529
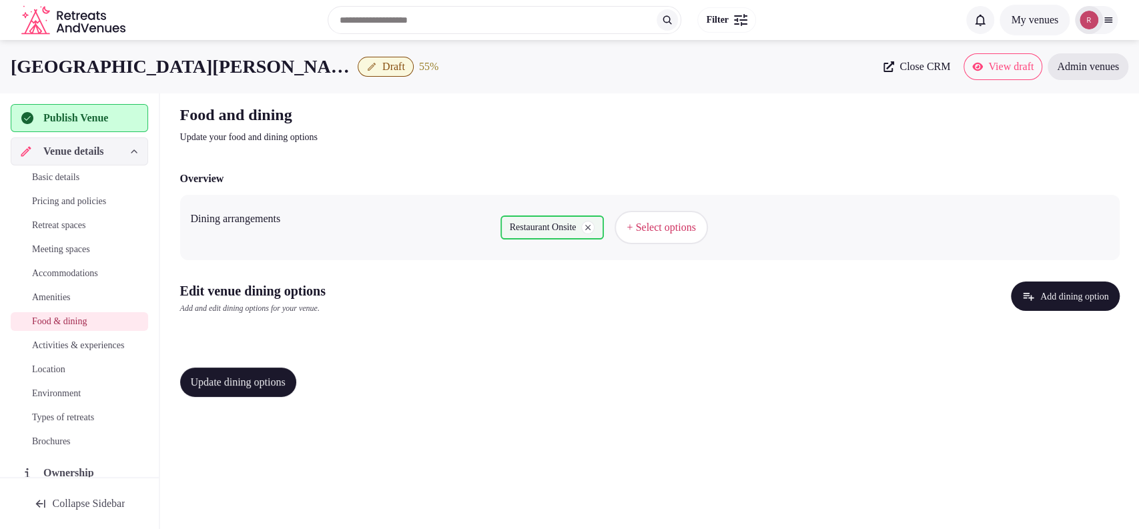
click at [1042, 294] on button "Add dining option" at bounding box center [1065, 296] width 109 height 29
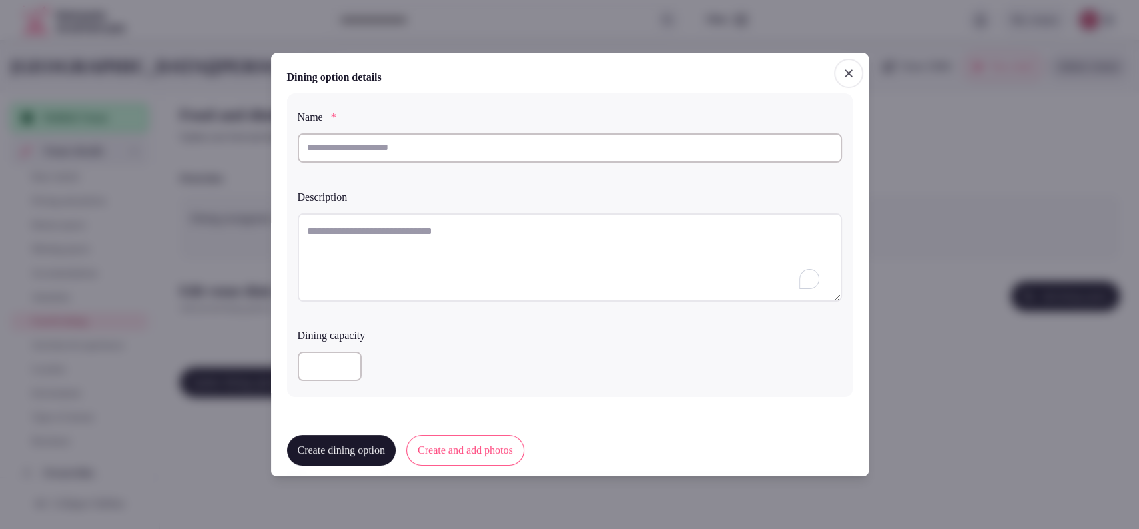
click at [414, 250] on textarea "To enrich screen reader interactions, please activate Accessibility in Grammarl…" at bounding box center [570, 257] width 545 height 88
paste textarea "**********"
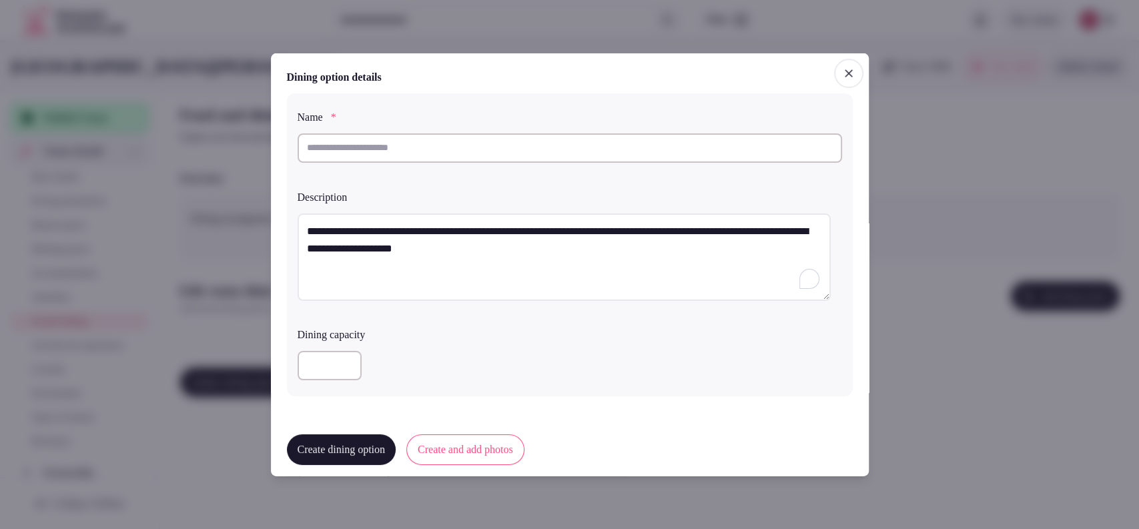
drag, startPoint x: 422, startPoint y: 225, endPoint x: 279, endPoint y: 223, distance: 142.8
click at [279, 223] on div "**********" at bounding box center [570, 264] width 598 height 423
type textarea "**********"
click at [497, 149] on input "text" at bounding box center [570, 147] width 545 height 29
paste input "**********"
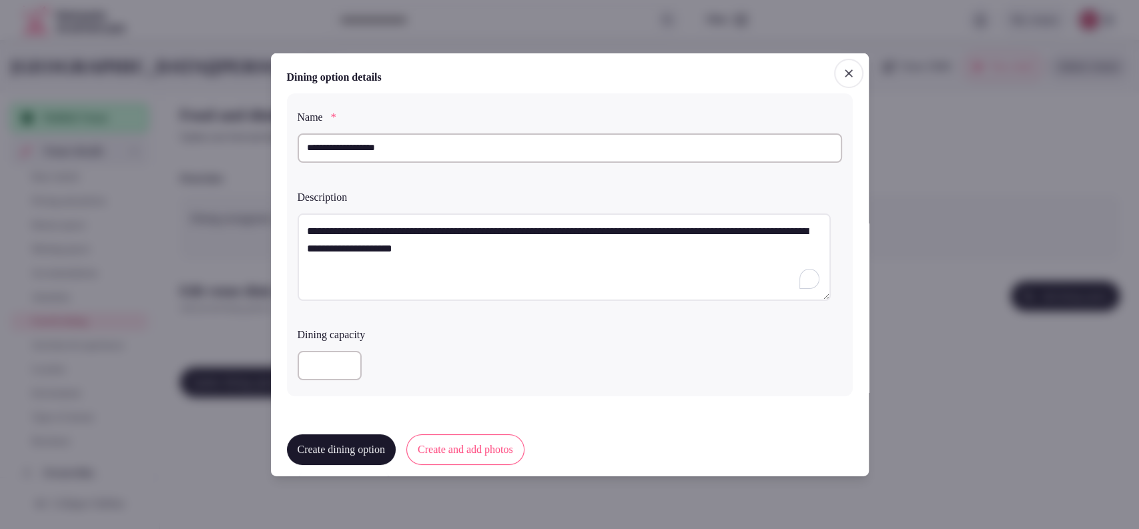
type input "**********"
click at [415, 352] on div at bounding box center [570, 365] width 545 height 29
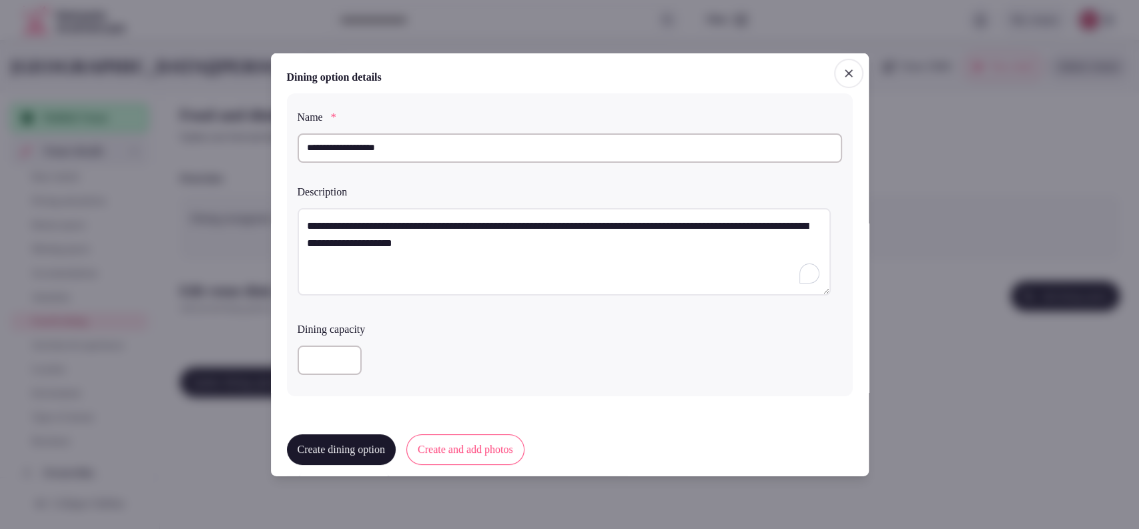
scroll to position [319, 0]
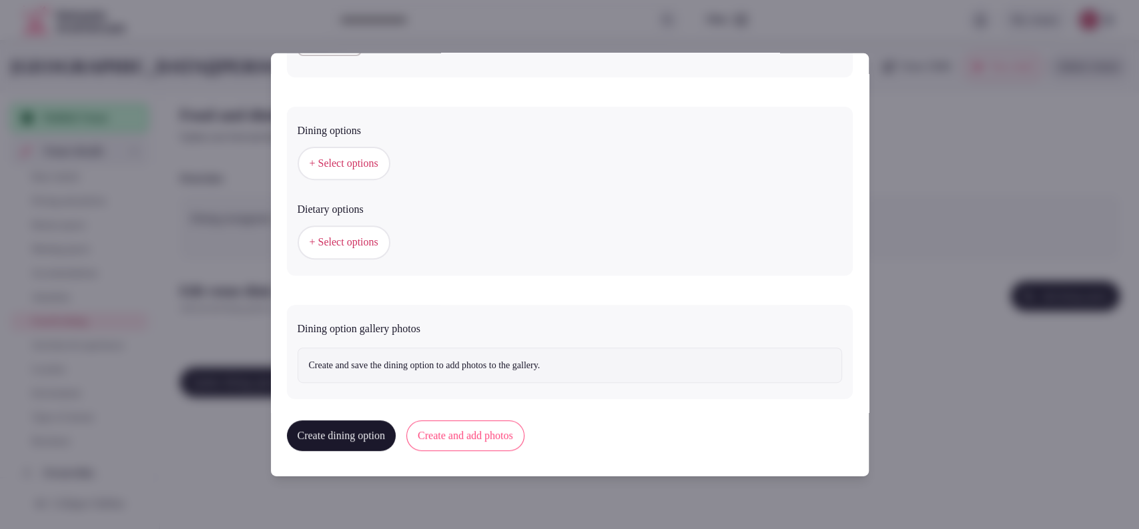
click at [338, 126] on label "Dining options" at bounding box center [570, 130] width 545 height 11
click at [336, 147] on button "+ Select options" at bounding box center [344, 163] width 93 height 33
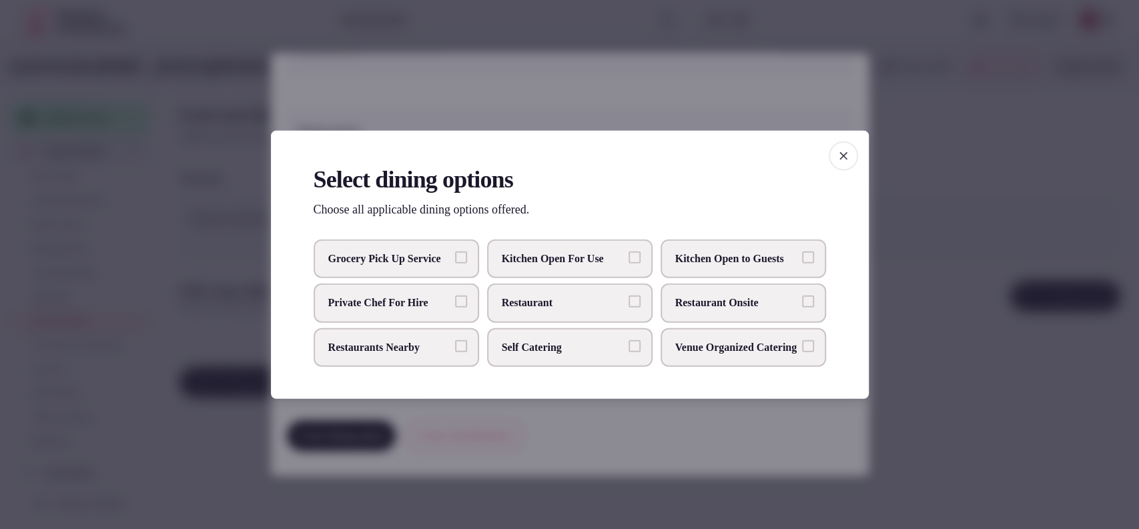
click at [692, 307] on span "Restaurant Onsite" at bounding box center [736, 303] width 123 height 15
click at [802, 307] on button "Restaurant Onsite" at bounding box center [808, 302] width 12 height 12
click at [776, 90] on div at bounding box center [569, 264] width 1139 height 529
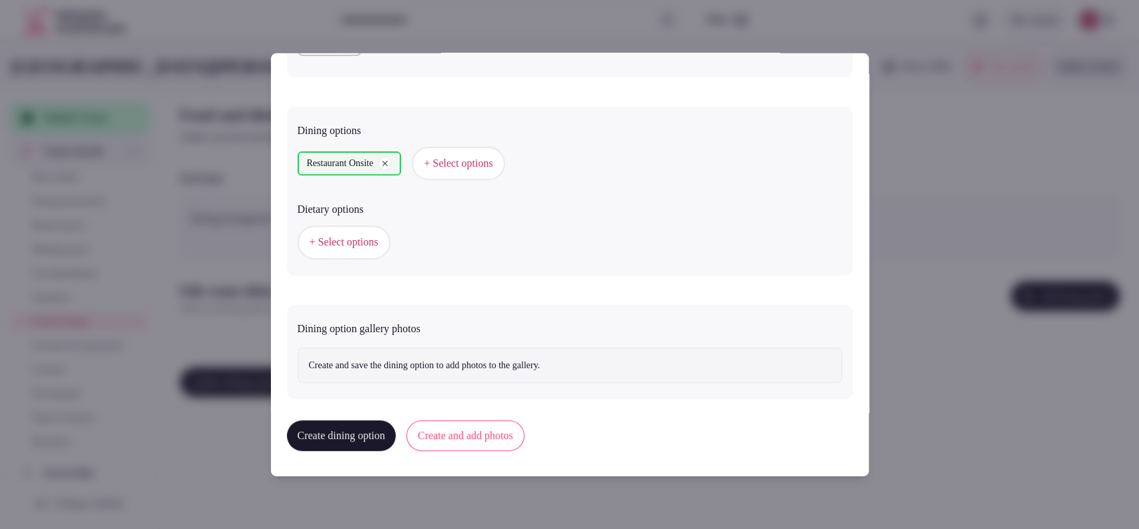
click at [491, 426] on button "Create and add photos" at bounding box center [465, 435] width 118 height 31
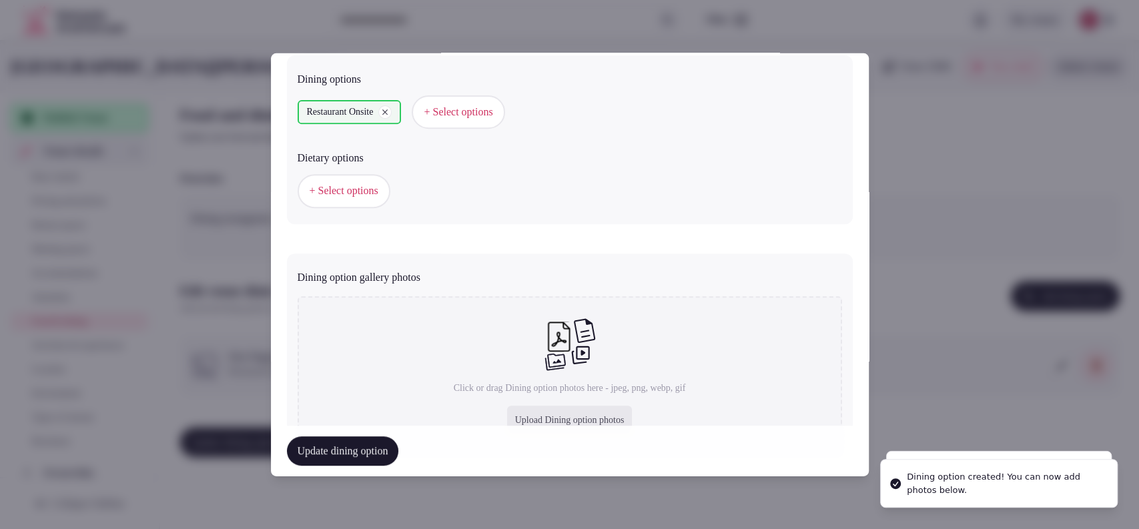
scroll to position [442, 0]
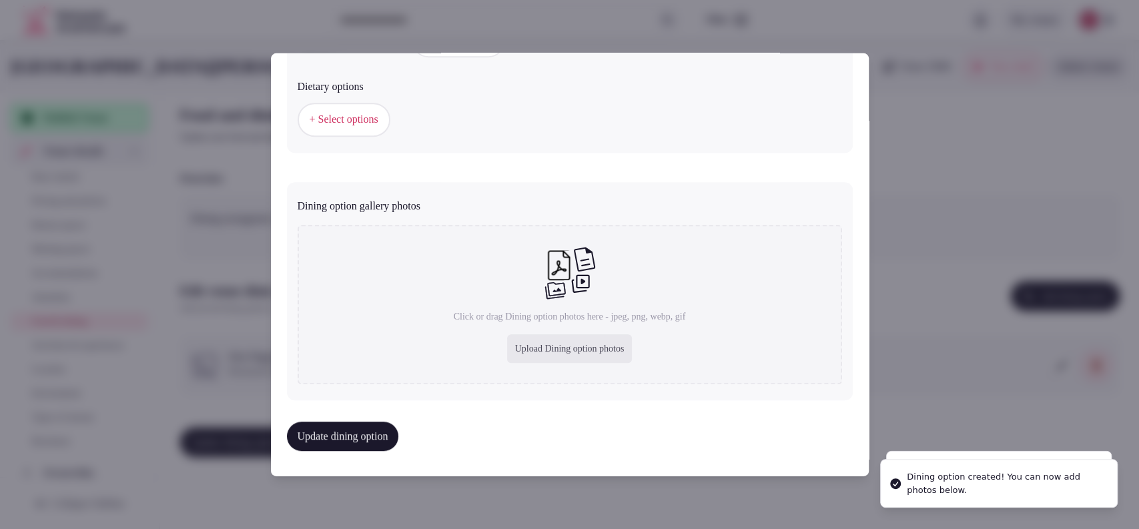
click at [536, 338] on div "Upload Dining option photos" at bounding box center [569, 348] width 125 height 29
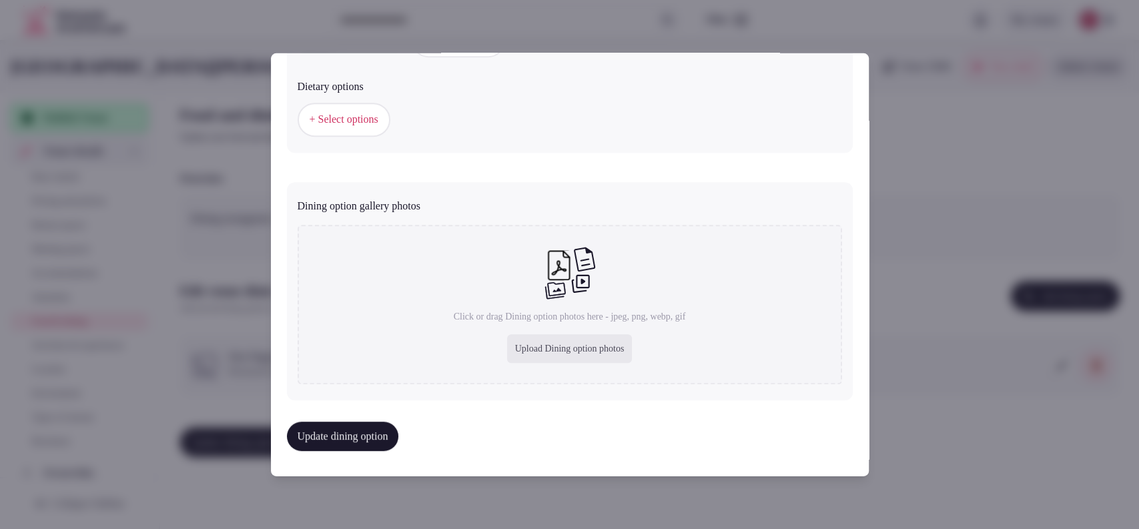
type input "**********"
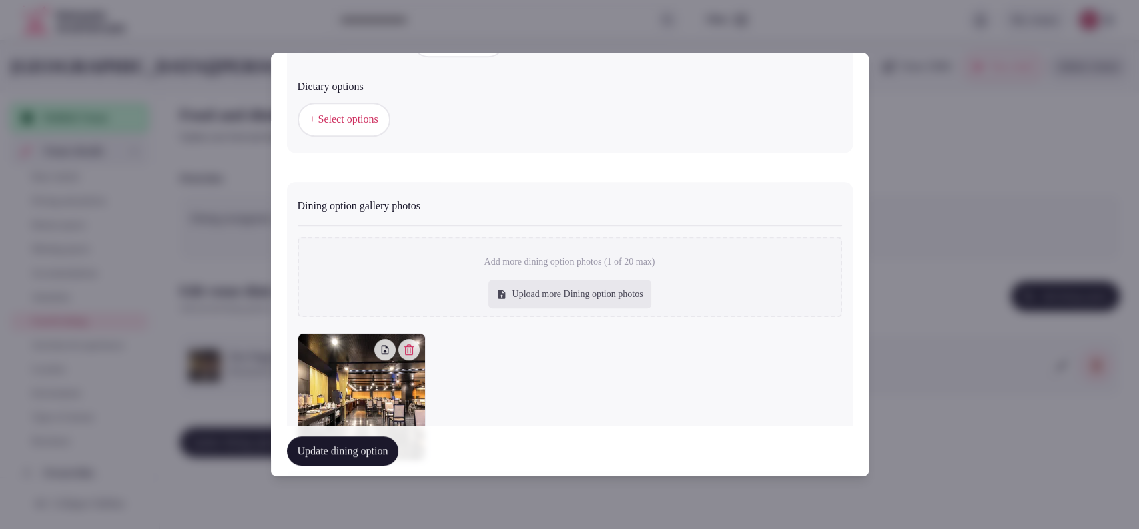
click at [552, 291] on div "Upload more Dining option photos" at bounding box center [570, 294] width 163 height 29
type input "**********"
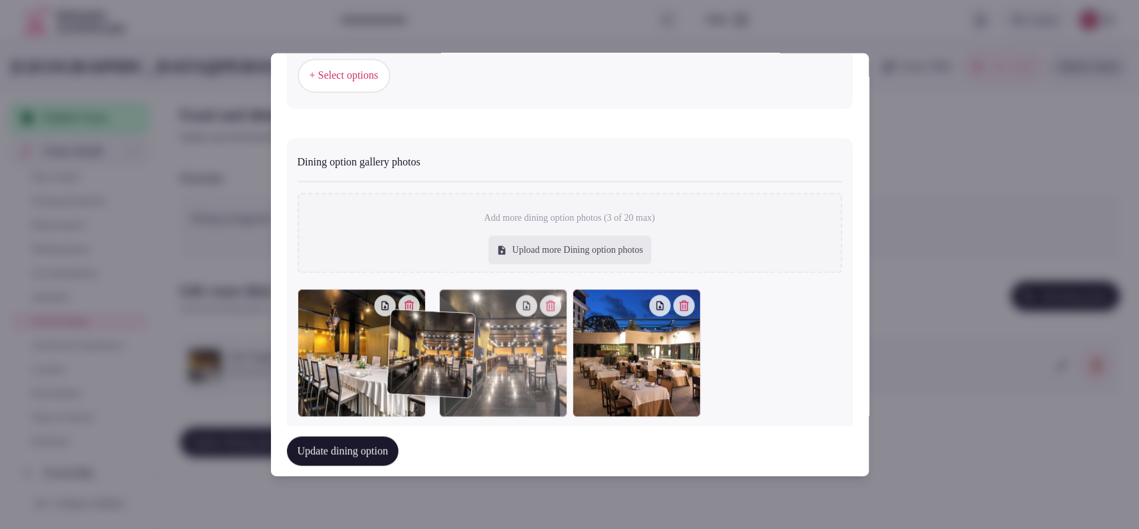
scroll to position [487, 0]
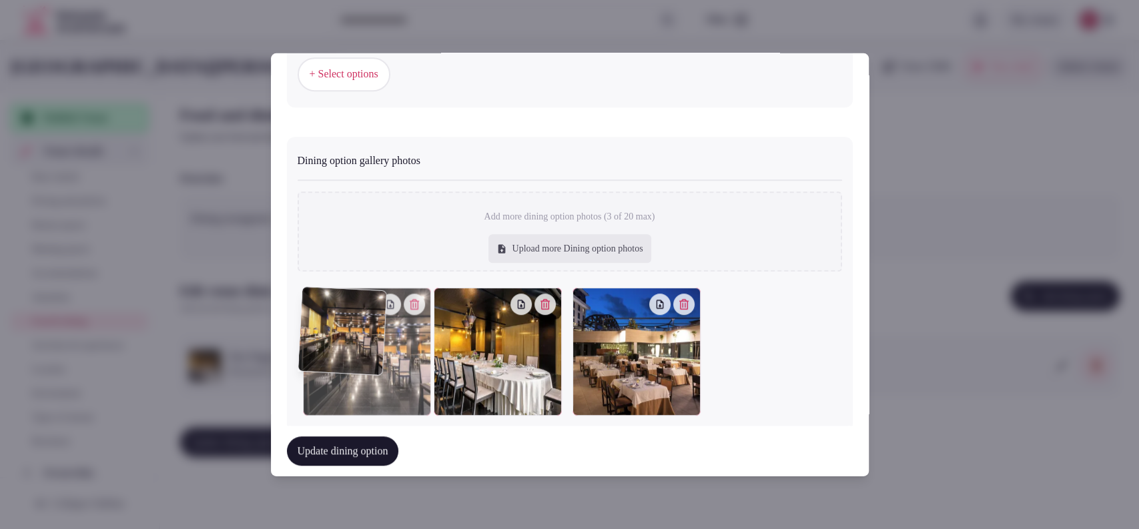
drag, startPoint x: 602, startPoint y: 409, endPoint x: 366, endPoint y: 377, distance: 237.8
click at [366, 377] on div at bounding box center [367, 352] width 128 height 128
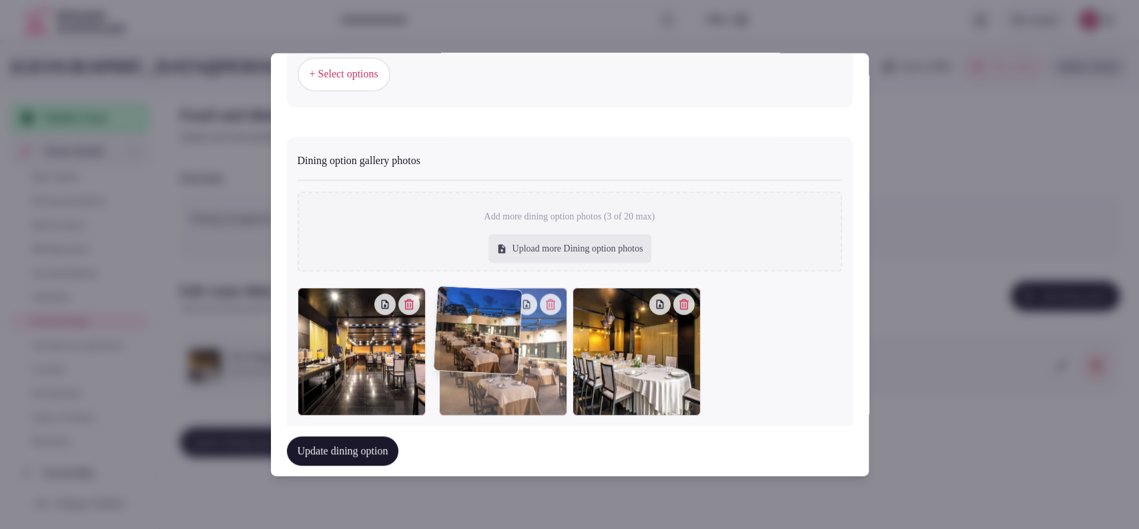
drag, startPoint x: 644, startPoint y: 394, endPoint x: 495, endPoint y: 378, distance: 149.8
click at [495, 378] on div at bounding box center [503, 352] width 128 height 128
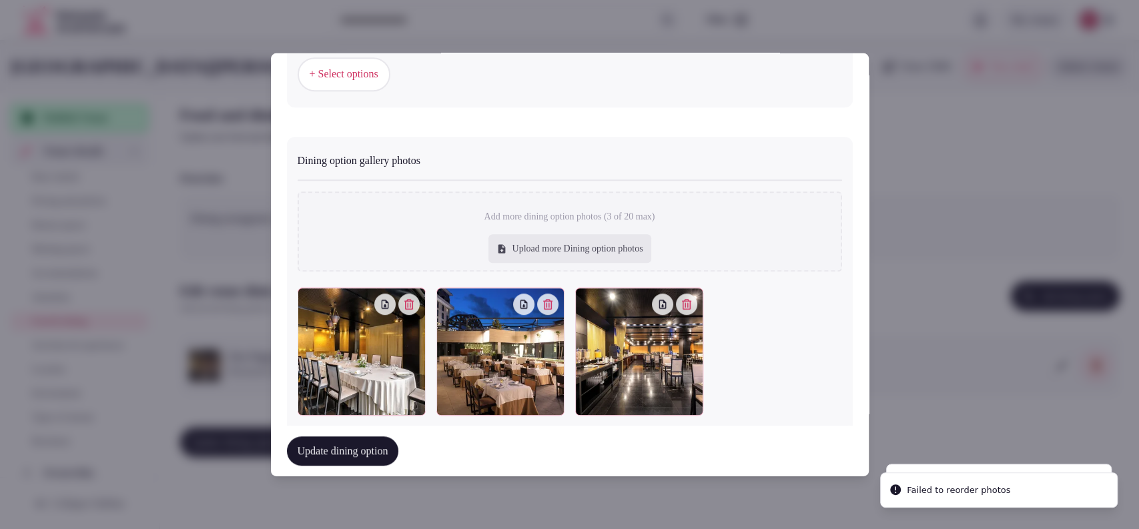
click at [390, 444] on button "Update dining option" at bounding box center [343, 450] width 112 height 29
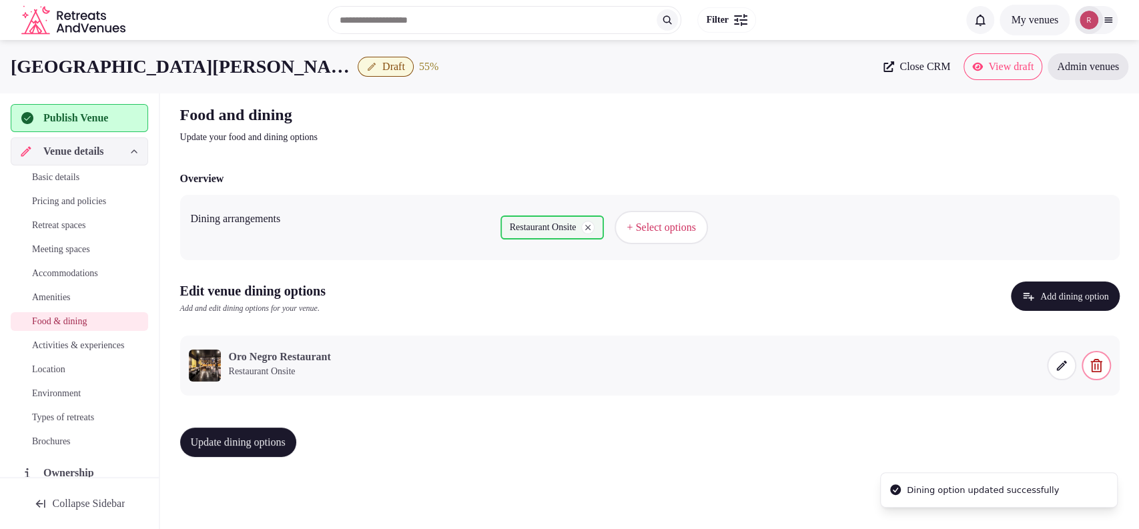
click at [1055, 367] on icon at bounding box center [1061, 365] width 13 height 13
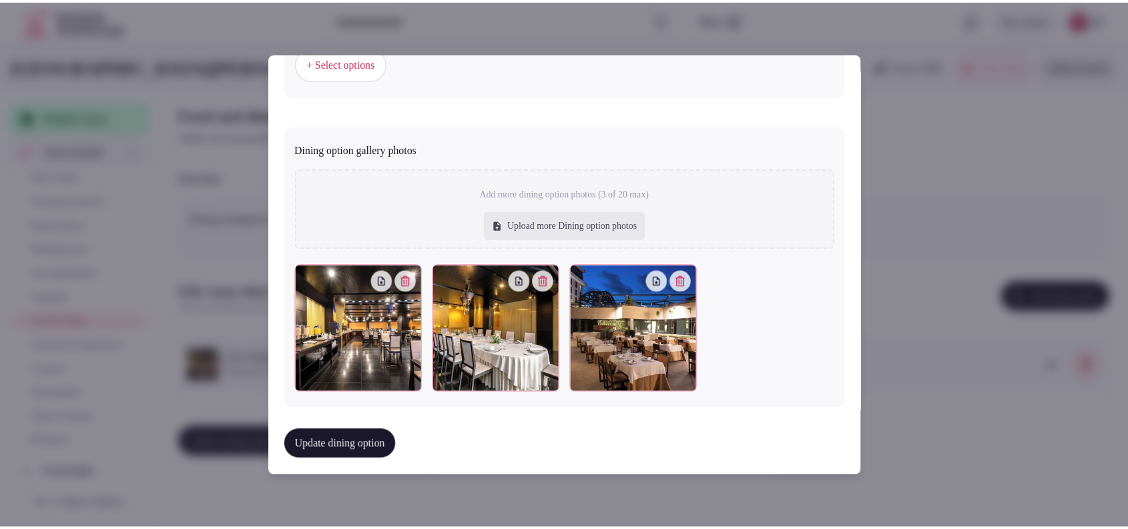
scroll to position [503, 0]
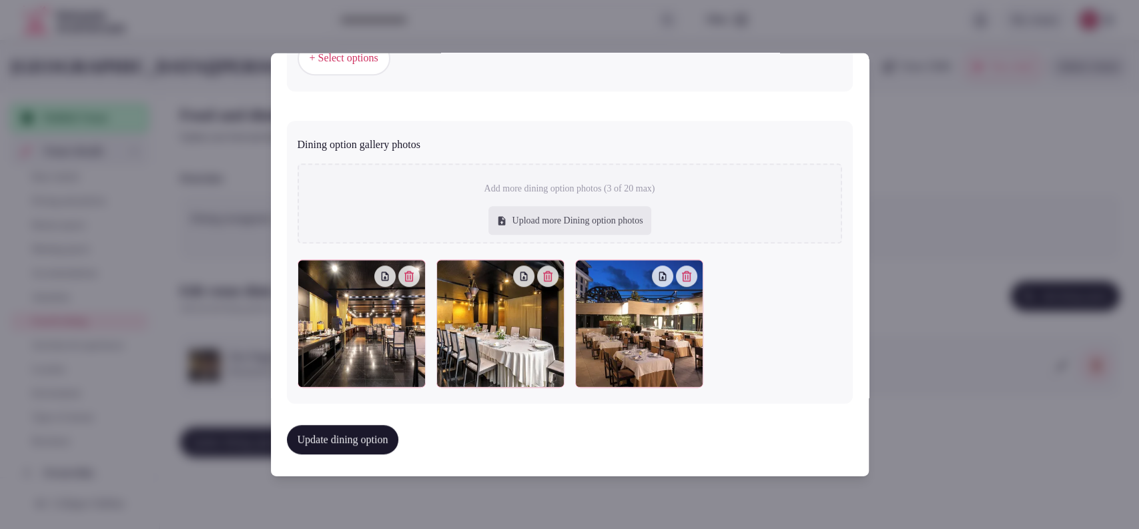
click at [374, 431] on button "Update dining option" at bounding box center [343, 439] width 112 height 29
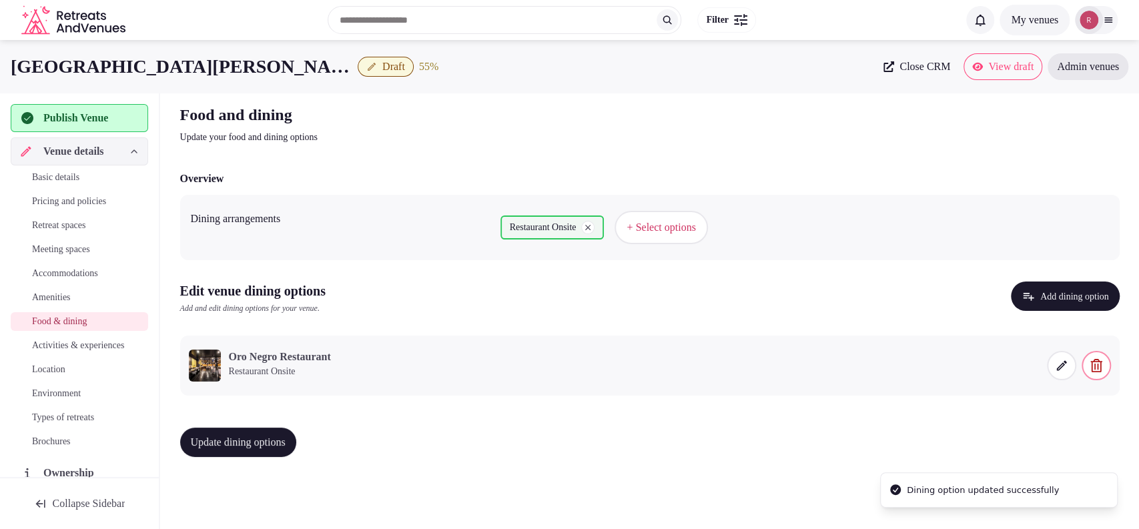
click at [274, 432] on button "Update dining options" at bounding box center [238, 442] width 116 height 29
click at [63, 352] on span "Activities & experiences" at bounding box center [78, 345] width 92 height 13
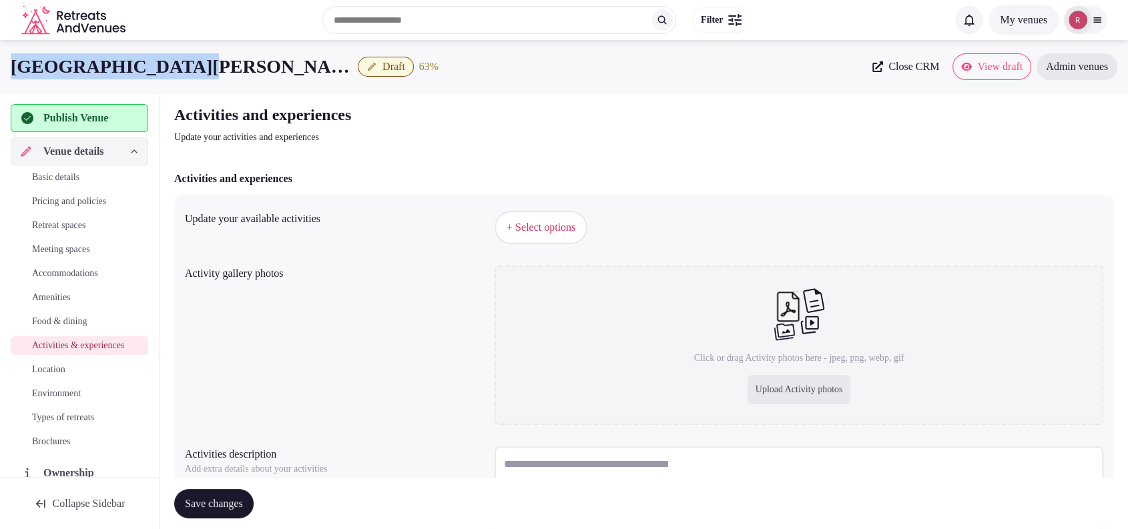
drag, startPoint x: 146, startPoint y: 57, endPoint x: 9, endPoint y: 57, distance: 136.8
click at [9, 57] on div "Hotel [GEOGRAPHIC_DATA][PERSON_NAME] Draft 63 % Close CRM View draft Admin venu…" at bounding box center [564, 66] width 1128 height 27
copy h1 "[GEOGRAPHIC_DATA][PERSON_NAME]"
